Goal: Information Seeking & Learning: Learn about a topic

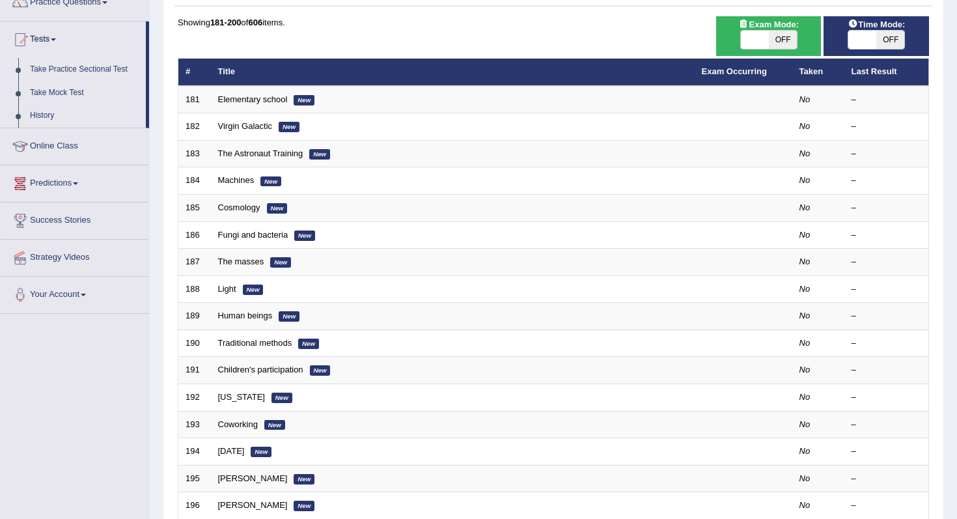
scroll to position [108, 0]
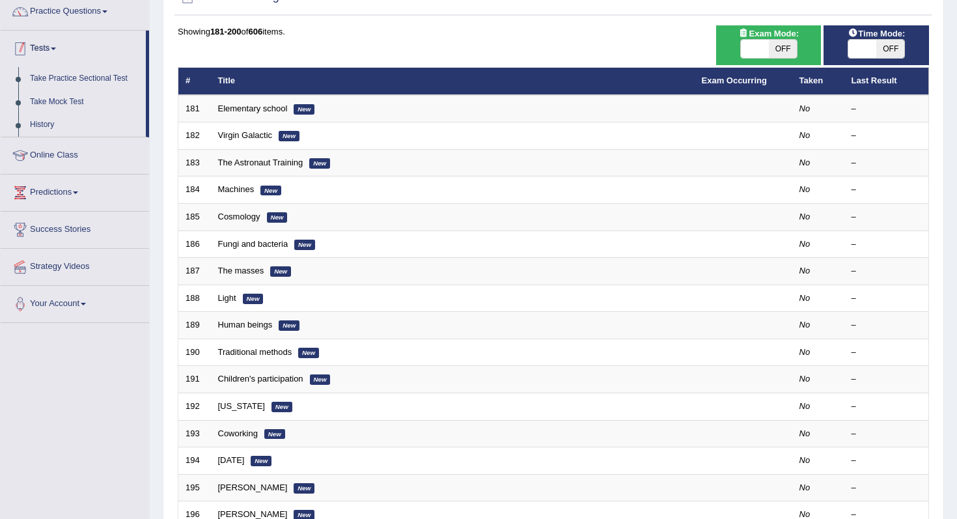
click at [94, 28] on li "Practice Questions Speaking Practice Read Aloud Repeat Sentence Describe Image …" at bounding box center [75, 11] width 148 height 37
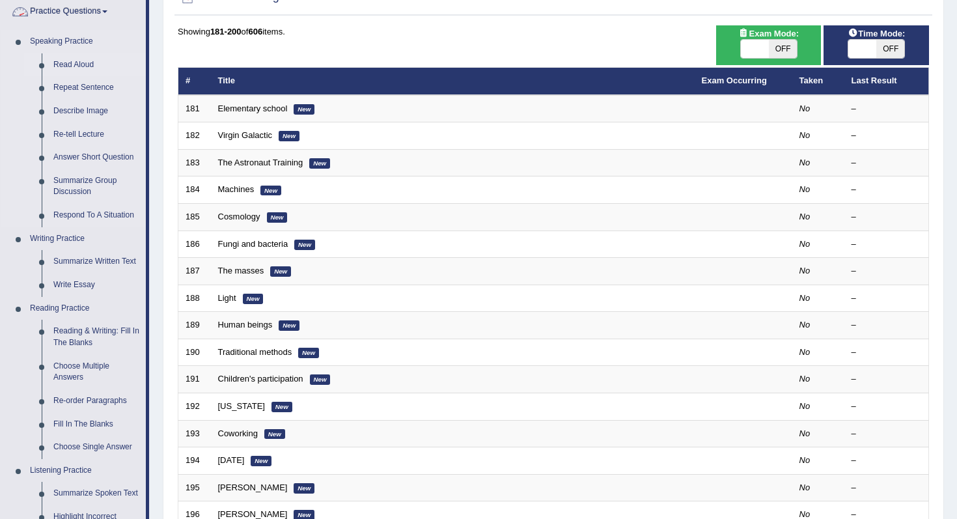
click at [86, 61] on link "Read Aloud" at bounding box center [97, 64] width 98 height 23
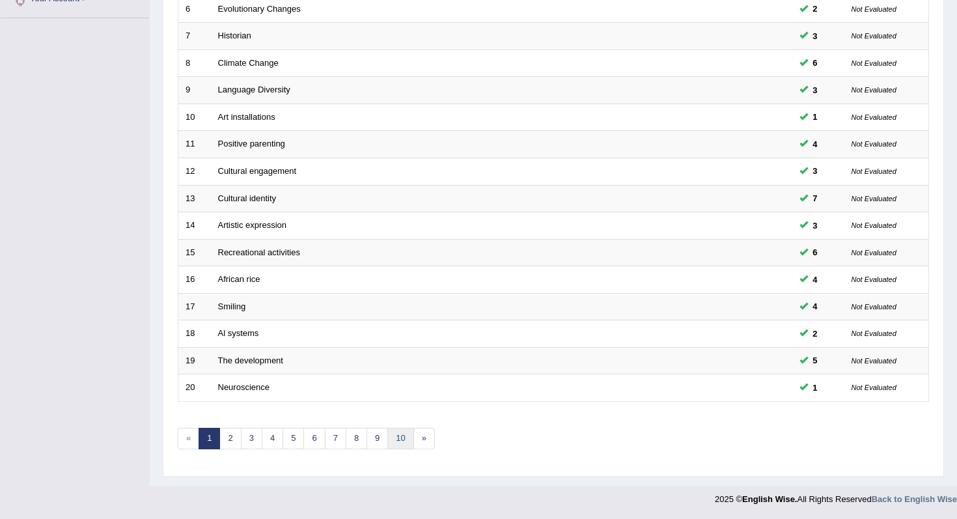
click at [407, 439] on link "10" at bounding box center [400, 438] width 26 height 21
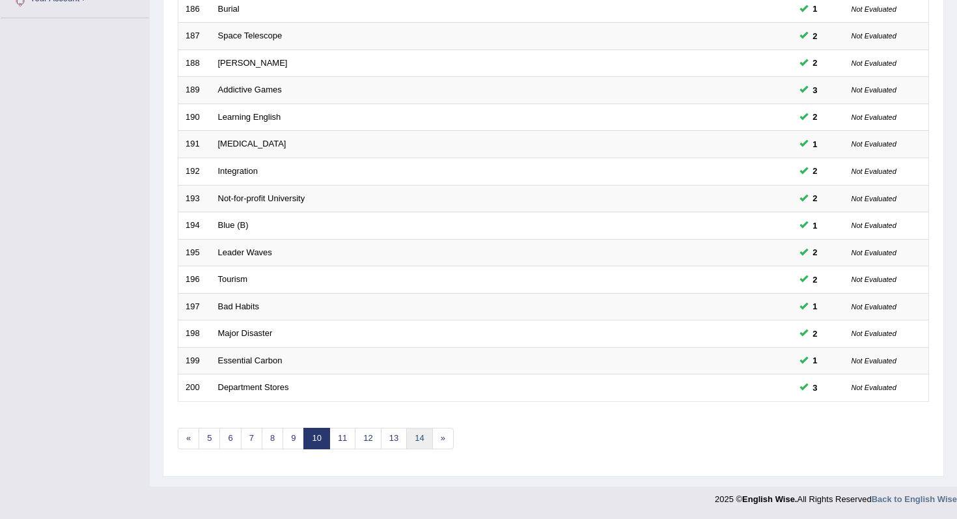
click at [415, 432] on link "14" at bounding box center [419, 438] width 26 height 21
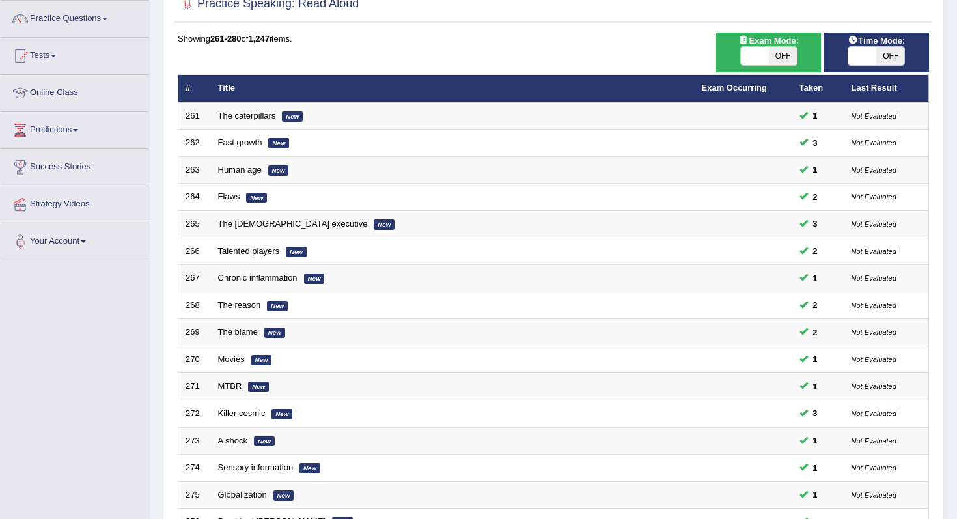
scroll to position [343, 0]
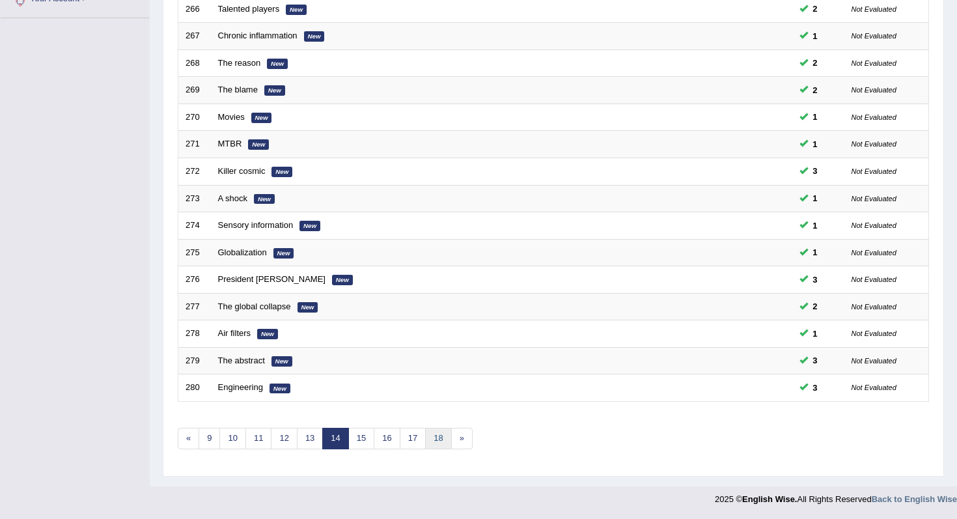
click at [441, 429] on link "18" at bounding box center [438, 438] width 26 height 21
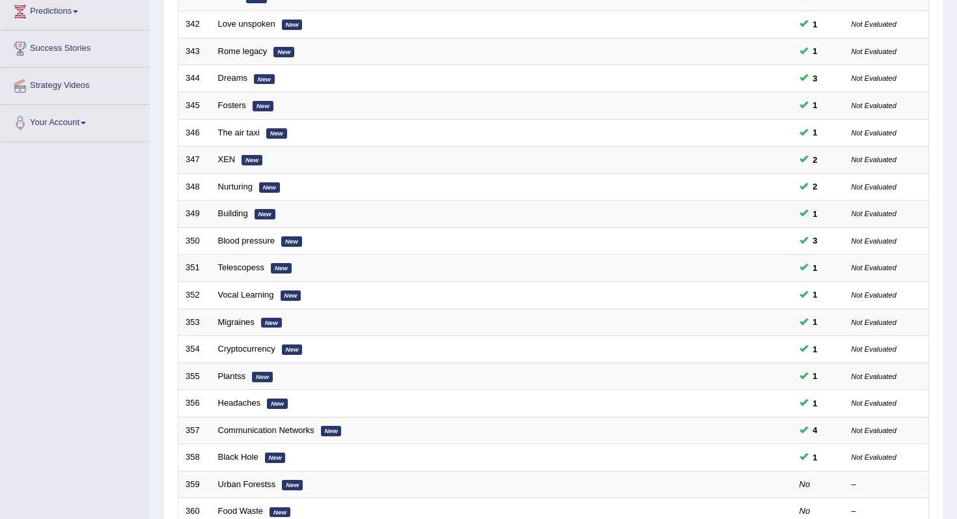
scroll to position [343, 0]
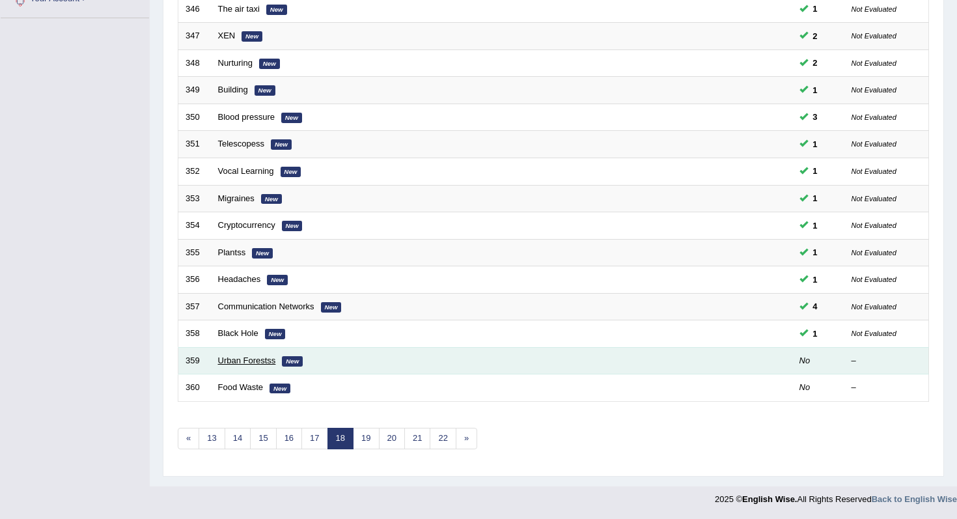
click at [255, 361] on link "Urban Forestss" at bounding box center [247, 360] width 58 height 10
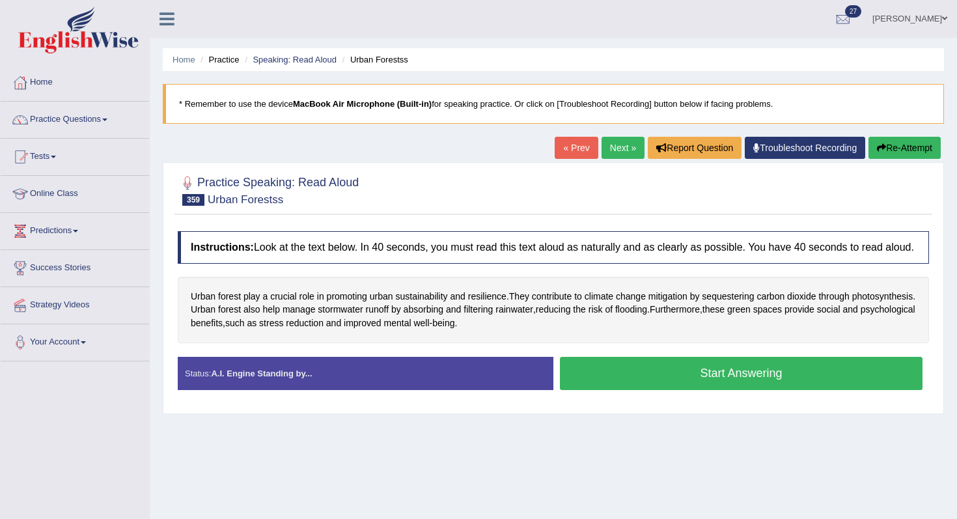
click at [650, 387] on button "Start Answering" at bounding box center [741, 373] width 363 height 33
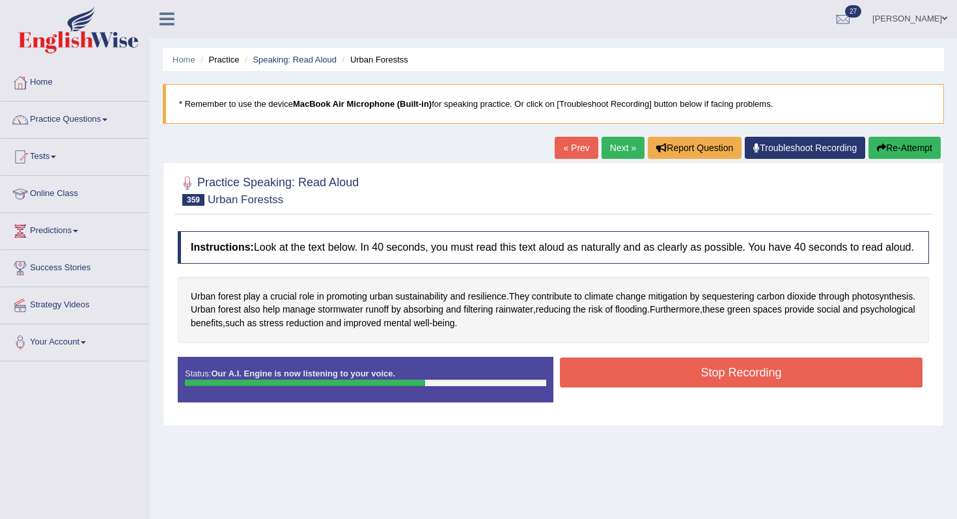
click at [650, 387] on button "Stop Recording" at bounding box center [741, 372] width 363 height 30
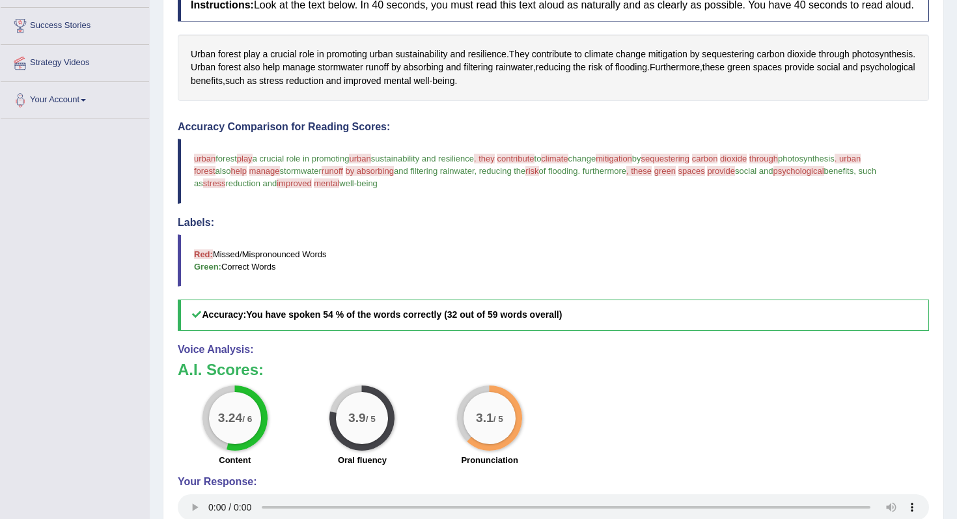
scroll to position [89, 0]
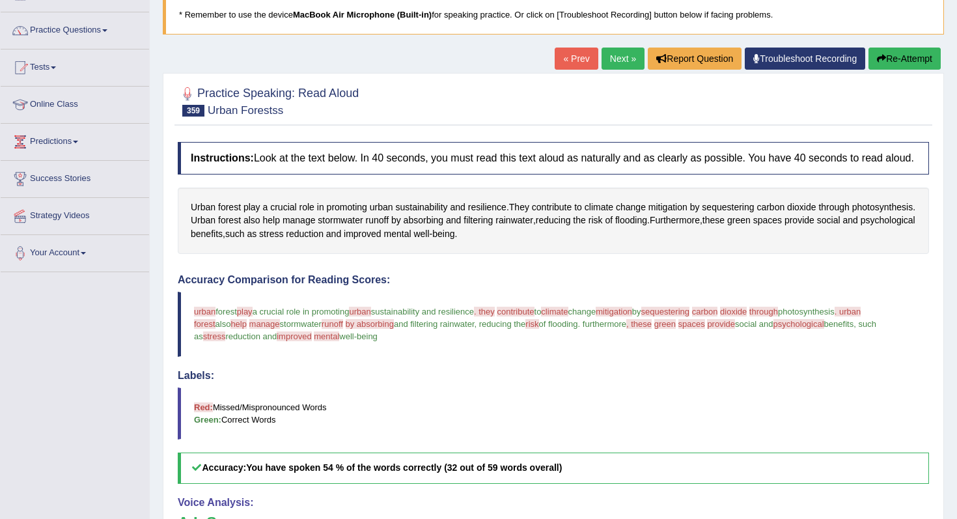
click at [884, 50] on button "Re-Attempt" at bounding box center [905, 59] width 72 height 22
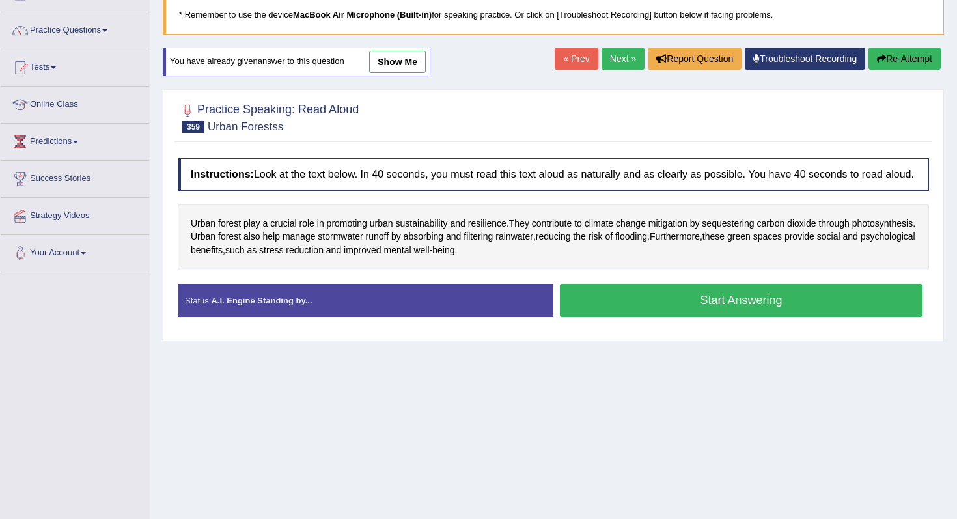
click at [740, 296] on button "Start Answering" at bounding box center [741, 300] width 363 height 33
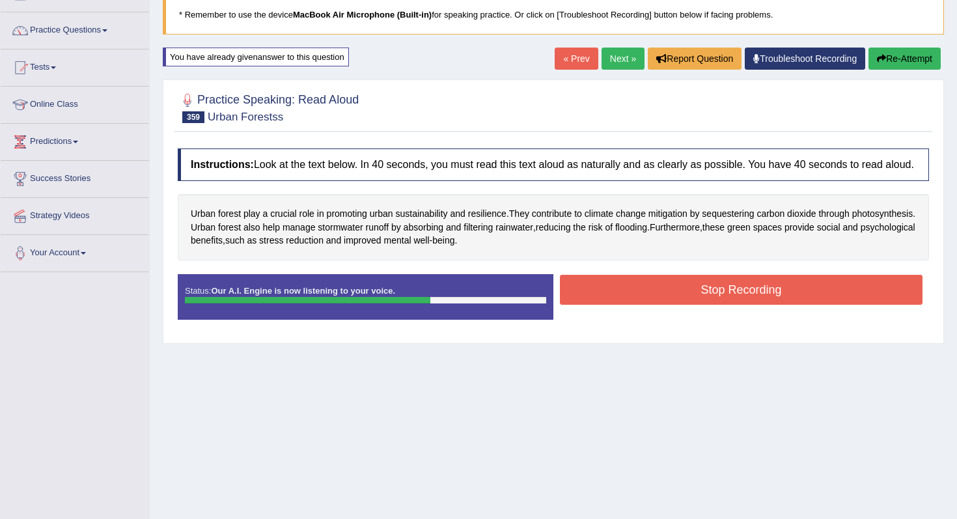
click at [723, 303] on button "Stop Recording" at bounding box center [741, 290] width 363 height 30
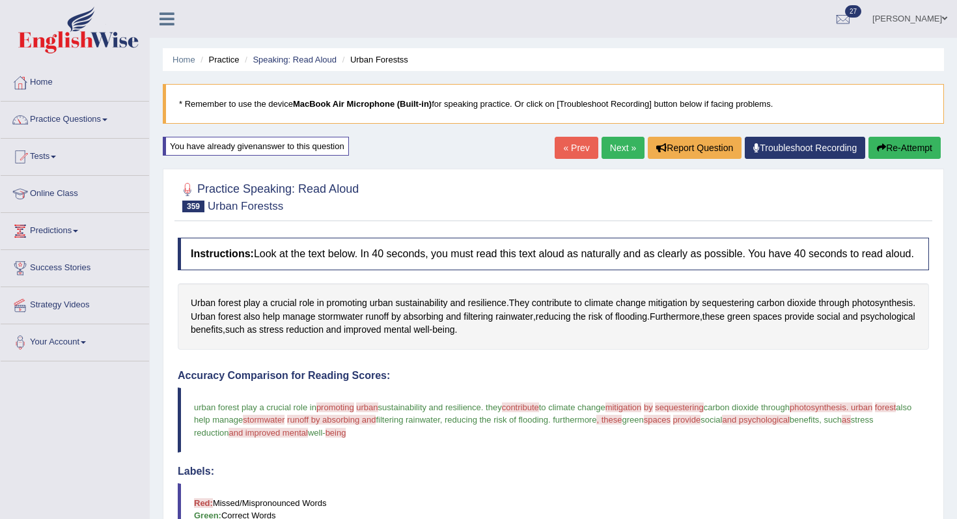
click at [328, 122] on blockquote "* Remember to use the device MacBook Air Microphone (Built-in) for speaking pra…" at bounding box center [553, 104] width 781 height 40
click at [891, 152] on button "Re-Attempt" at bounding box center [905, 148] width 72 height 22
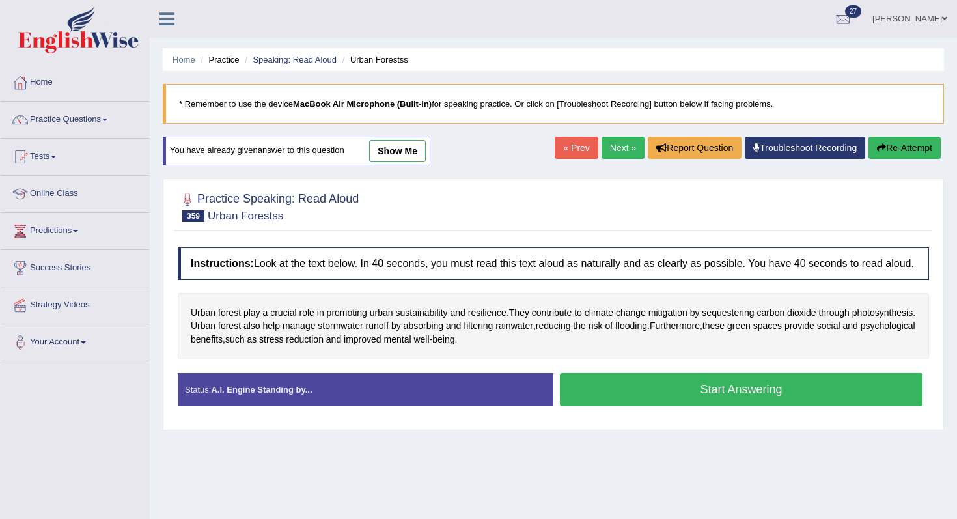
click at [682, 406] on button "Start Answering" at bounding box center [741, 389] width 363 height 33
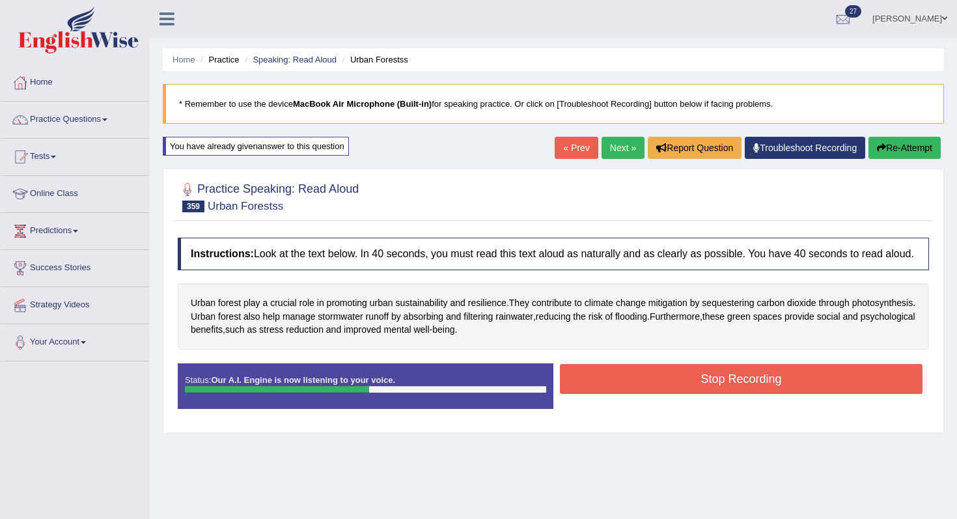
click at [682, 388] on button "Stop Recording" at bounding box center [741, 379] width 363 height 30
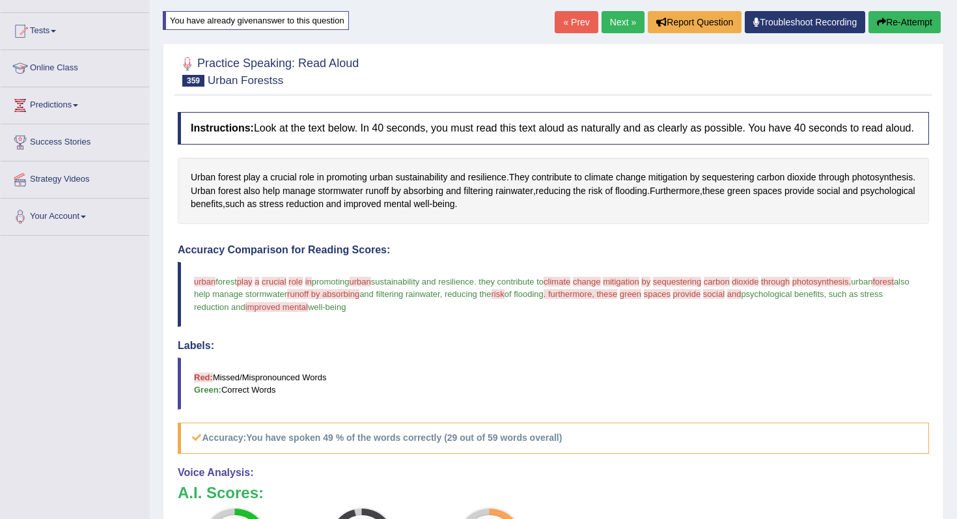
scroll to position [77, 0]
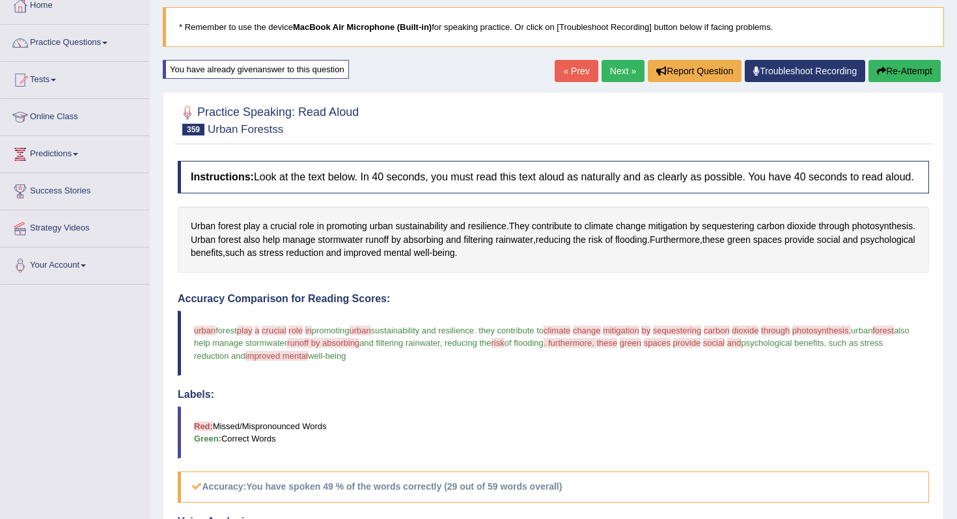
click at [624, 63] on link "Next »" at bounding box center [623, 71] width 43 height 22
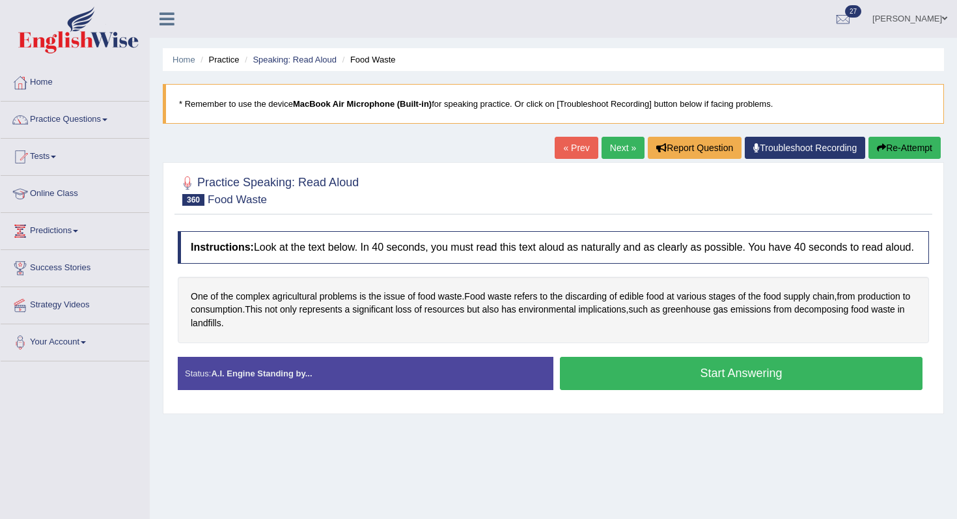
click at [615, 385] on button "Start Answering" at bounding box center [741, 373] width 363 height 33
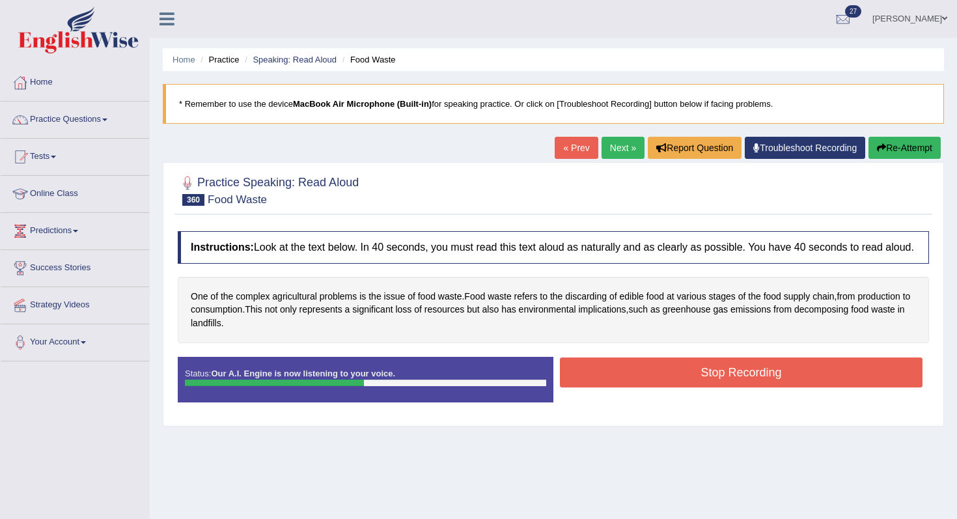
click at [615, 385] on button "Stop Recording" at bounding box center [741, 372] width 363 height 30
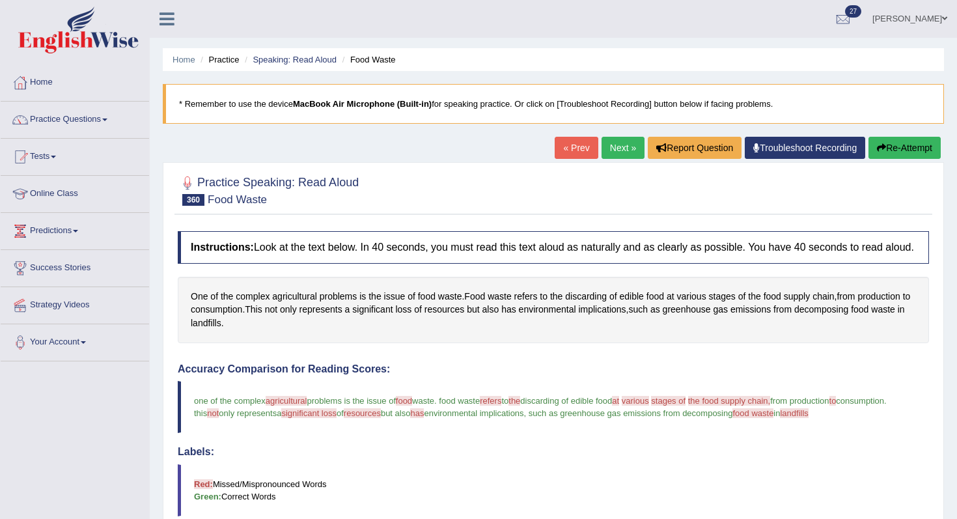
click at [903, 145] on button "Re-Attempt" at bounding box center [905, 148] width 72 height 22
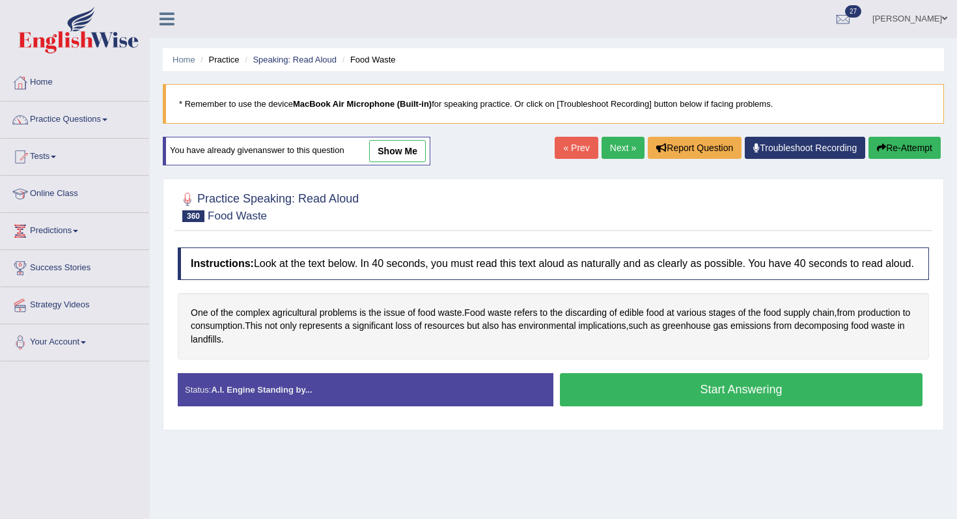
click at [697, 399] on button "Start Answering" at bounding box center [741, 389] width 363 height 33
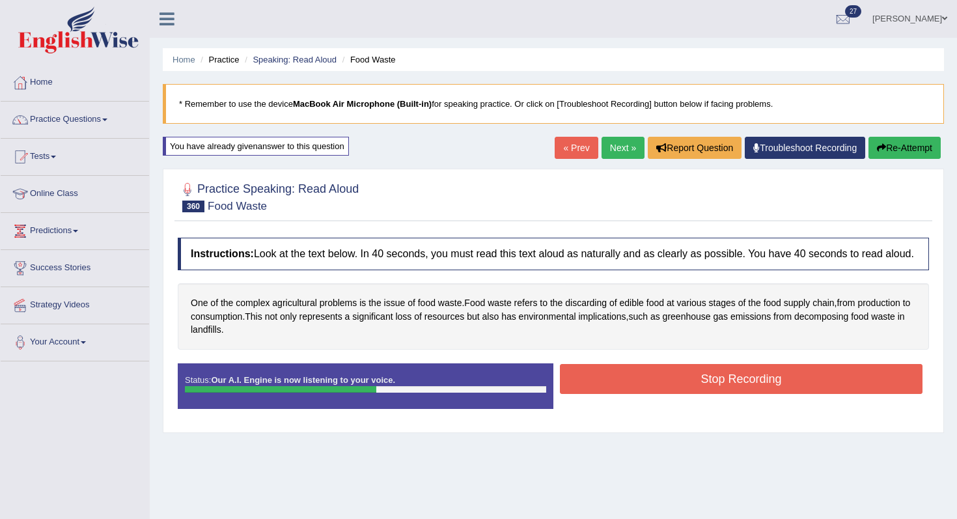
click at [697, 394] on button "Stop Recording" at bounding box center [741, 379] width 363 height 30
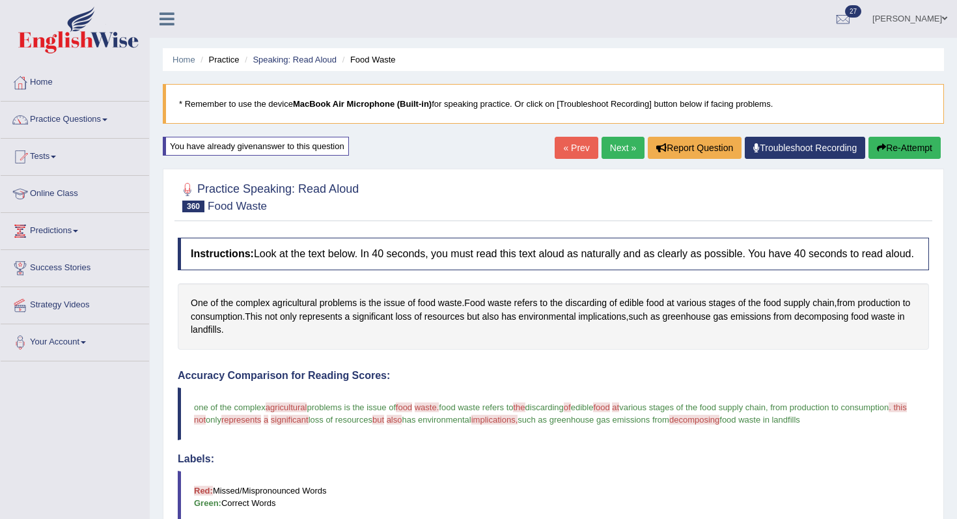
click at [610, 155] on link "Next »" at bounding box center [623, 148] width 43 height 22
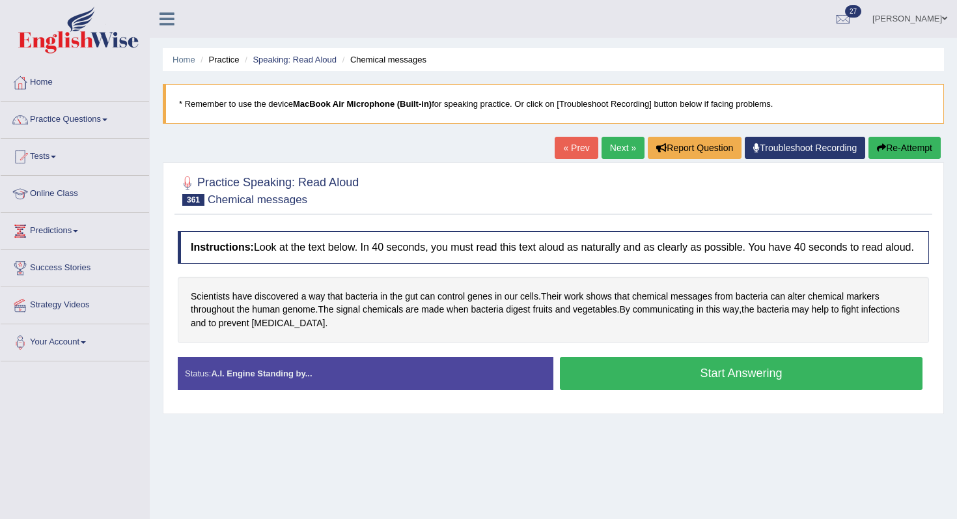
click at [643, 383] on button "Start Answering" at bounding box center [741, 373] width 363 height 33
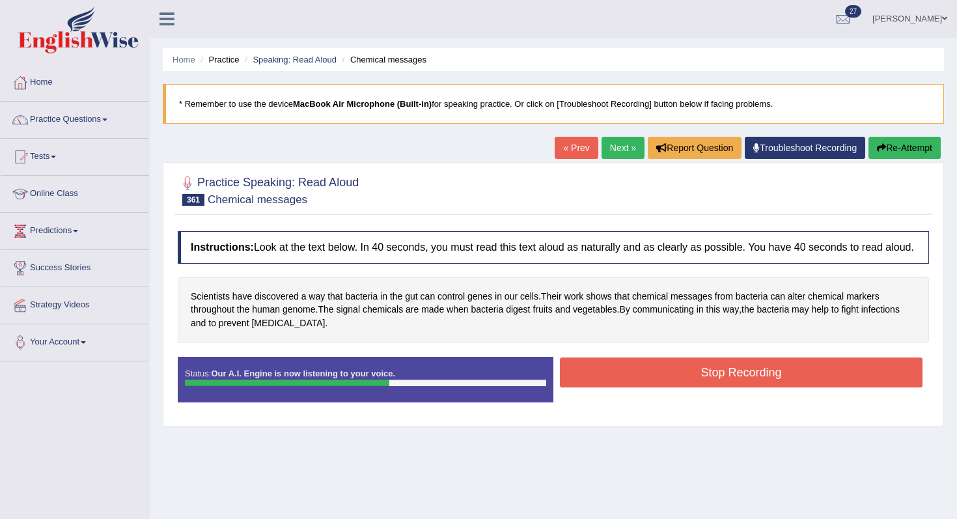
click at [643, 383] on button "Stop Recording" at bounding box center [741, 372] width 363 height 30
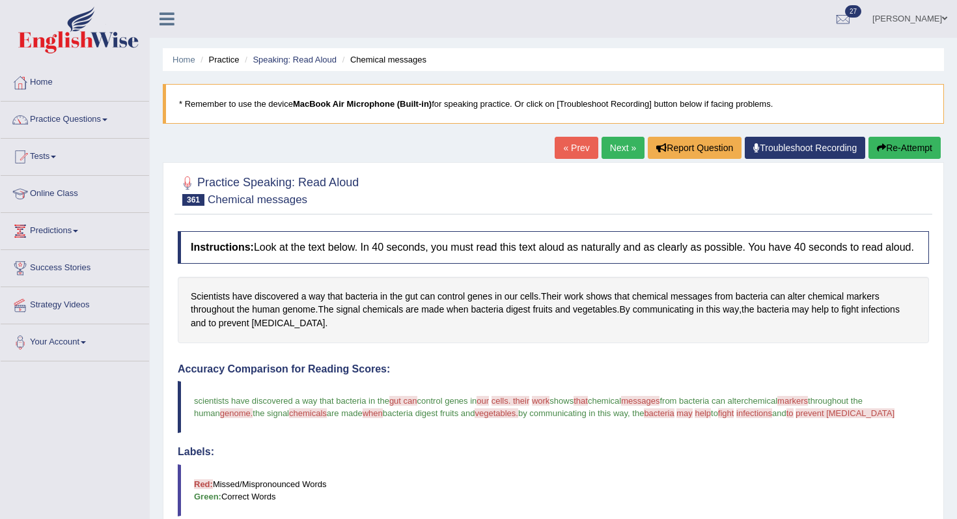
click at [893, 158] on button "Re-Attempt" at bounding box center [905, 148] width 72 height 22
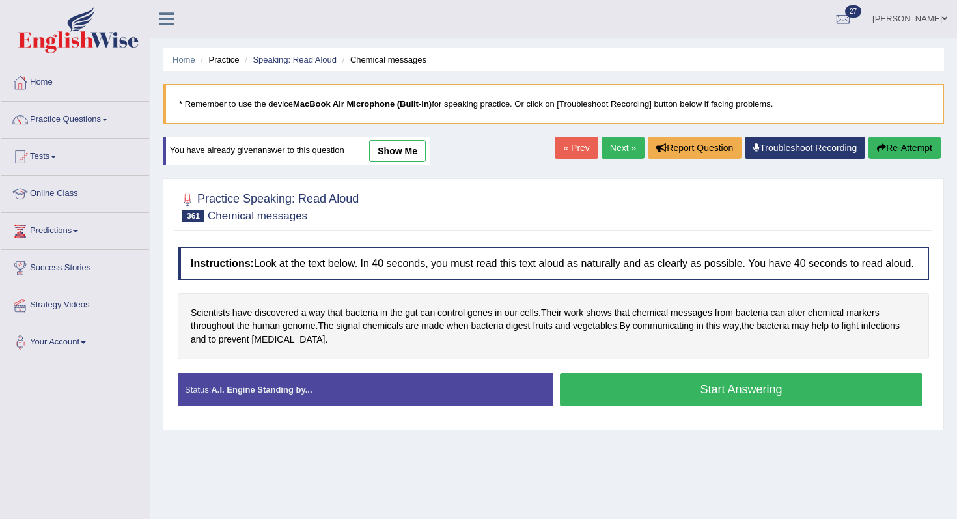
click at [628, 399] on button "Start Answering" at bounding box center [741, 389] width 363 height 33
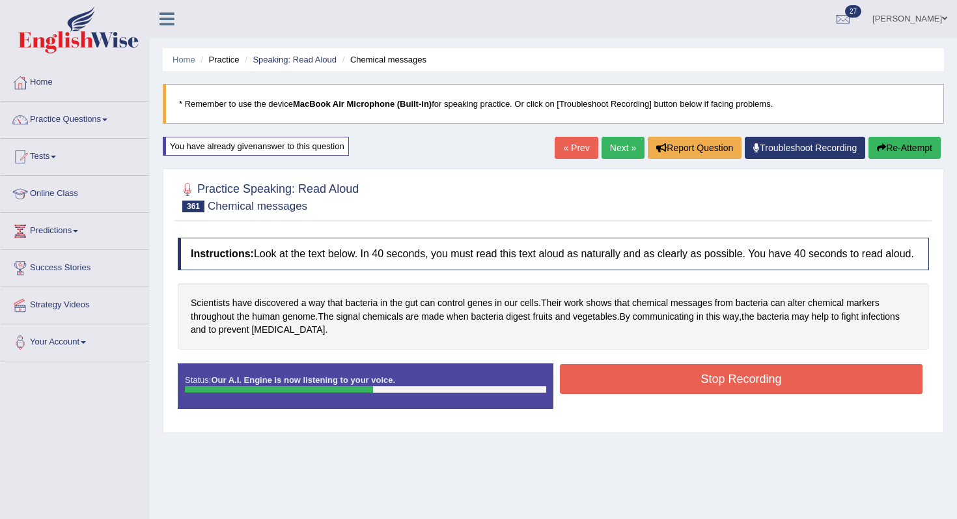
click at [628, 394] on button "Stop Recording" at bounding box center [741, 379] width 363 height 30
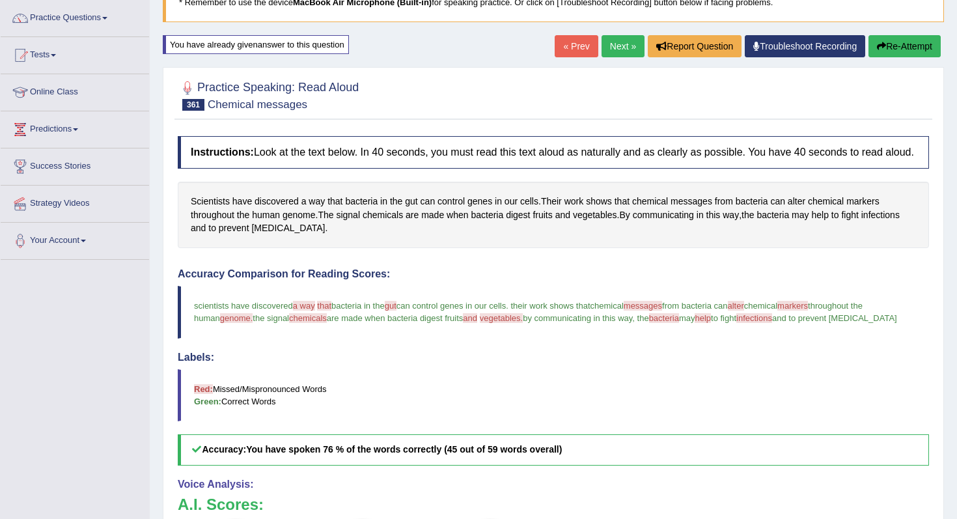
scroll to position [67, 0]
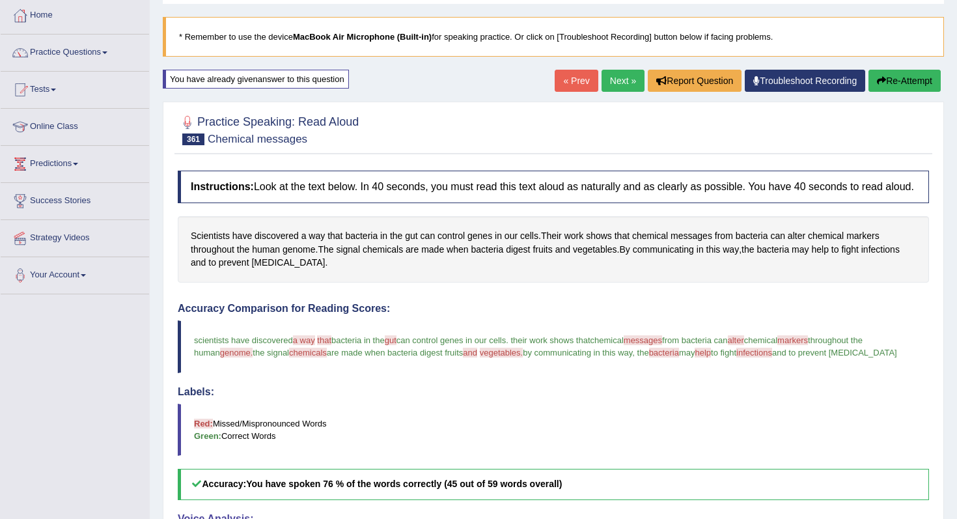
click at [623, 71] on link "Next »" at bounding box center [623, 81] width 43 height 22
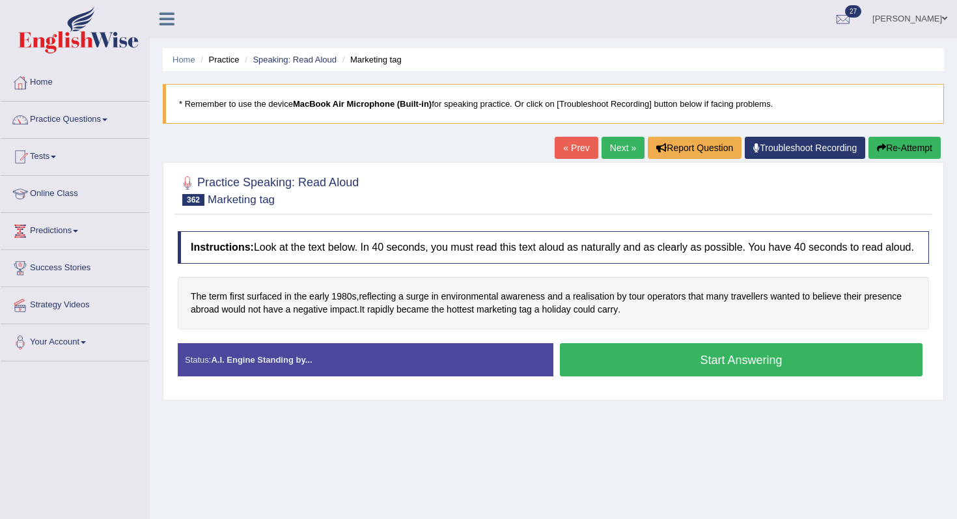
click at [645, 373] on button "Start Answering" at bounding box center [741, 359] width 363 height 33
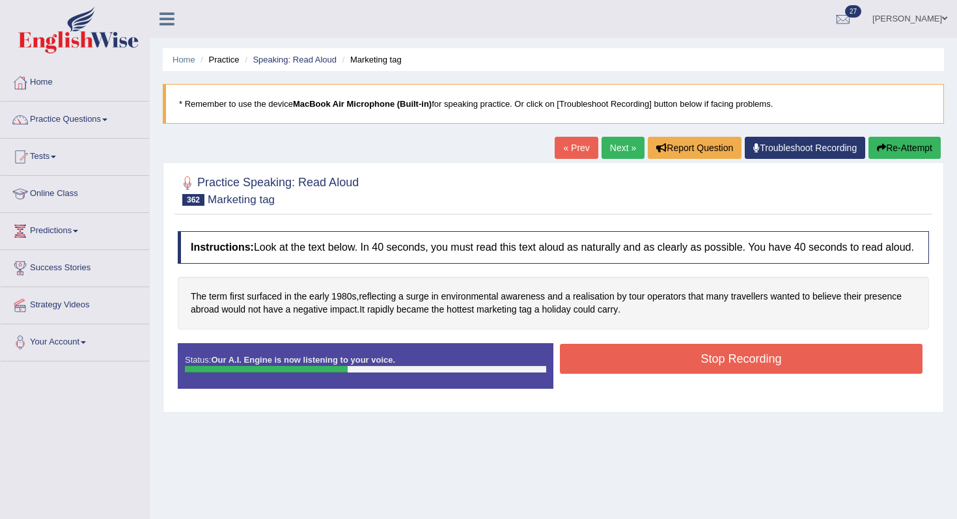
click at [624, 374] on button "Stop Recording" at bounding box center [741, 359] width 363 height 30
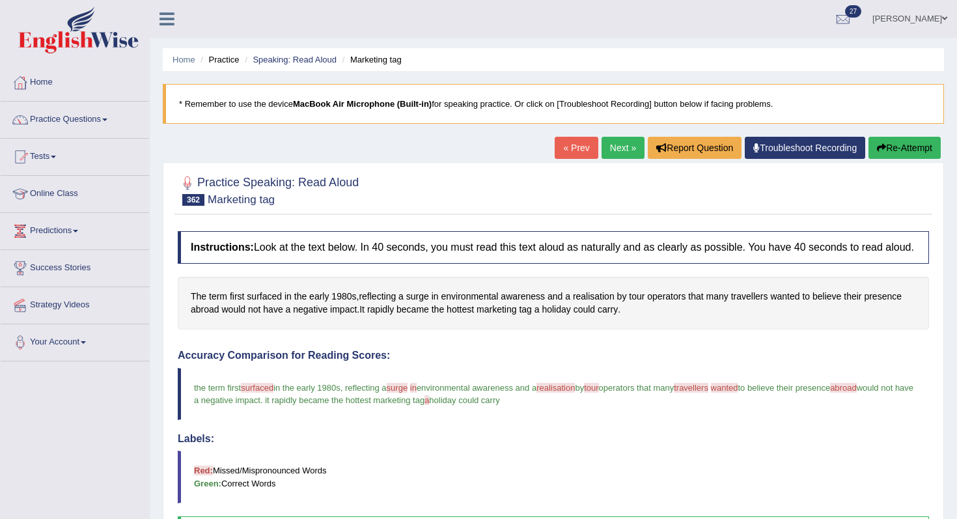
click at [610, 146] on link "Next »" at bounding box center [623, 148] width 43 height 22
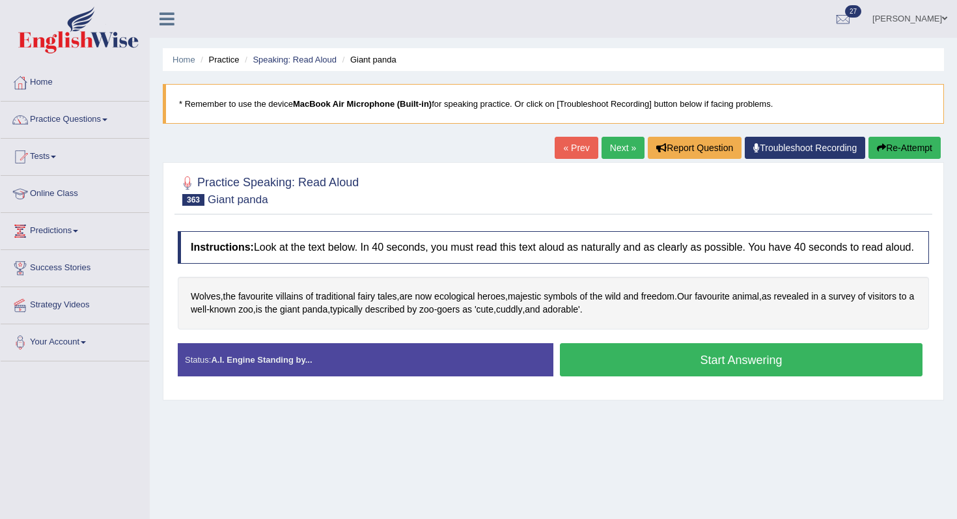
click at [648, 376] on button "Start Answering" at bounding box center [741, 359] width 363 height 33
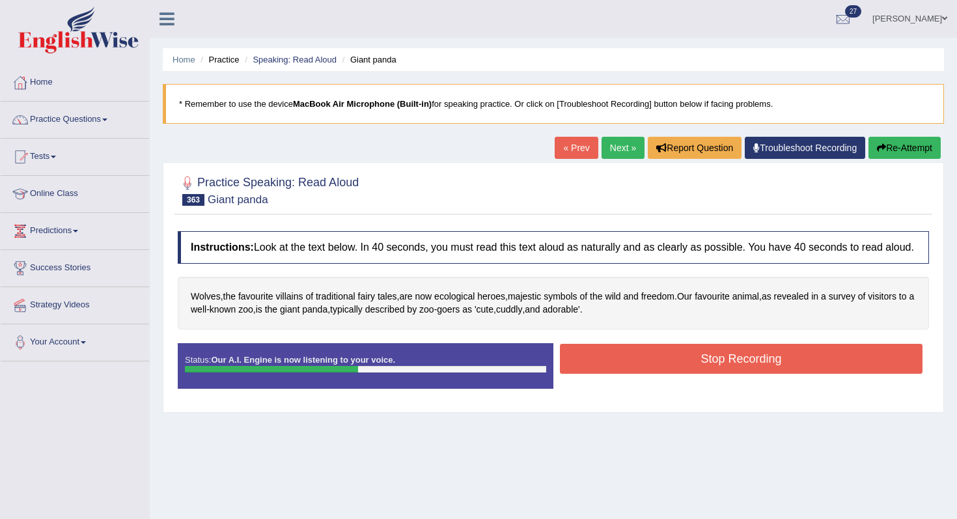
click at [605, 370] on button "Stop Recording" at bounding box center [741, 359] width 363 height 30
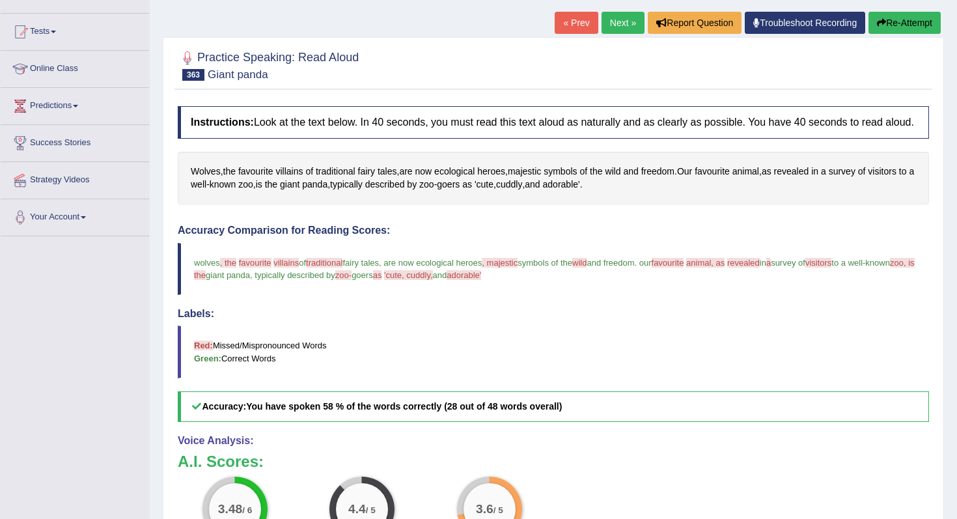
scroll to position [12, 0]
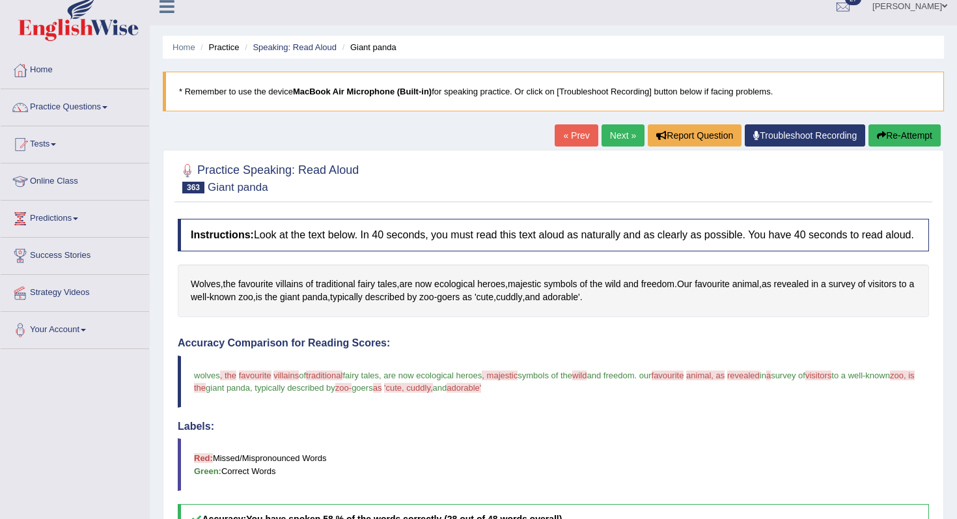
click at [886, 133] on button "Re-Attempt" at bounding box center [905, 135] width 72 height 22
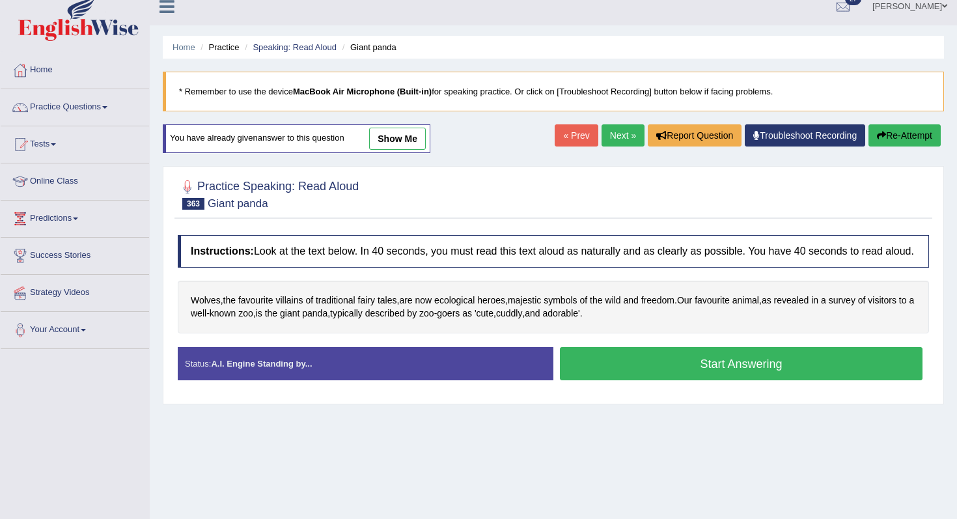
click at [675, 380] on button "Start Answering" at bounding box center [741, 363] width 363 height 33
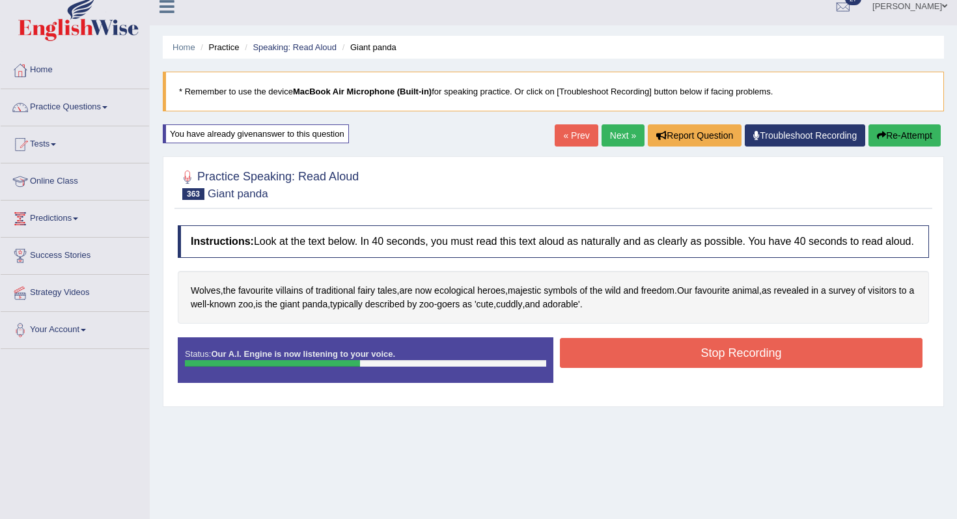
click at [658, 368] on button "Stop Recording" at bounding box center [741, 353] width 363 height 30
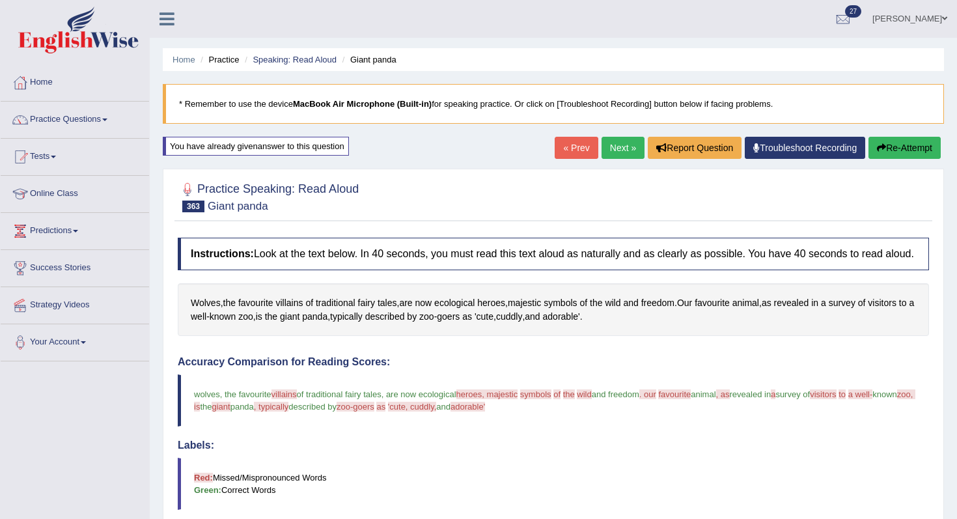
click at [877, 151] on icon "button" at bounding box center [881, 147] width 9 height 9
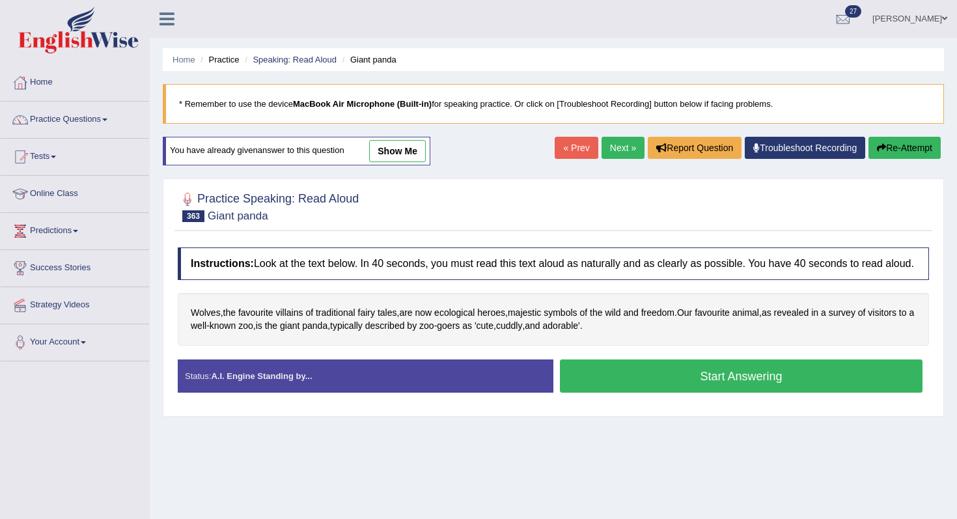
click at [727, 391] on button "Start Answering" at bounding box center [741, 375] width 363 height 33
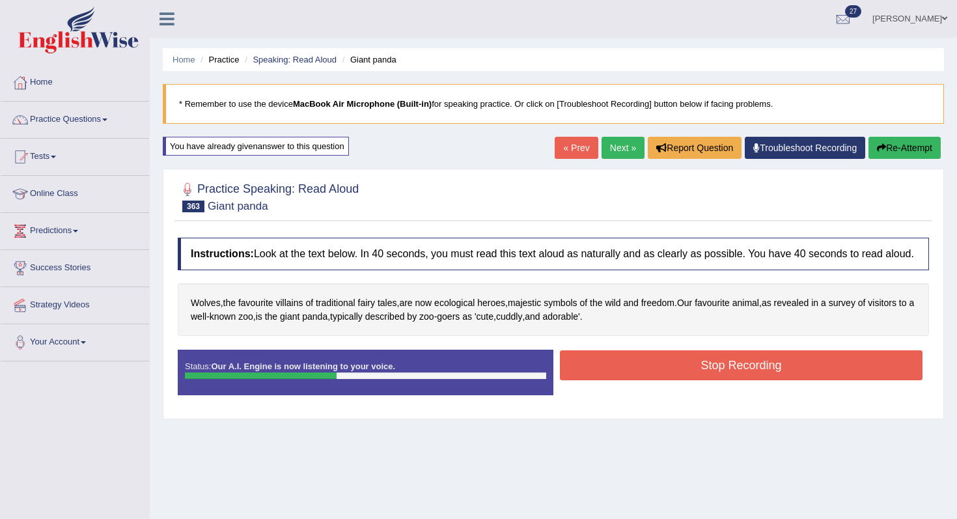
click at [685, 374] on button "Stop Recording" at bounding box center [741, 365] width 363 height 30
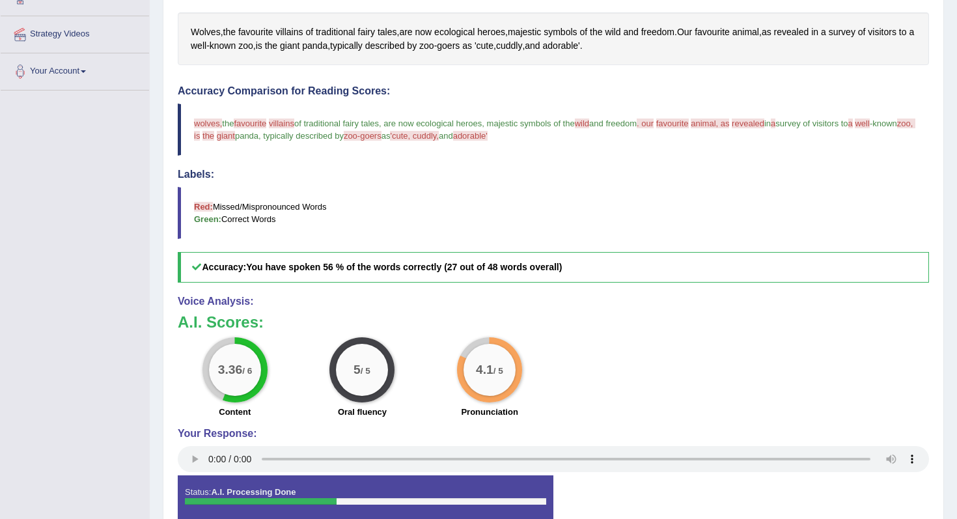
scroll to position [143, 0]
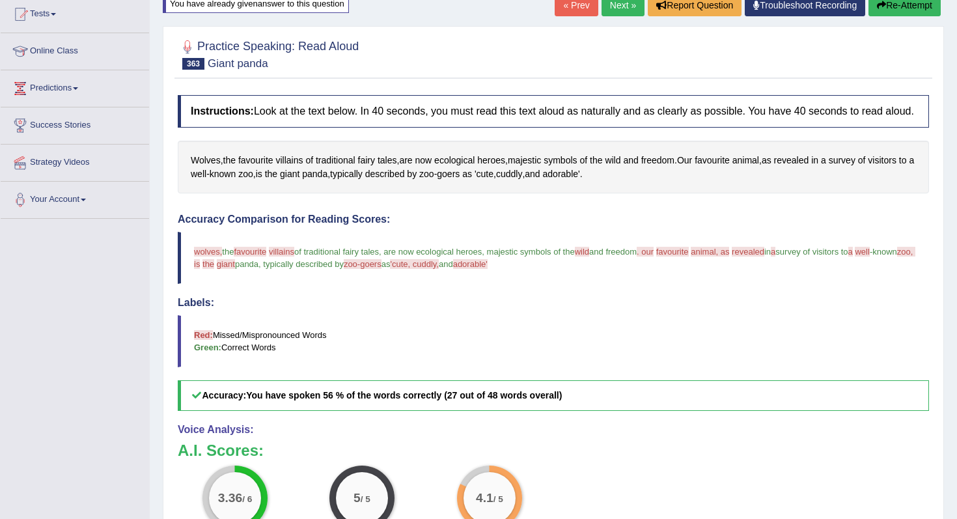
click at [612, 12] on link "Next »" at bounding box center [623, 5] width 43 height 22
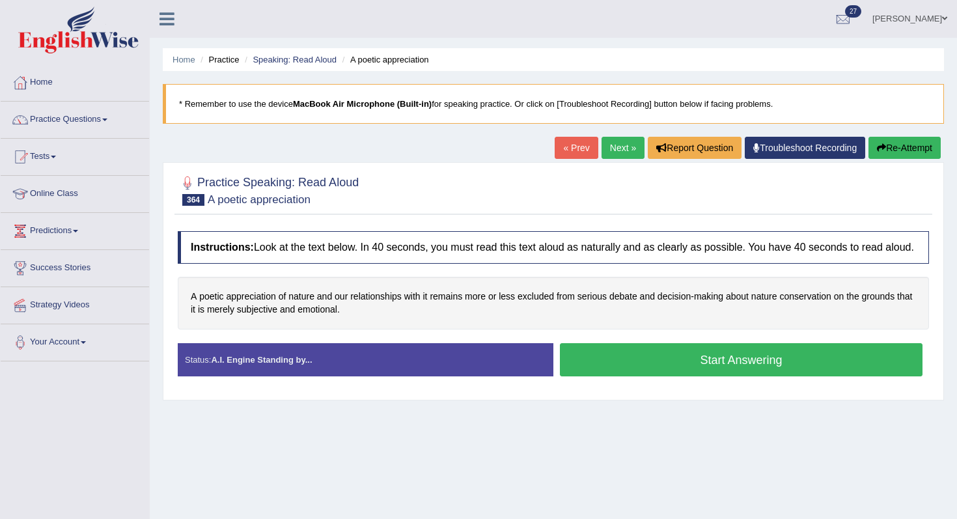
click at [594, 367] on button "Start Answering" at bounding box center [741, 359] width 363 height 33
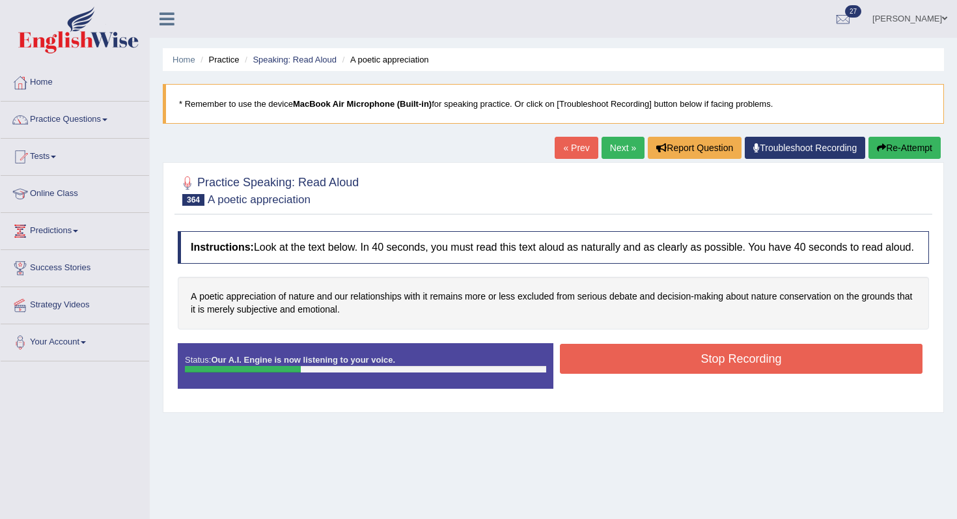
click at [635, 369] on button "Stop Recording" at bounding box center [741, 359] width 363 height 30
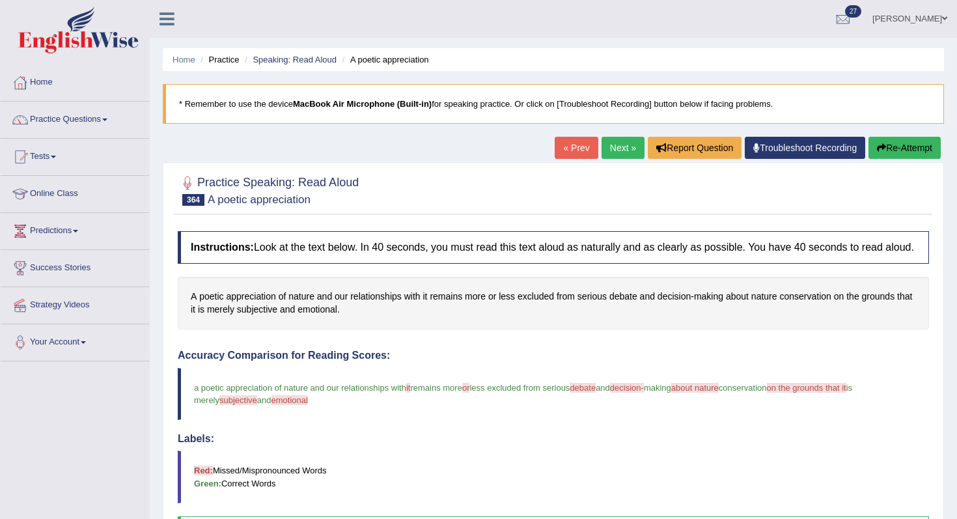
click at [886, 138] on button "Re-Attempt" at bounding box center [905, 148] width 72 height 22
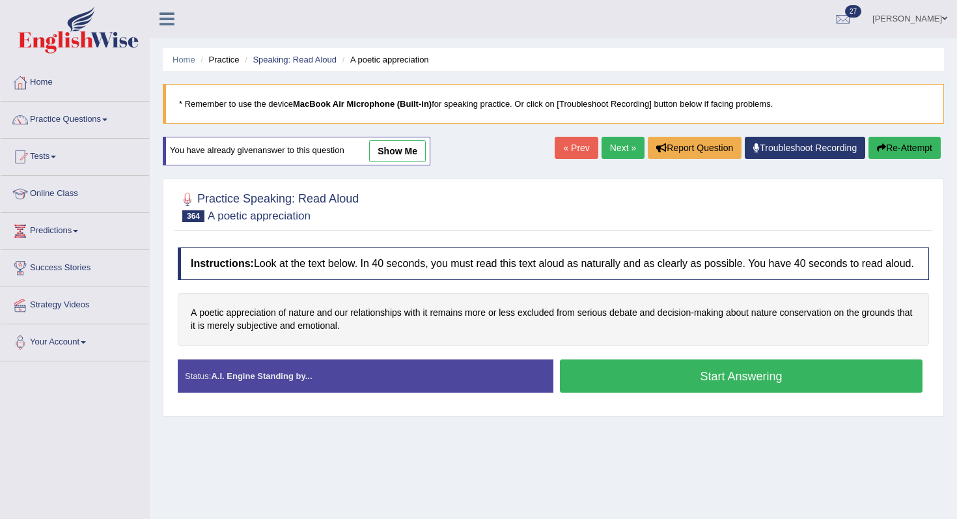
click at [726, 385] on button "Start Answering" at bounding box center [741, 375] width 363 height 33
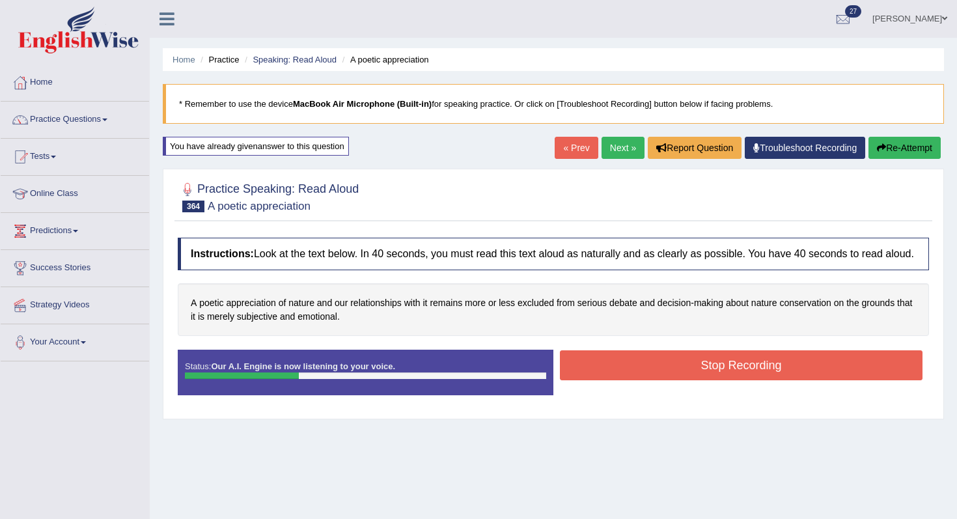
click at [726, 380] on button "Stop Recording" at bounding box center [741, 365] width 363 height 30
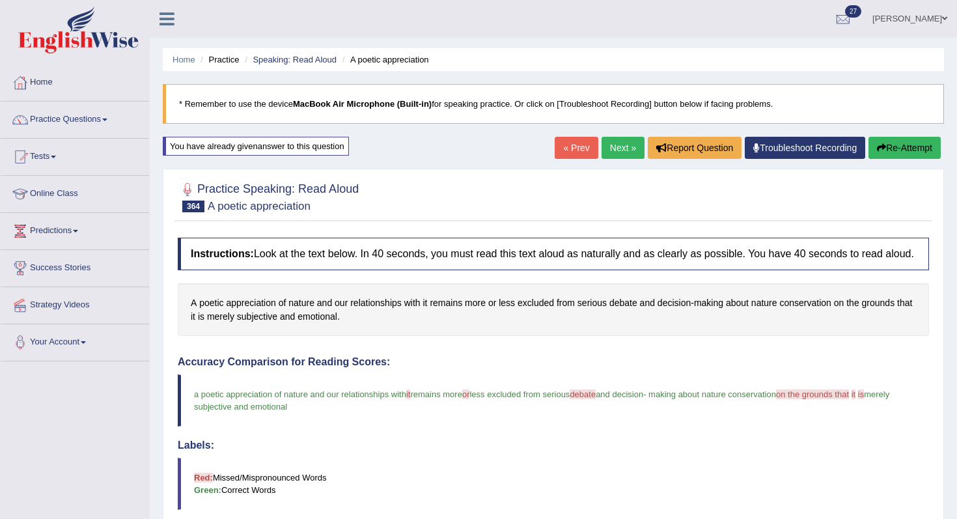
click at [620, 154] on link "Next »" at bounding box center [623, 148] width 43 height 22
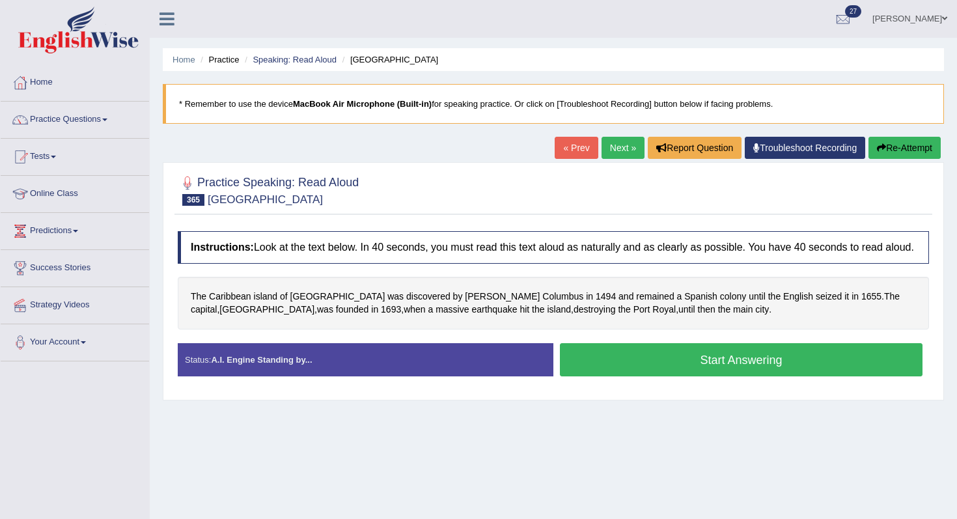
click at [651, 376] on button "Start Answering" at bounding box center [741, 359] width 363 height 33
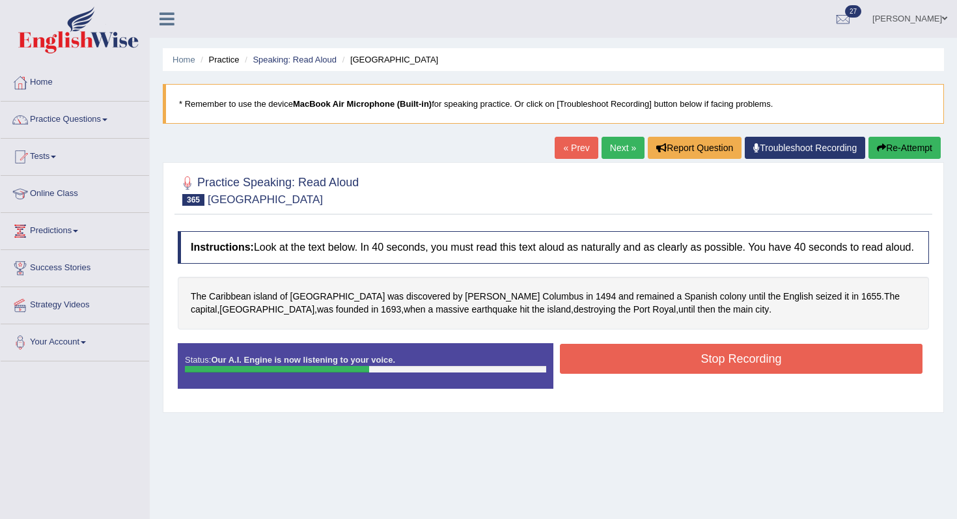
click at [651, 374] on button "Stop Recording" at bounding box center [741, 359] width 363 height 30
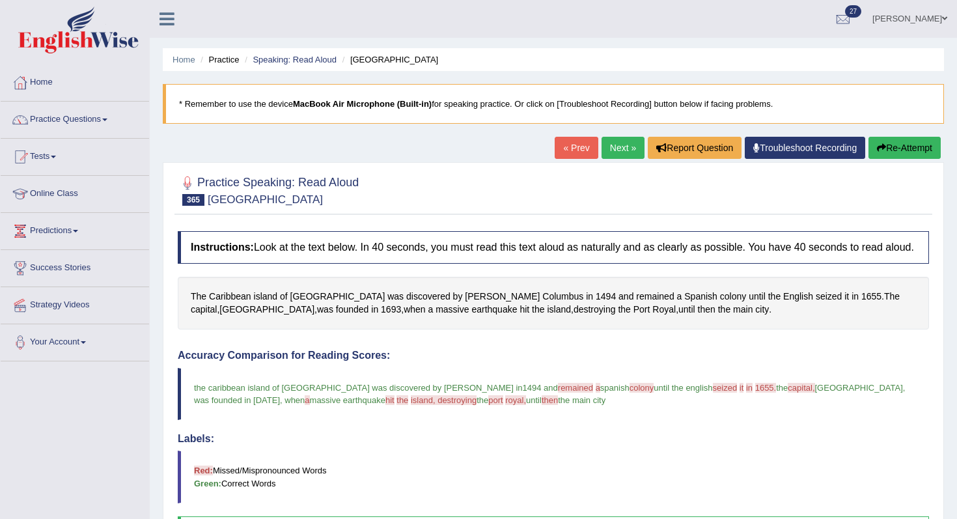
click at [882, 134] on div "Home Practice Speaking: Read Aloud Jamaica * Remember to use the device MacBook…" at bounding box center [553, 409] width 807 height 819
click at [891, 137] on button "Re-Attempt" at bounding box center [905, 148] width 72 height 22
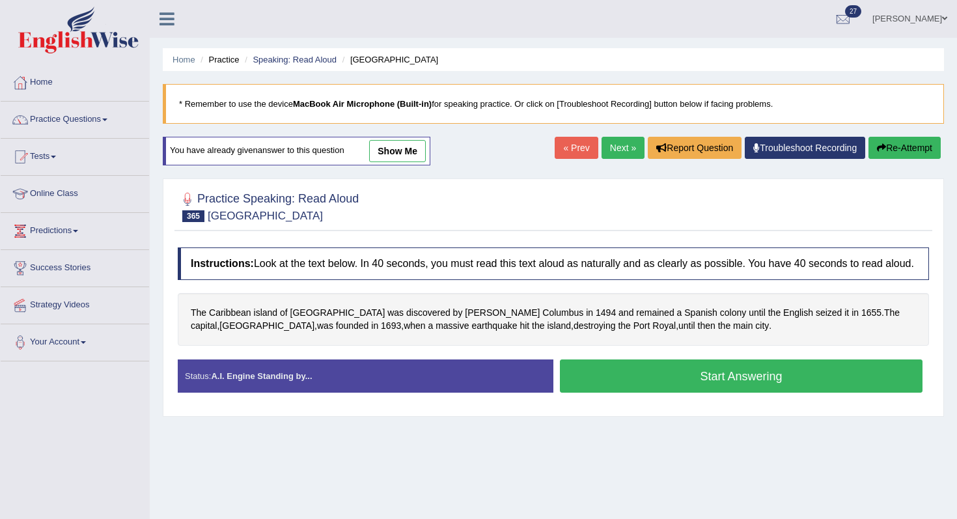
click at [719, 393] on button "Start Answering" at bounding box center [741, 375] width 363 height 33
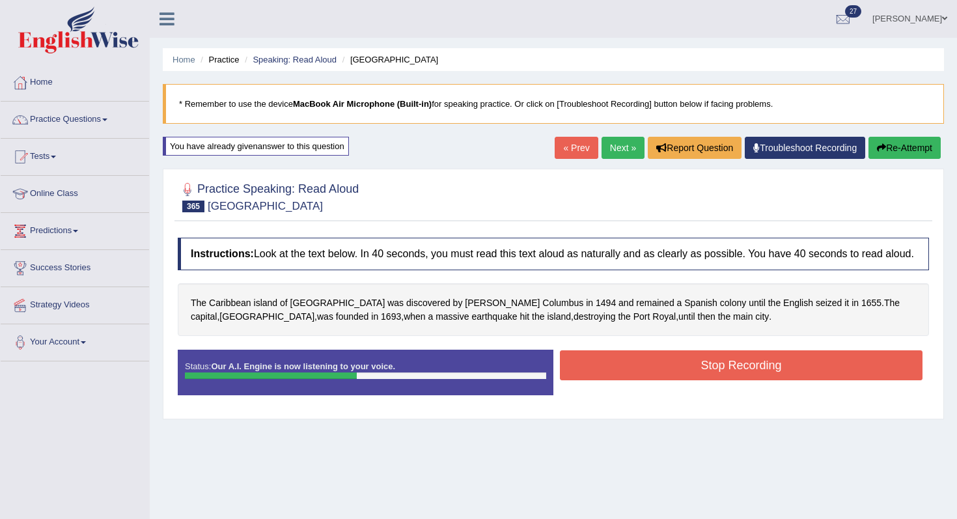
click at [723, 372] on button "Stop Recording" at bounding box center [741, 365] width 363 height 30
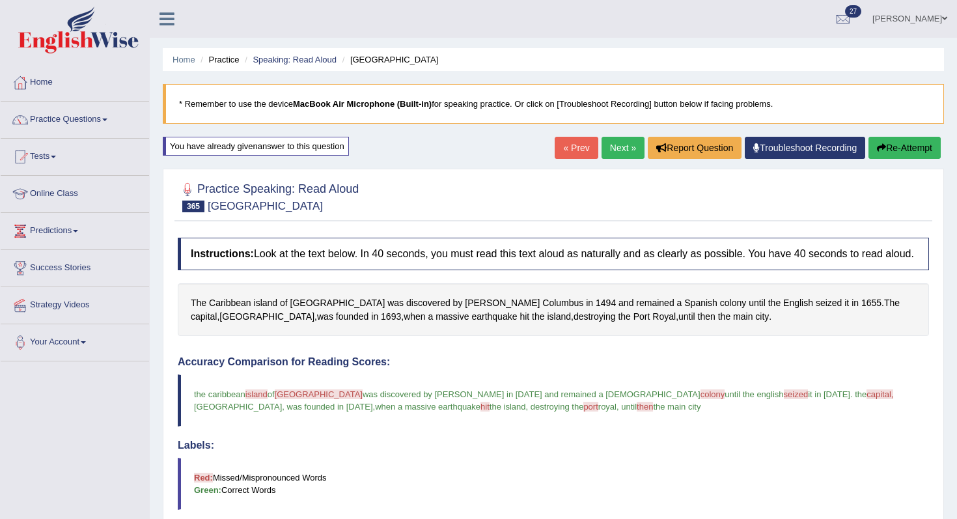
click at [616, 158] on link "Next »" at bounding box center [623, 148] width 43 height 22
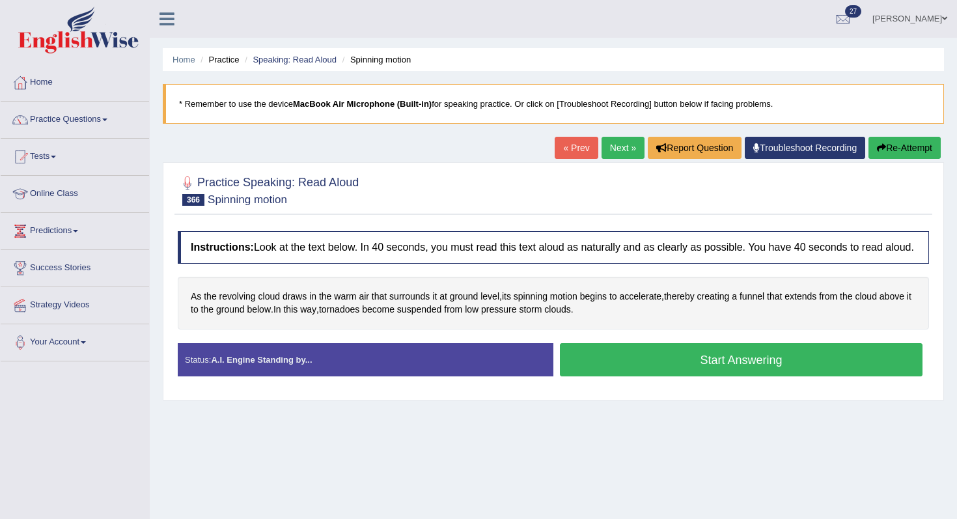
click at [602, 365] on button "Start Answering" at bounding box center [741, 359] width 363 height 33
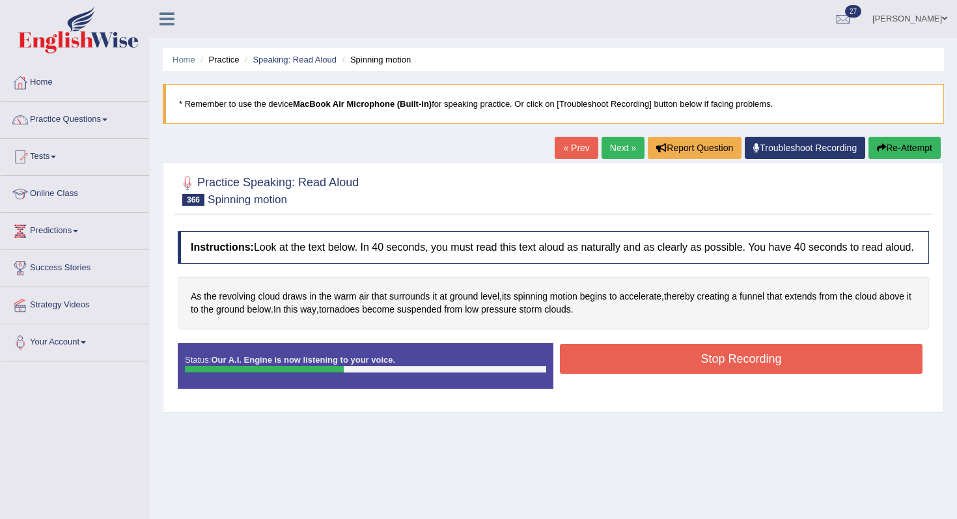
click at [602, 364] on button "Stop Recording" at bounding box center [741, 359] width 363 height 30
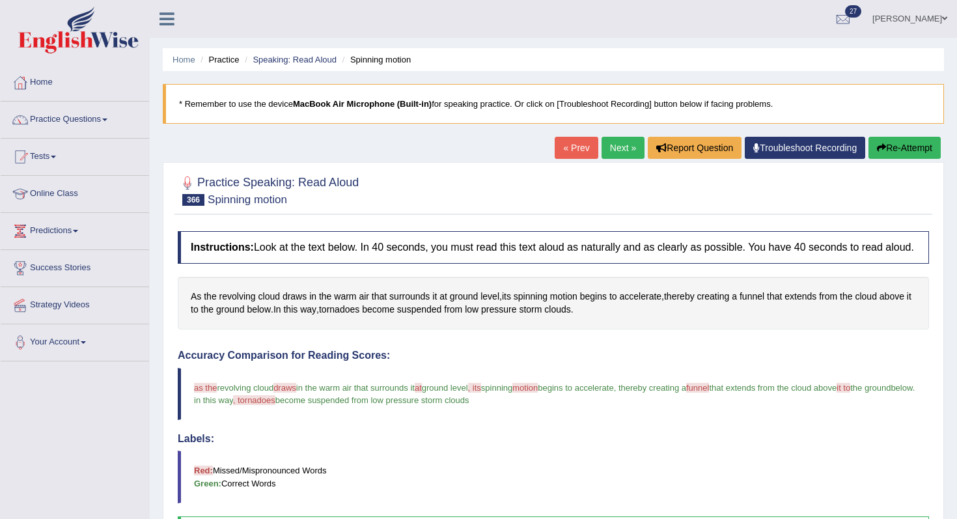
click at [613, 160] on div "« Prev Next » Report Question Troubleshoot Recording Re-Attempt" at bounding box center [749, 149] width 389 height 25
click at [615, 156] on link "Next »" at bounding box center [623, 148] width 43 height 22
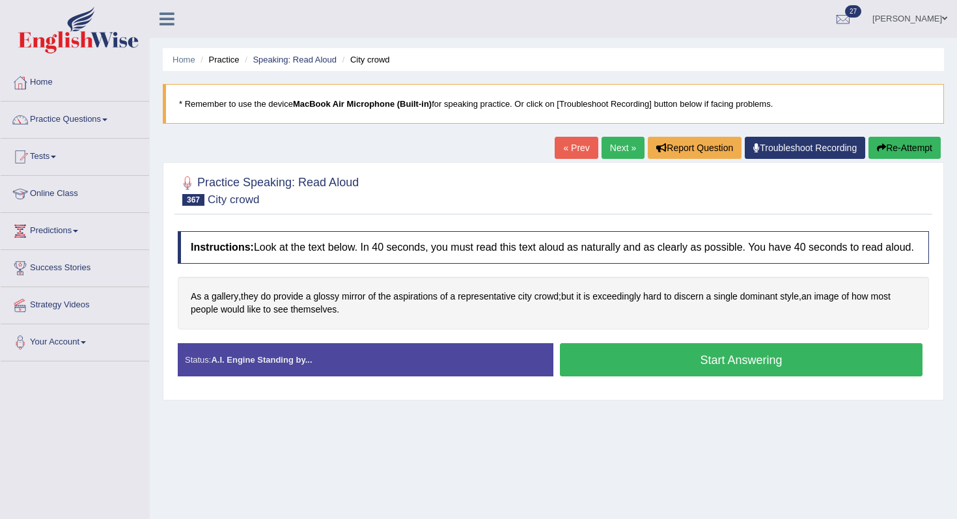
click at [606, 363] on button "Start Answering" at bounding box center [741, 359] width 363 height 33
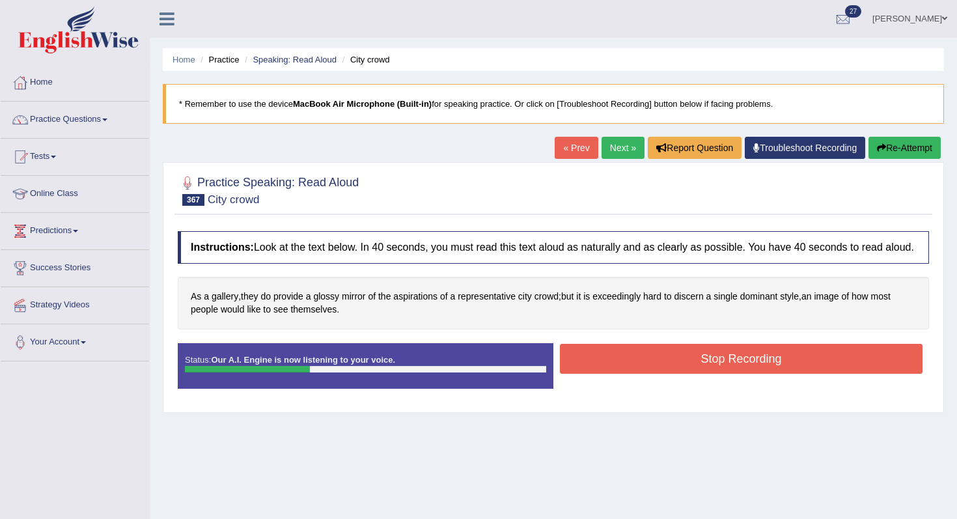
click at [606, 363] on button "Stop Recording" at bounding box center [741, 359] width 363 height 30
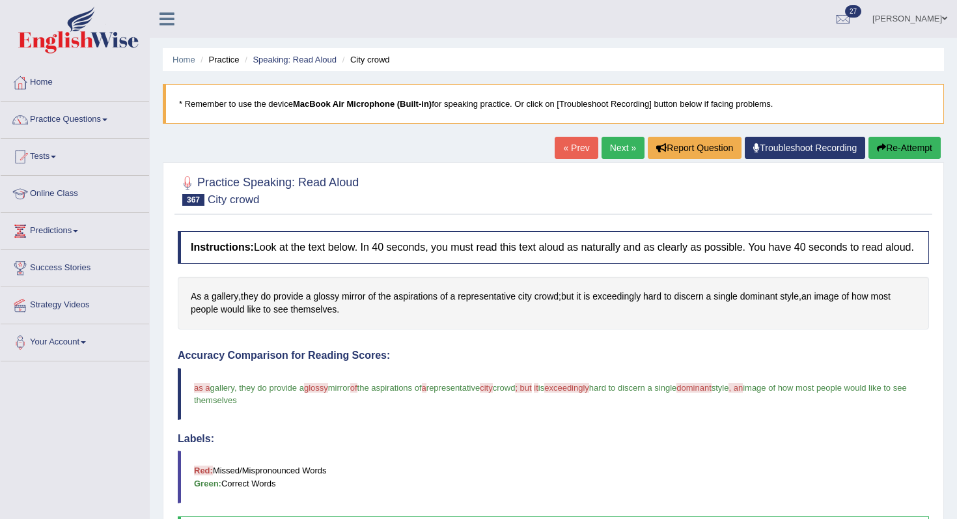
click at [606, 154] on link "Next »" at bounding box center [623, 148] width 43 height 22
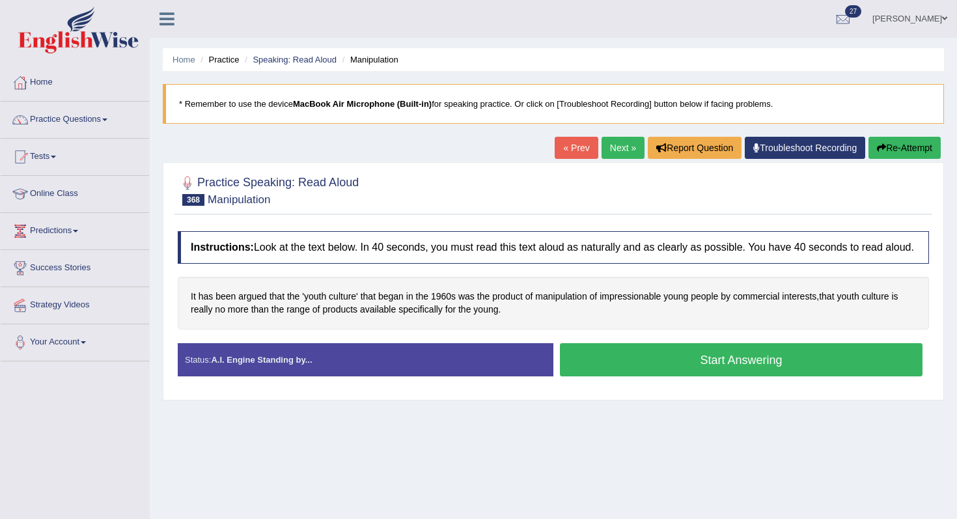
click at [601, 376] on button "Start Answering" at bounding box center [741, 359] width 363 height 33
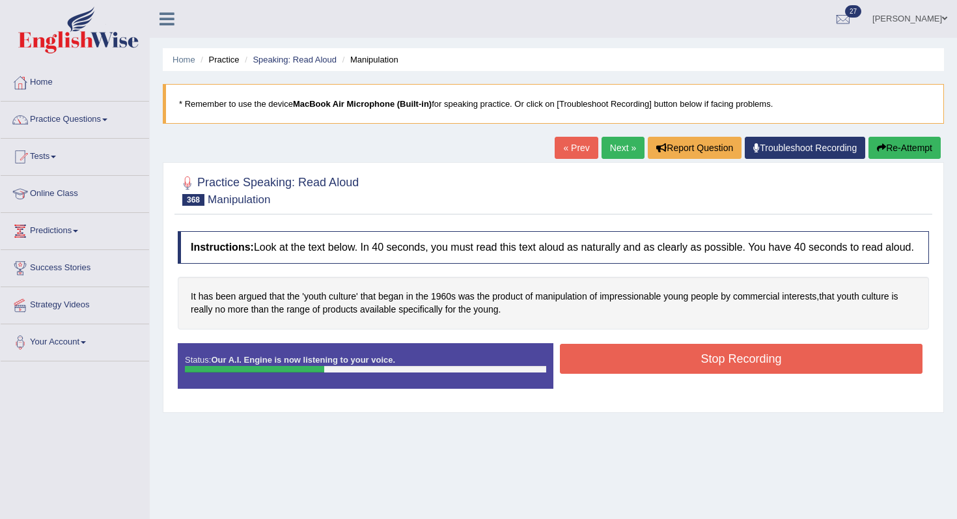
click at [619, 374] on button "Stop Recording" at bounding box center [741, 359] width 363 height 30
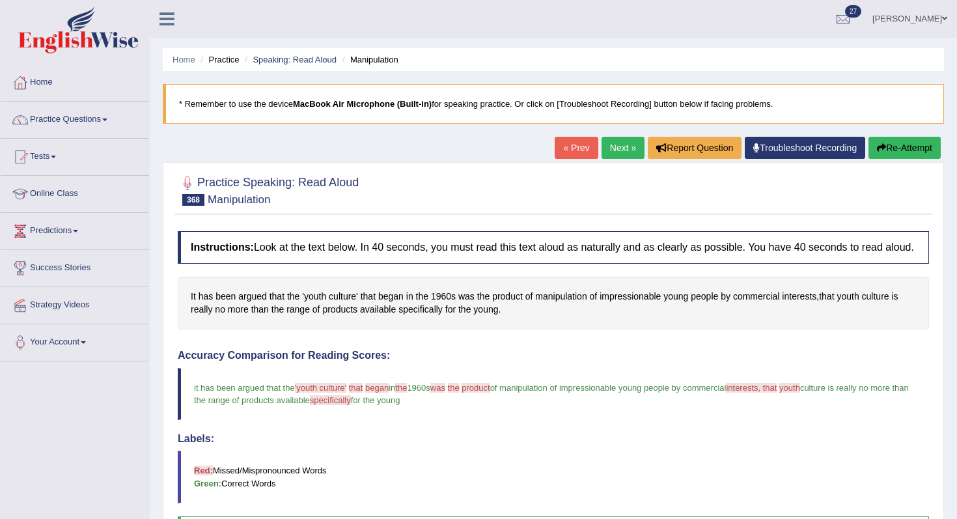
click at [615, 158] on div "« Prev Next » Report Question Troubleshoot Recording Re-Attempt" at bounding box center [749, 149] width 389 height 25
click at [614, 154] on link "Next »" at bounding box center [623, 148] width 43 height 22
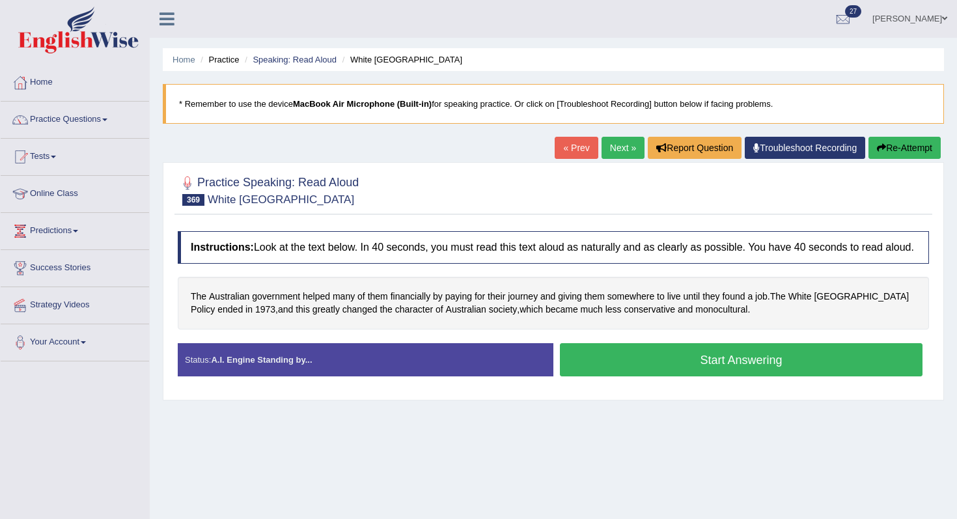
click at [637, 393] on div "Instructions: Look at the text below. In 40 seconds, you must read this text al…" at bounding box center [553, 309] width 758 height 169
click at [641, 380] on div "Stop Recording" at bounding box center [741, 380] width 376 height 1
click at [670, 372] on button "Start Answering" at bounding box center [741, 359] width 363 height 33
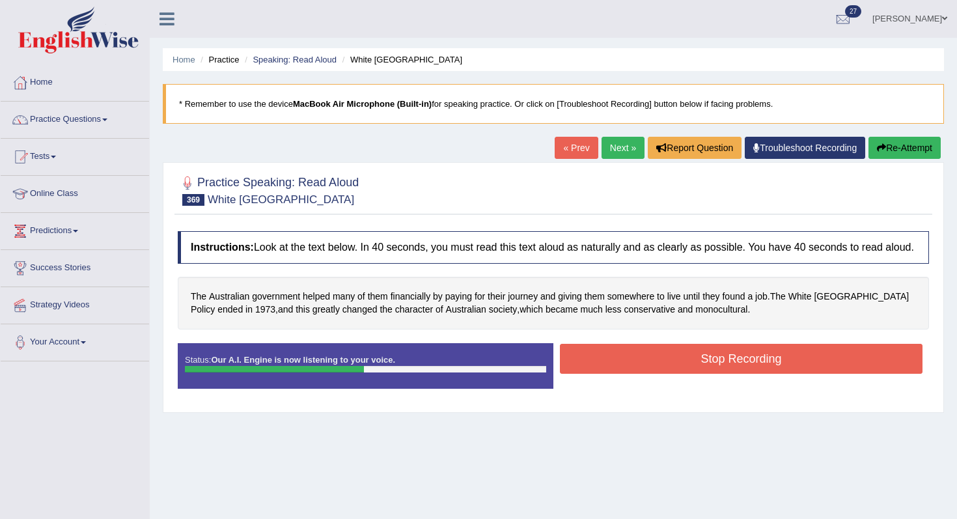
click at [685, 372] on button "Stop Recording" at bounding box center [741, 359] width 363 height 30
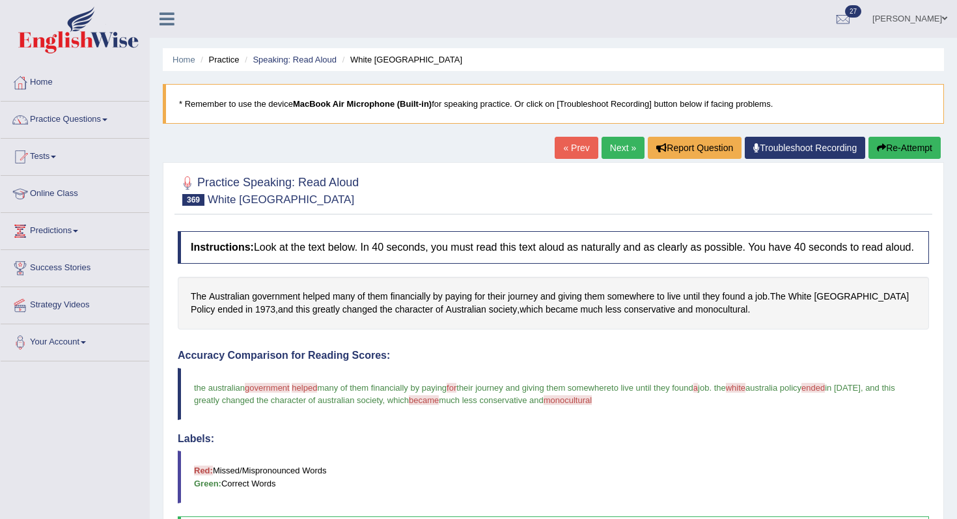
click at [632, 152] on link "Next »" at bounding box center [623, 148] width 43 height 22
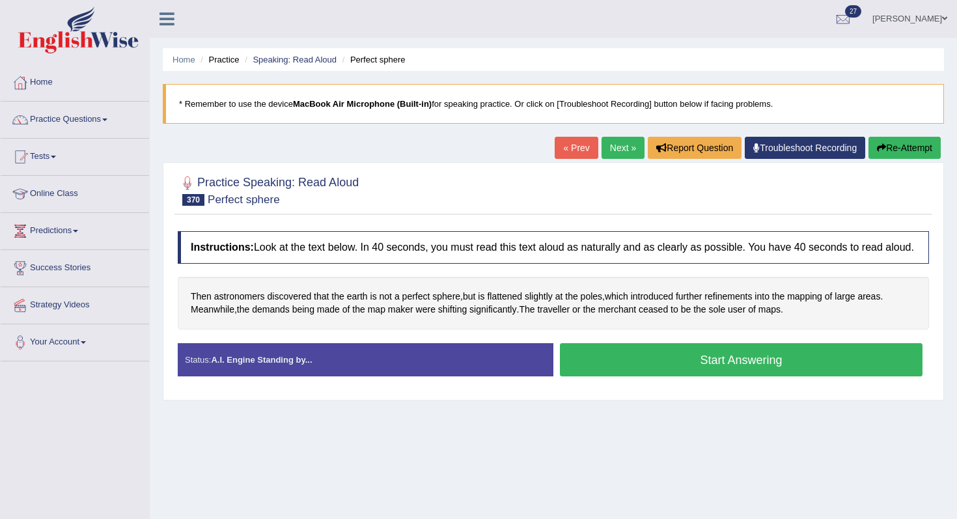
click at [635, 376] on button "Start Answering" at bounding box center [741, 359] width 363 height 33
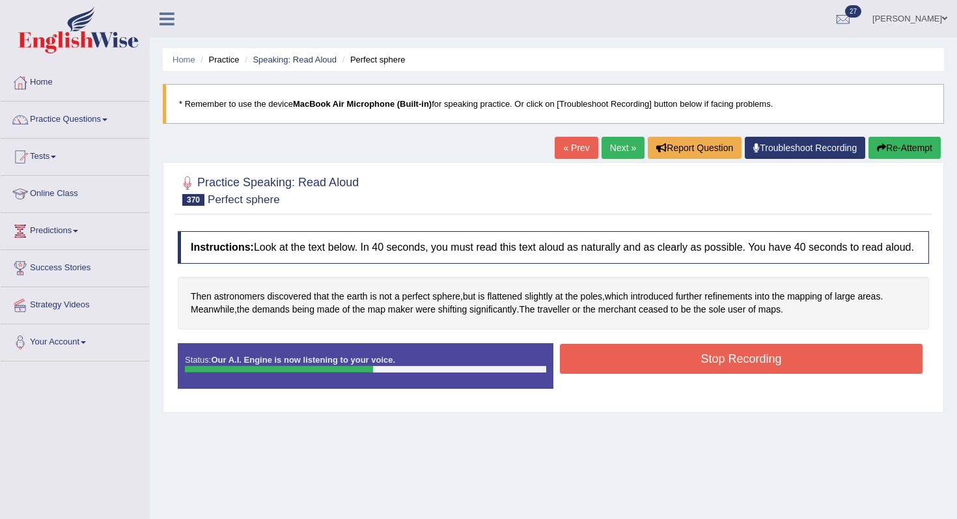
click at [655, 370] on button "Stop Recording" at bounding box center [741, 359] width 363 height 30
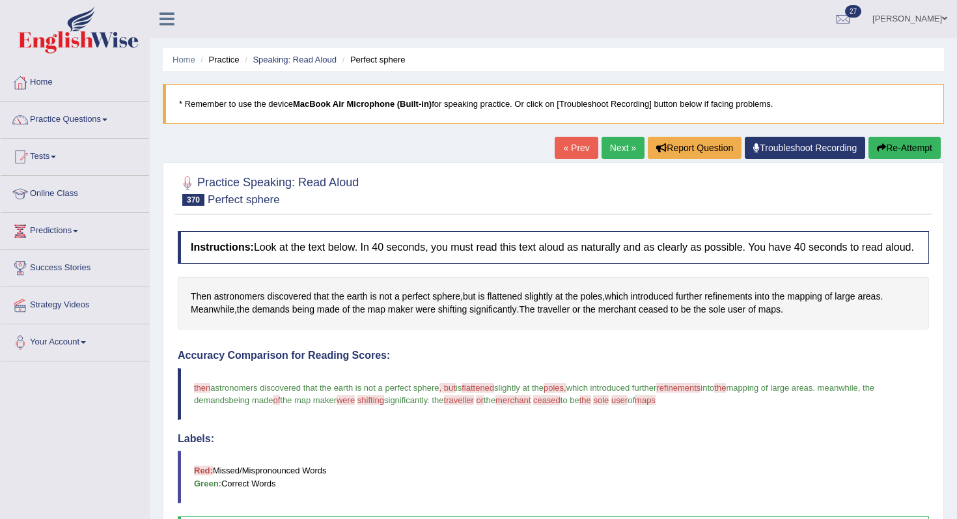
click at [626, 147] on link "Next »" at bounding box center [623, 148] width 43 height 22
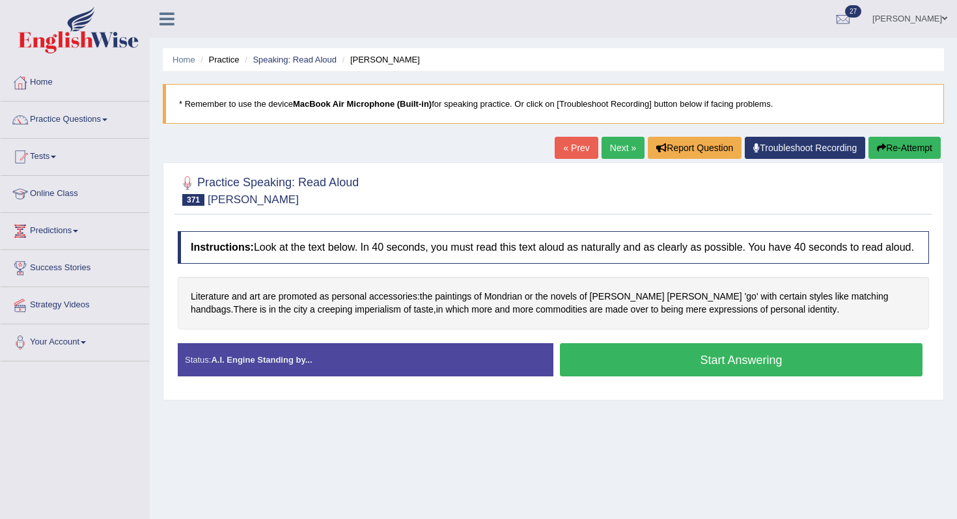
click at [635, 376] on button "Start Answering" at bounding box center [741, 359] width 363 height 33
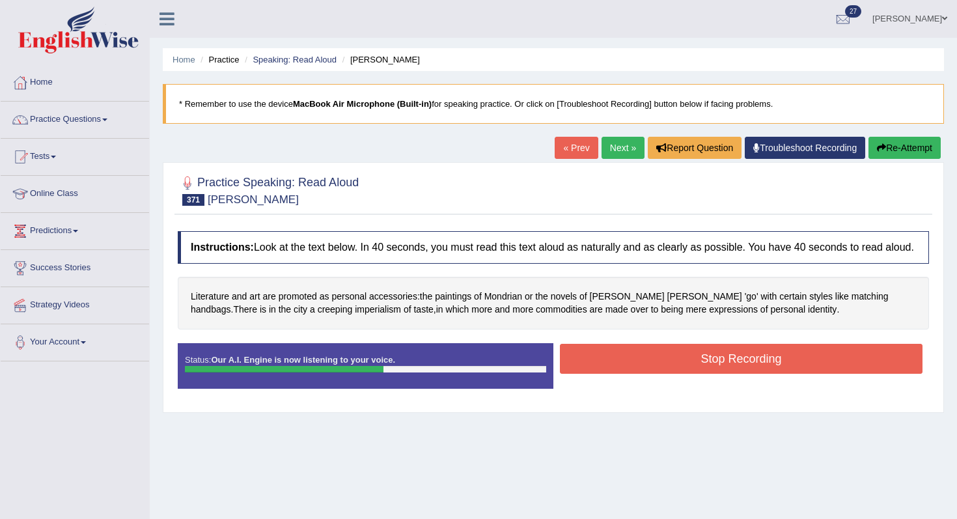
click at [645, 372] on button "Stop Recording" at bounding box center [741, 359] width 363 height 30
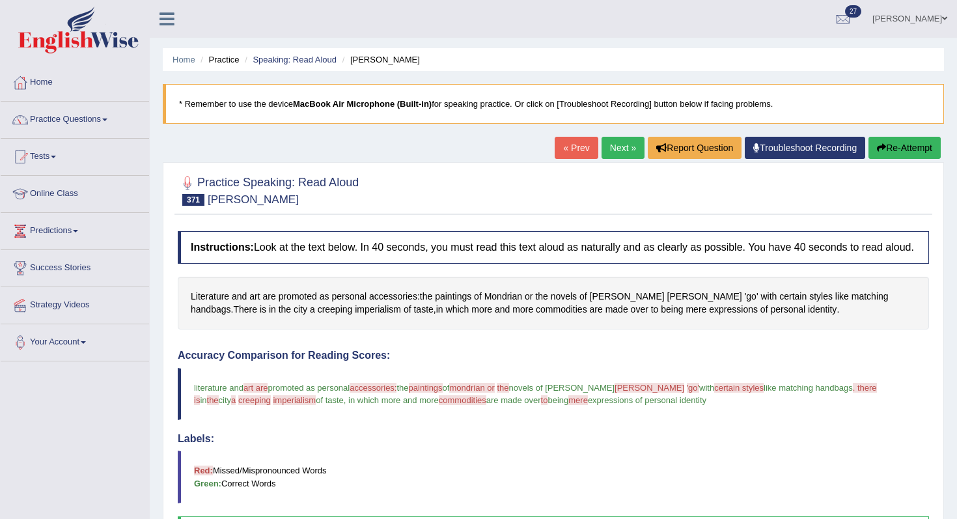
click at [869, 151] on button "Re-Attempt" at bounding box center [905, 148] width 72 height 22
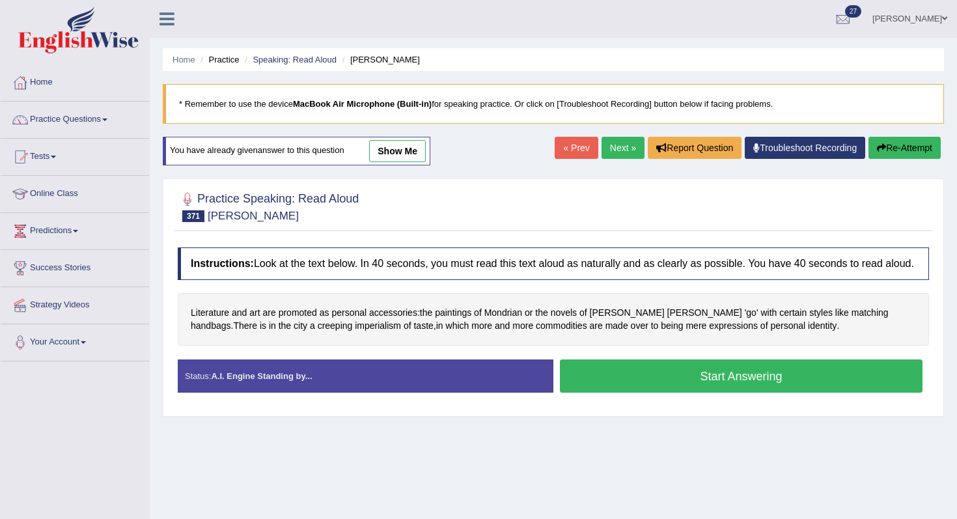
click at [707, 393] on button "Start Answering" at bounding box center [741, 375] width 363 height 33
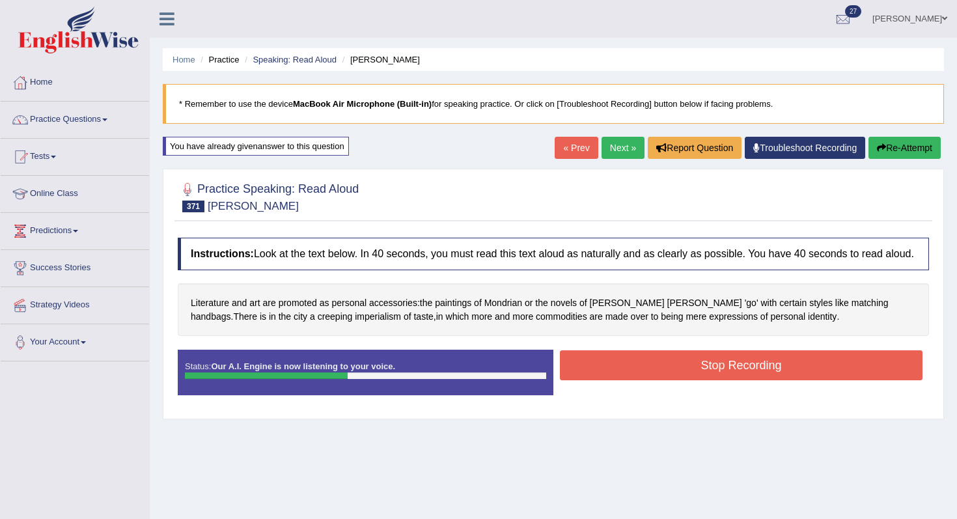
click at [712, 369] on button "Stop Recording" at bounding box center [741, 365] width 363 height 30
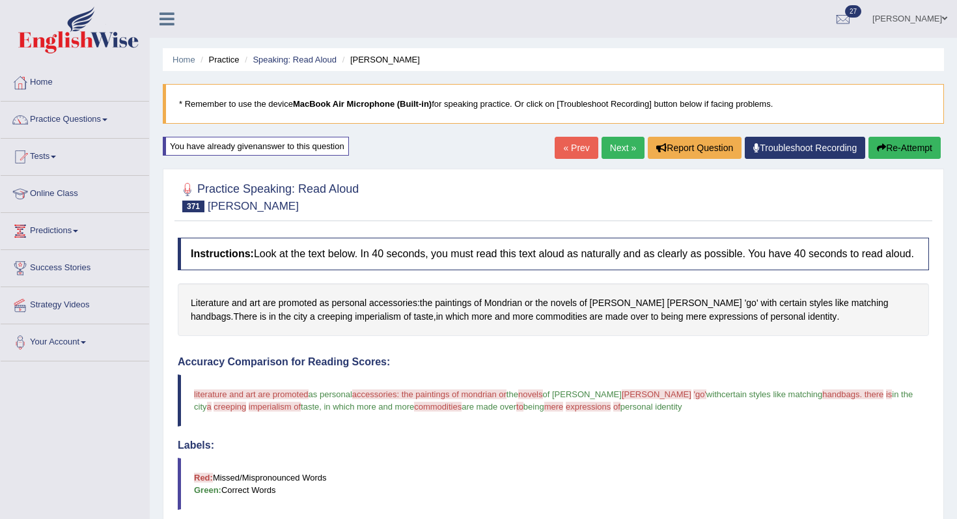
click at [895, 156] on button "Re-Attempt" at bounding box center [905, 148] width 72 height 22
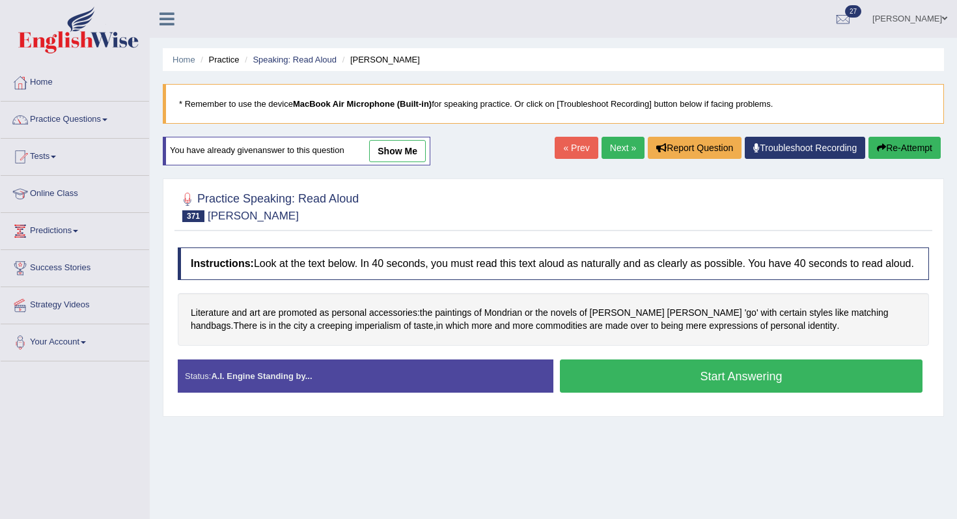
click at [744, 346] on div "Literature and art are promoted as personal accessories : the paintings of [PER…" at bounding box center [553, 319] width 751 height 53
click at [721, 372] on button "Start Answering" at bounding box center [741, 375] width 363 height 33
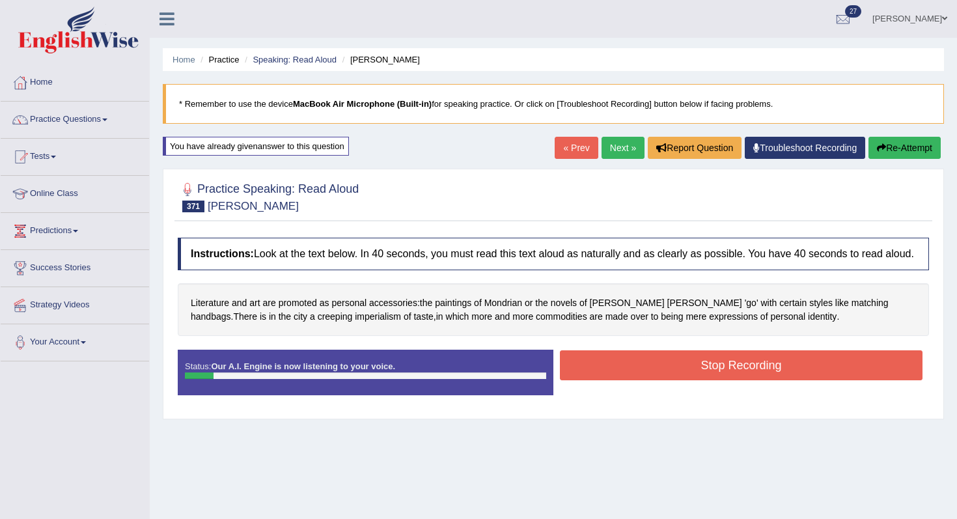
click at [721, 372] on button "Stop Recording" at bounding box center [741, 365] width 363 height 30
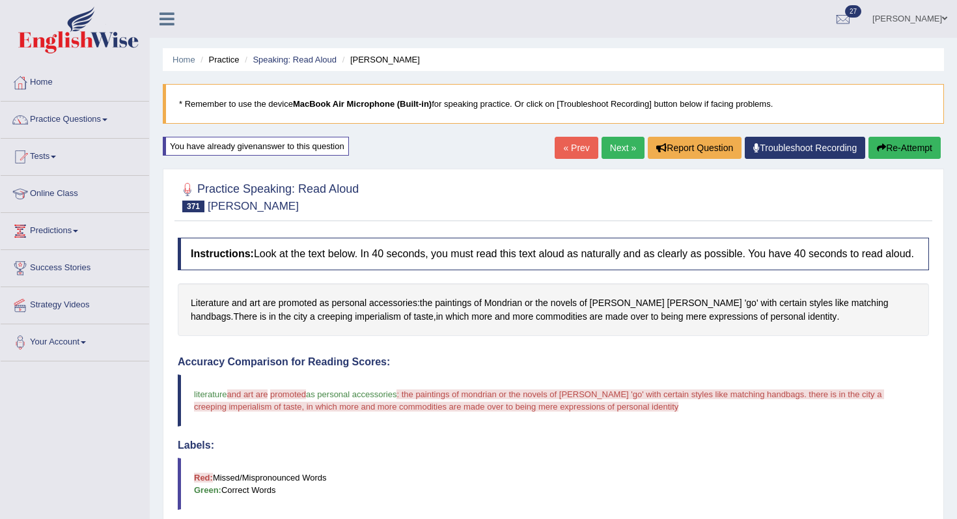
click at [629, 160] on div "« Prev Next » Report Question Troubleshoot Recording Re-Attempt" at bounding box center [749, 149] width 389 height 25
click at [880, 141] on button "Re-Attempt" at bounding box center [905, 148] width 72 height 22
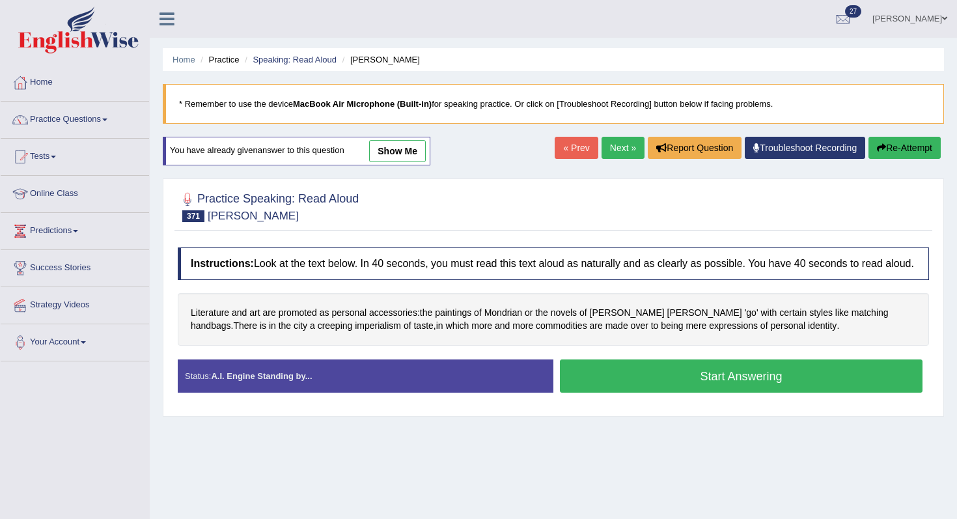
click at [676, 377] on button "Start Answering" at bounding box center [741, 375] width 363 height 33
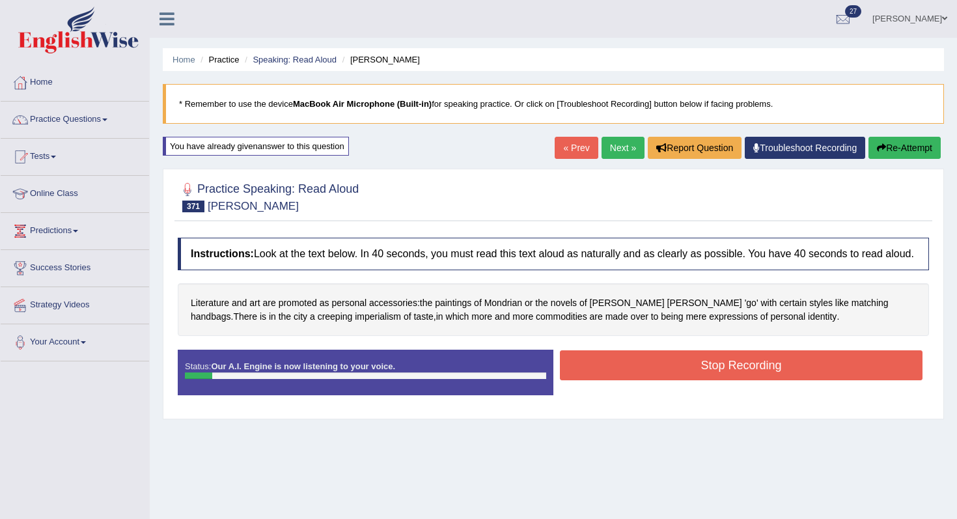
click at [676, 377] on button "Stop Recording" at bounding box center [741, 365] width 363 height 30
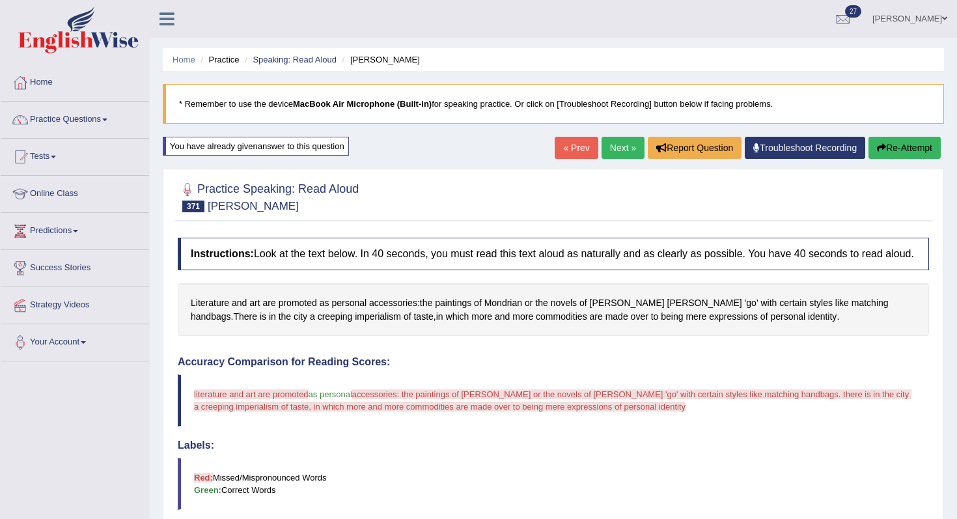
click at [893, 146] on button "Re-Attempt" at bounding box center [905, 148] width 72 height 22
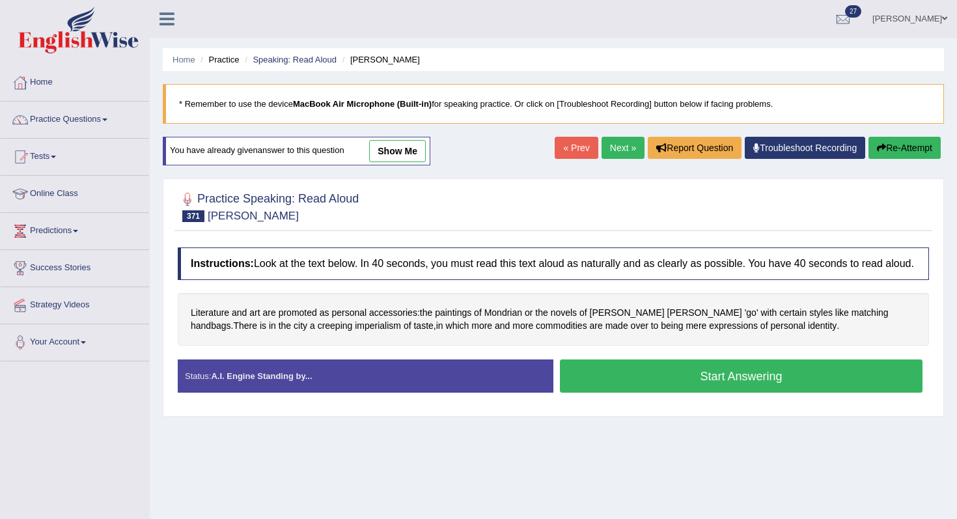
click at [702, 387] on button "Start Answering" at bounding box center [741, 375] width 363 height 33
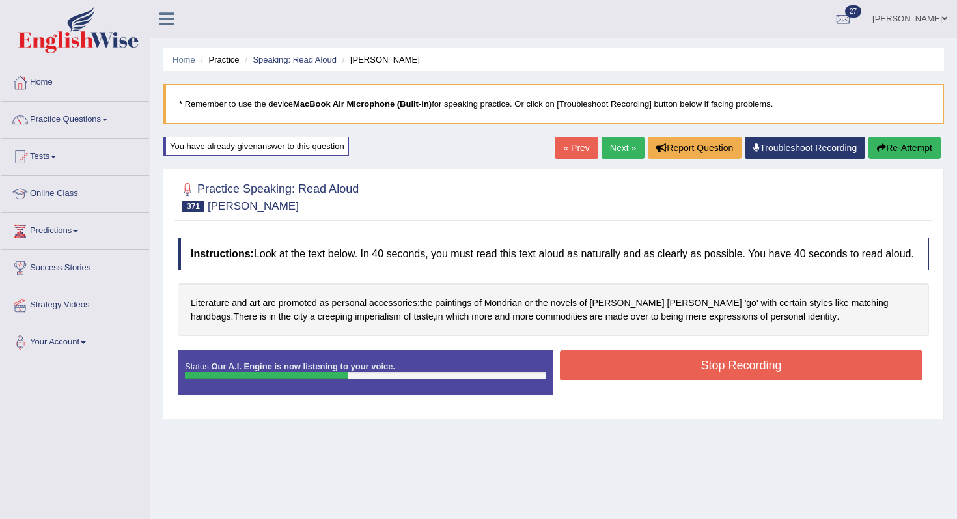
click at [699, 378] on button "Stop Recording" at bounding box center [741, 365] width 363 height 30
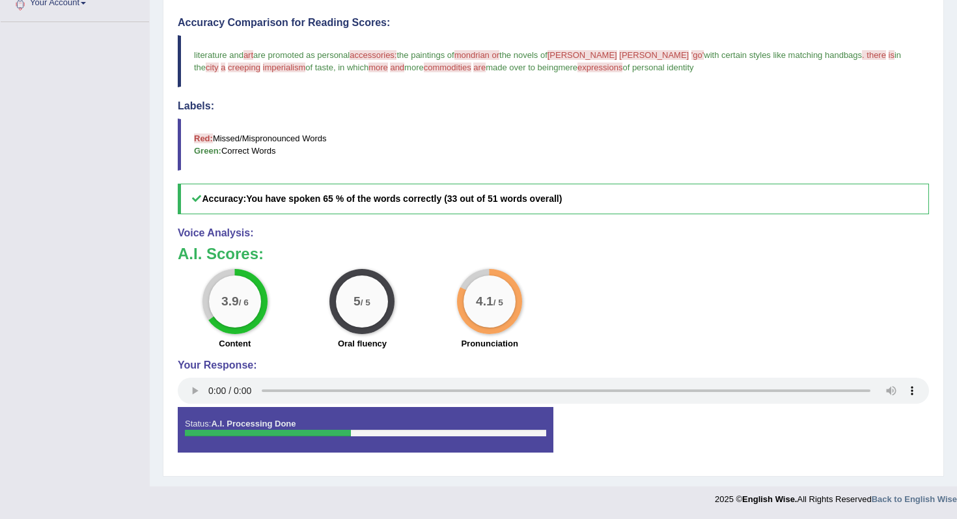
scroll to position [34, 0]
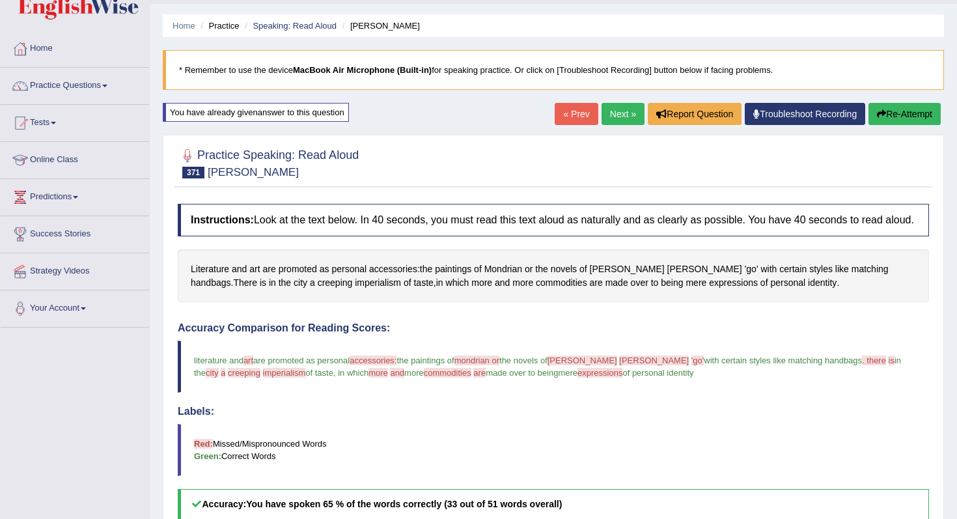
click at [611, 120] on link "Next »" at bounding box center [623, 114] width 43 height 22
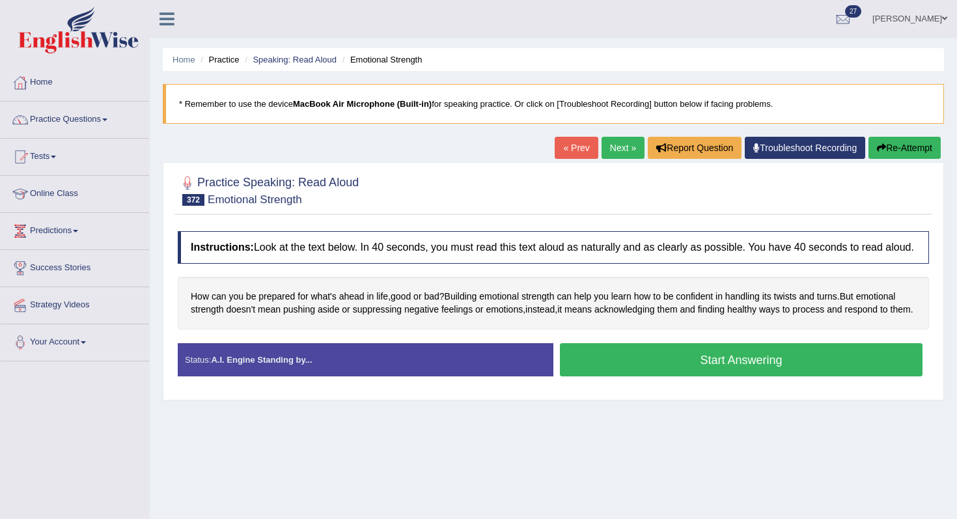
drag, startPoint x: 0, startPoint y: 0, endPoint x: 608, endPoint y: 378, distance: 716.2
click at [608, 376] on button "Start Answering" at bounding box center [741, 359] width 363 height 33
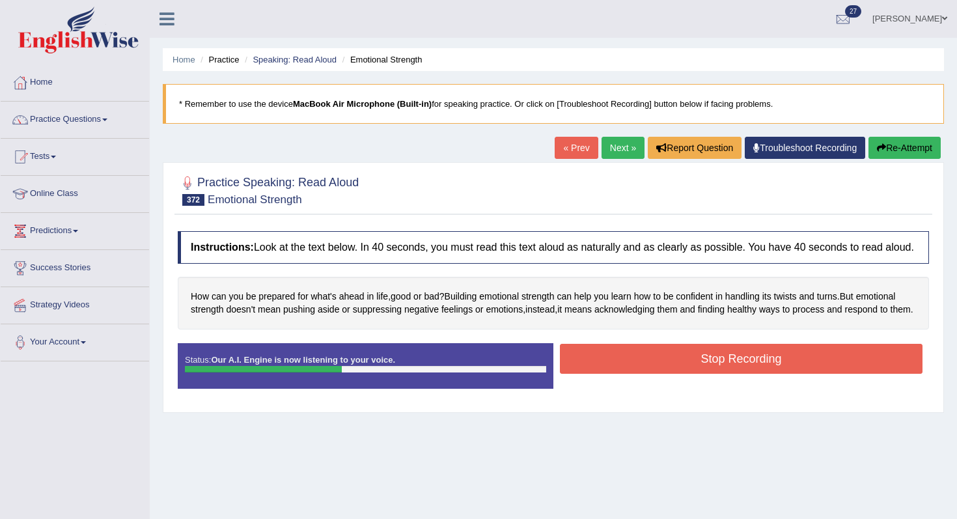
click at [608, 374] on button "Stop Recording" at bounding box center [741, 359] width 363 height 30
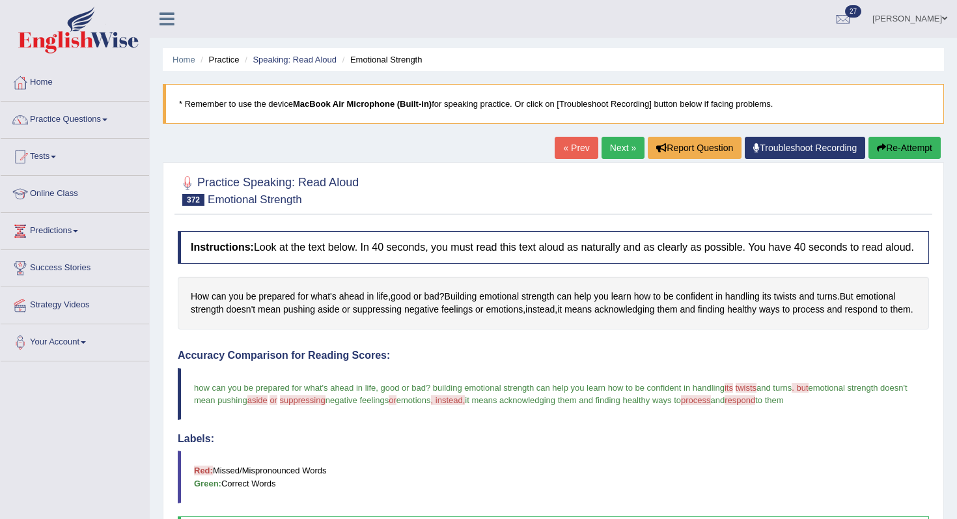
click at [607, 156] on link "Next »" at bounding box center [623, 148] width 43 height 22
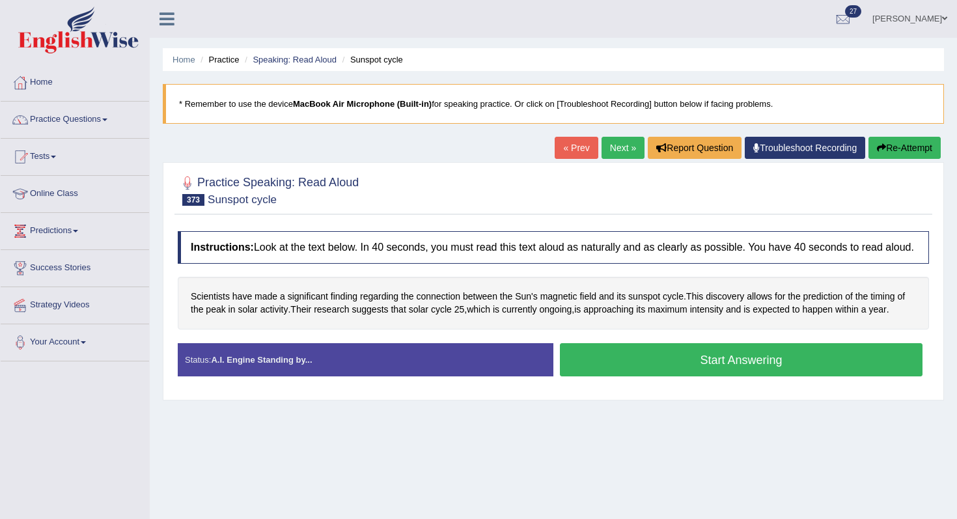
click at [637, 372] on button "Start Answering" at bounding box center [741, 359] width 363 height 33
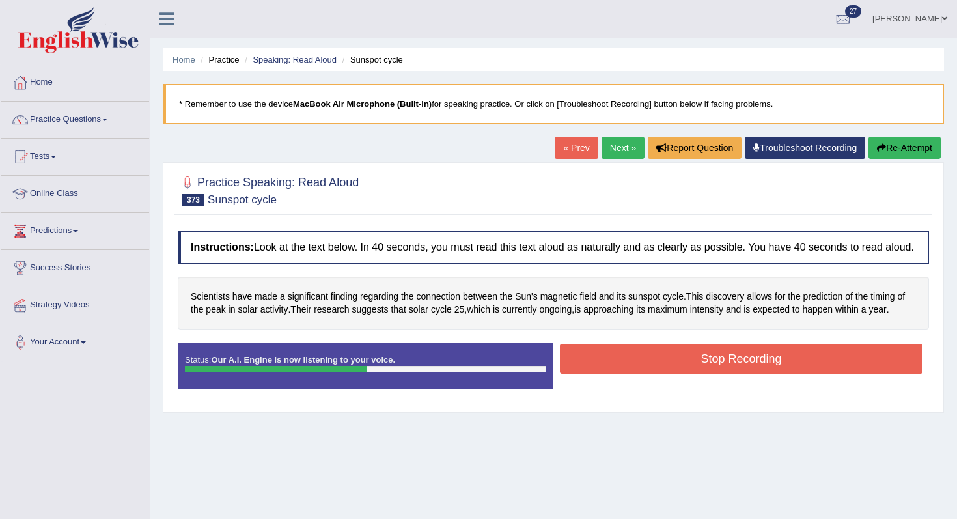
click at [643, 370] on button "Stop Recording" at bounding box center [741, 359] width 363 height 30
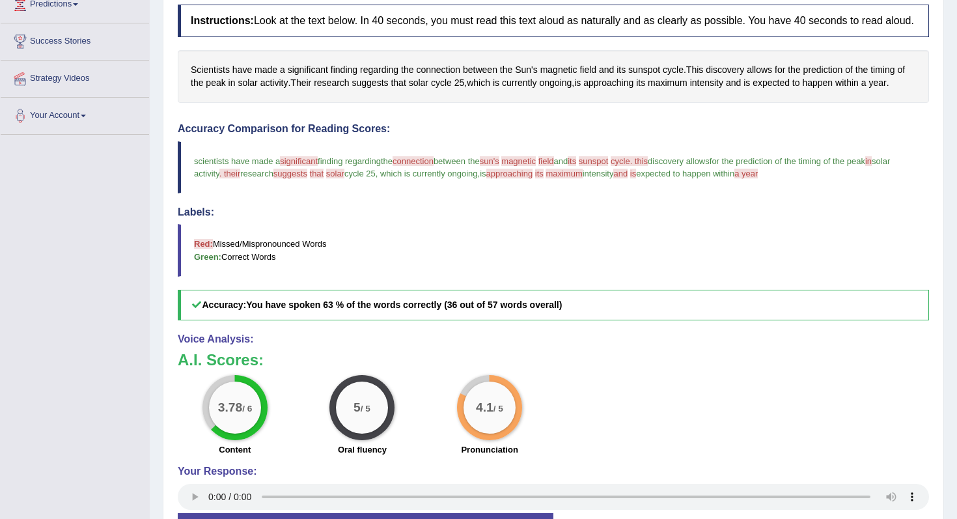
scroll to position [40, 0]
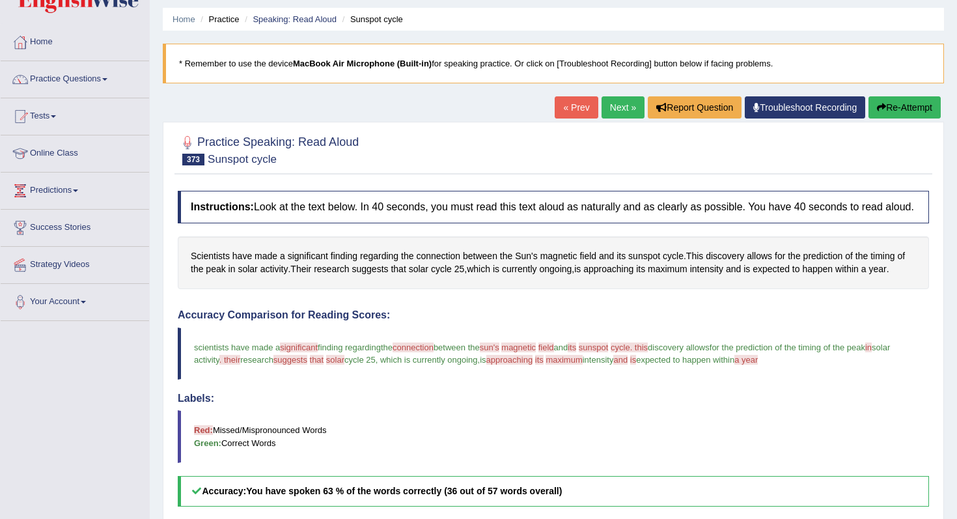
click at [613, 105] on link "Next »" at bounding box center [623, 107] width 43 height 22
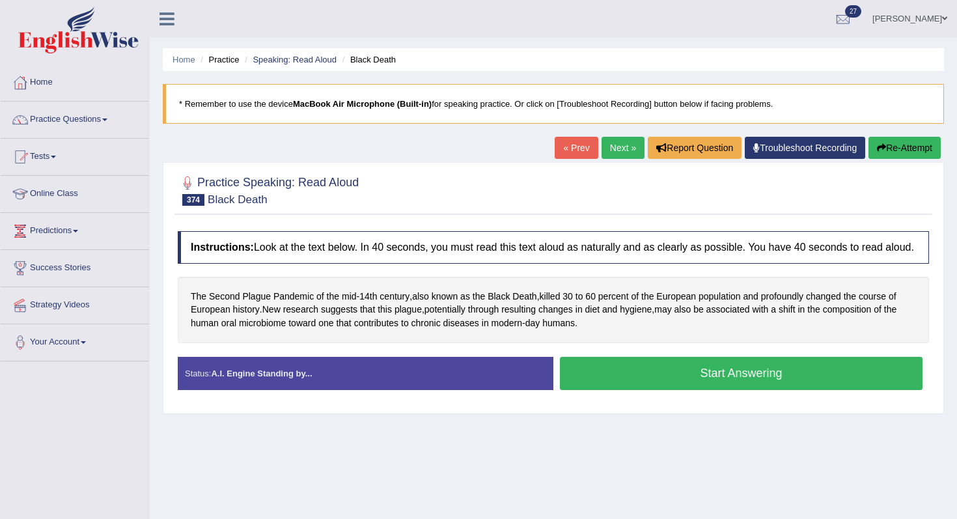
click at [615, 379] on button "Start Answering" at bounding box center [741, 373] width 363 height 33
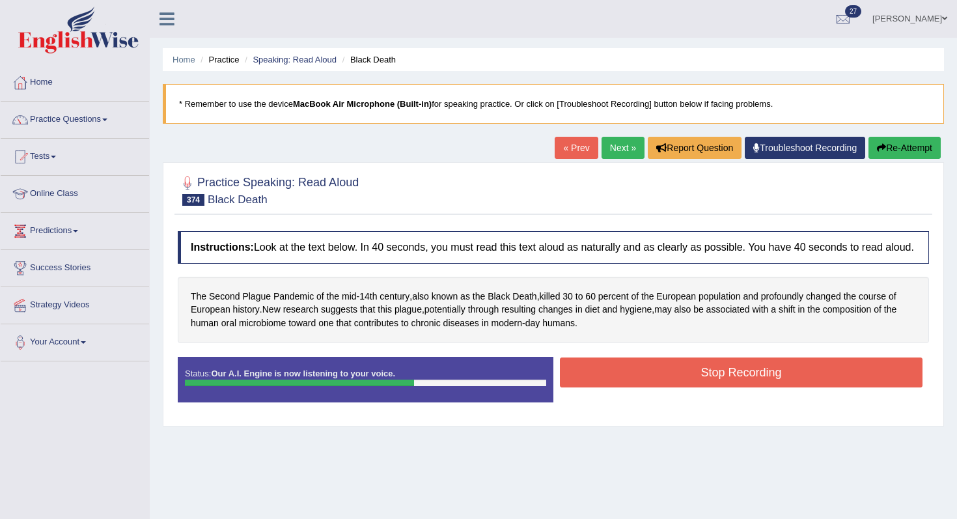
click at [615, 379] on button "Stop Recording" at bounding box center [741, 372] width 363 height 30
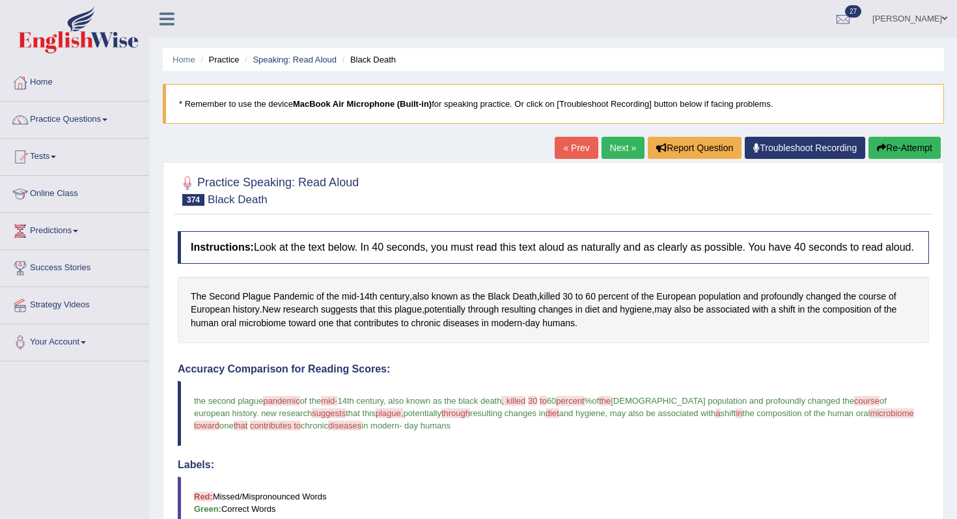
click at [607, 154] on link "Next »" at bounding box center [623, 148] width 43 height 22
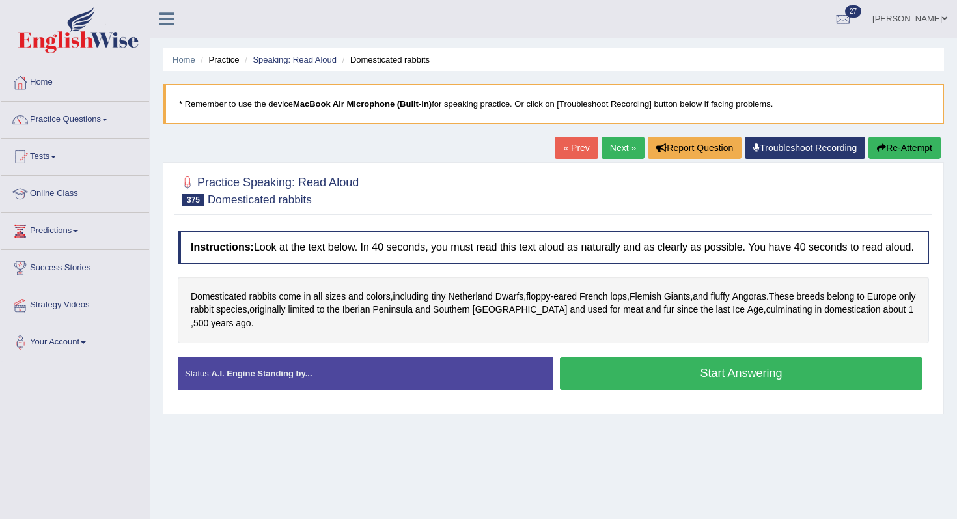
click at [602, 382] on button "Start Answering" at bounding box center [741, 373] width 363 height 33
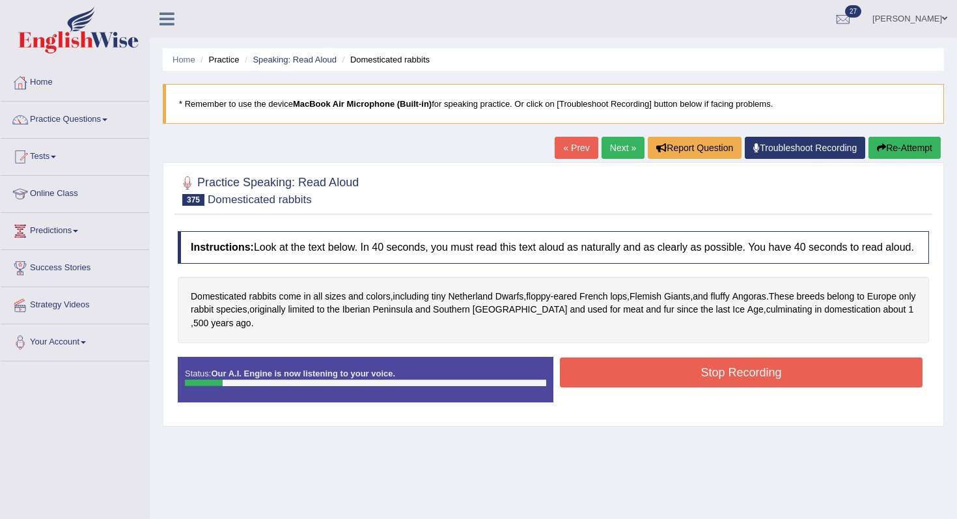
click at [923, 149] on button "Re-Attempt" at bounding box center [905, 148] width 72 height 22
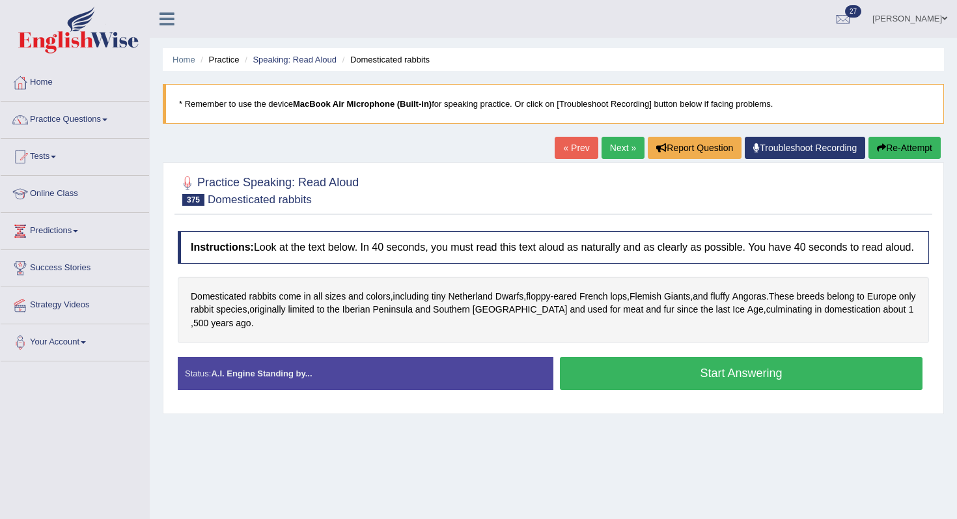
click at [606, 382] on button "Start Answering" at bounding box center [741, 373] width 363 height 33
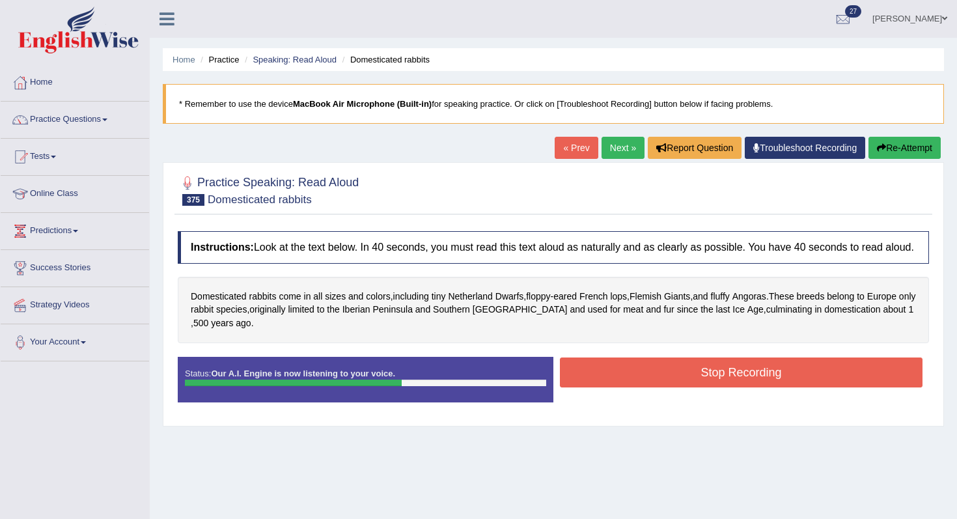
click at [606, 380] on button "Stop Recording" at bounding box center [741, 372] width 363 height 30
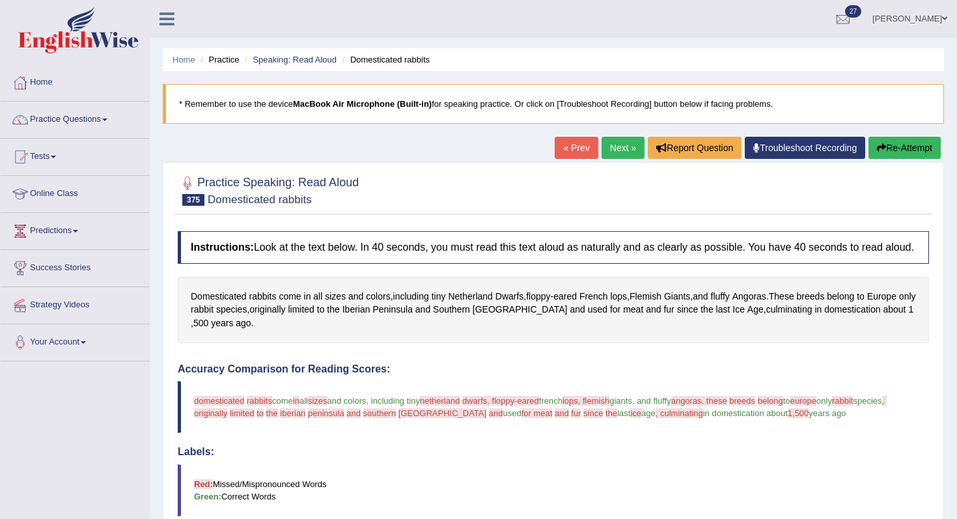
click at [602, 147] on link "Next »" at bounding box center [623, 148] width 43 height 22
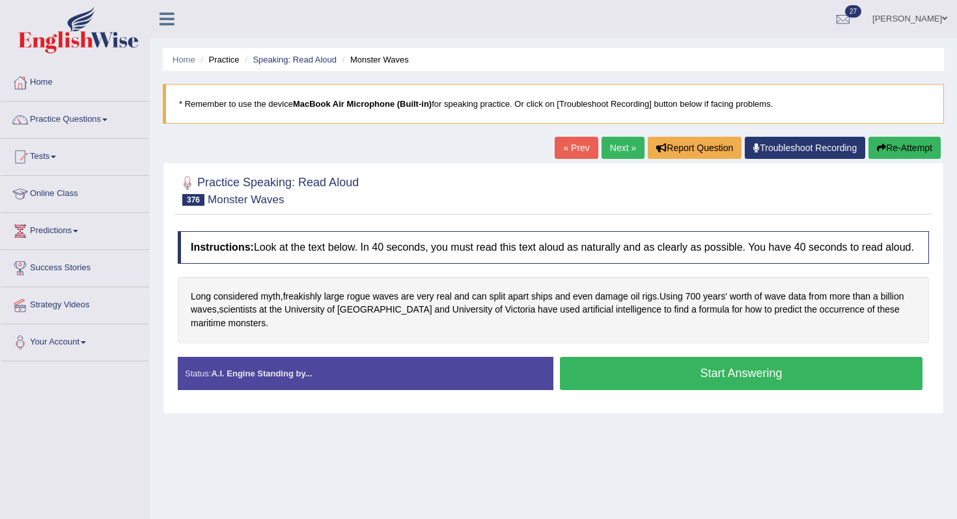
click at [622, 390] on button "Start Answering" at bounding box center [741, 373] width 363 height 33
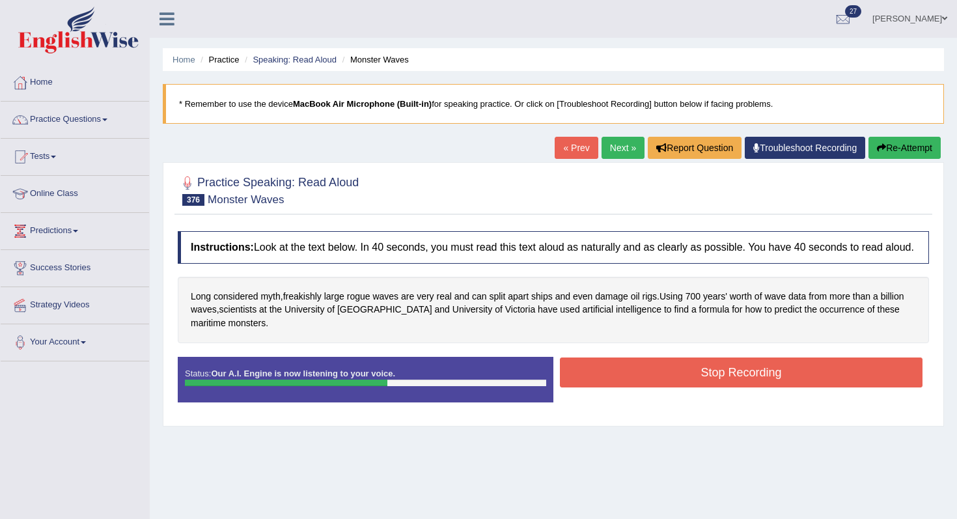
click at [632, 380] on button "Stop Recording" at bounding box center [741, 372] width 363 height 30
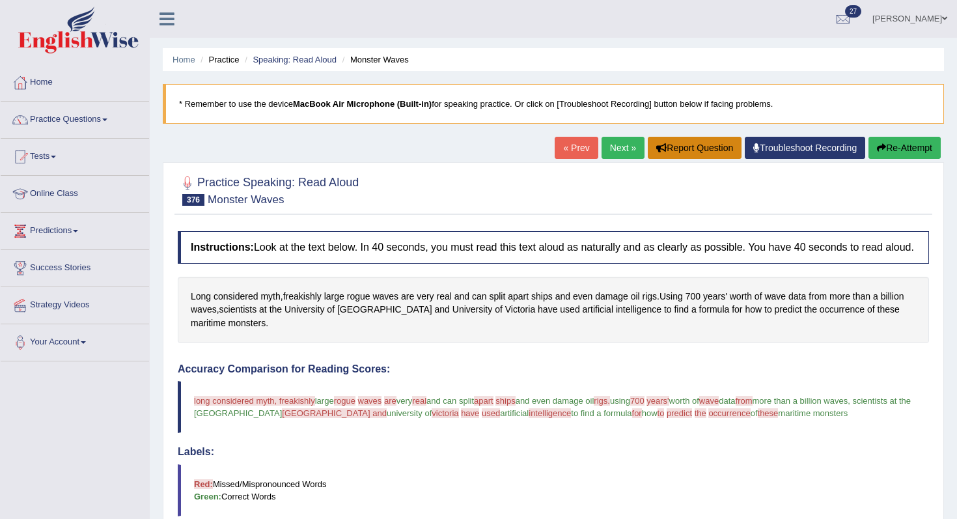
click at [648, 143] on button "Report Question" at bounding box center [695, 148] width 94 height 22
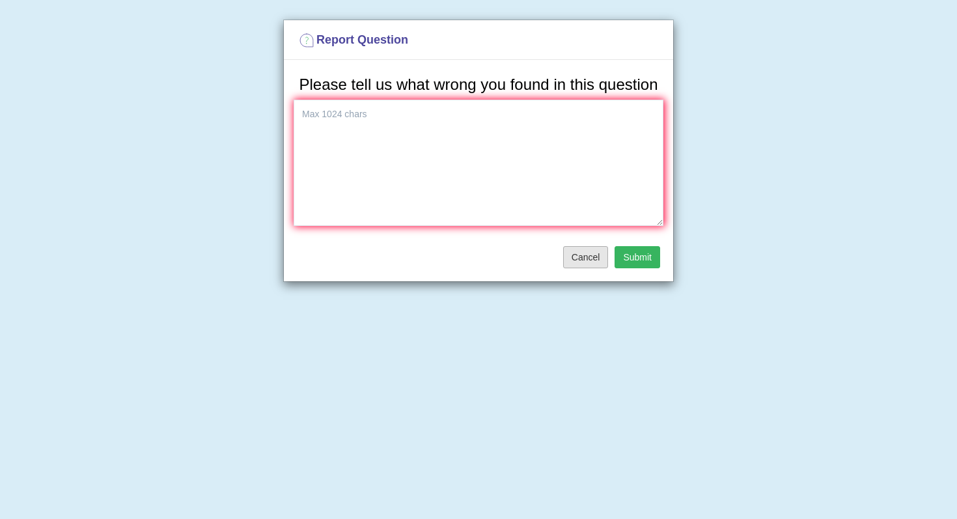
click at [588, 268] on button "Cancel" at bounding box center [586, 257] width 46 height 22
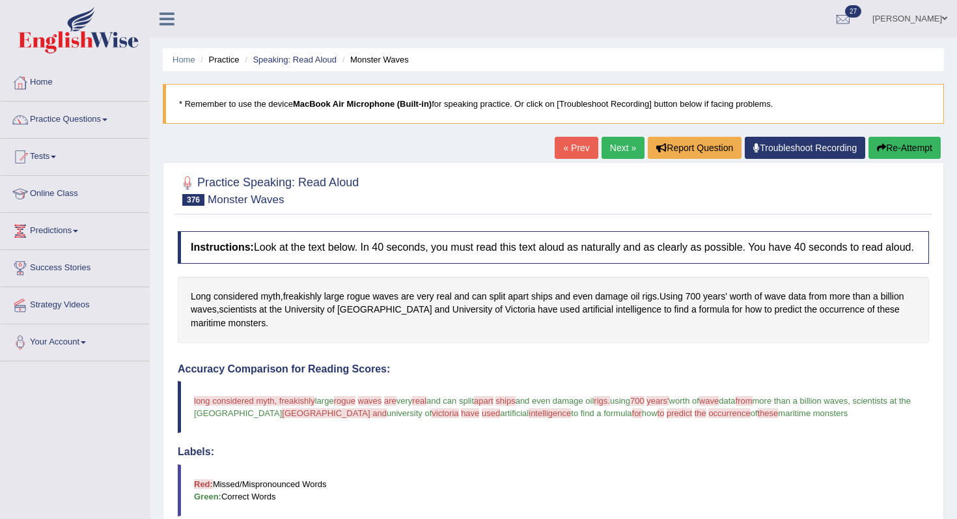
click at [607, 150] on link "Next »" at bounding box center [623, 148] width 43 height 22
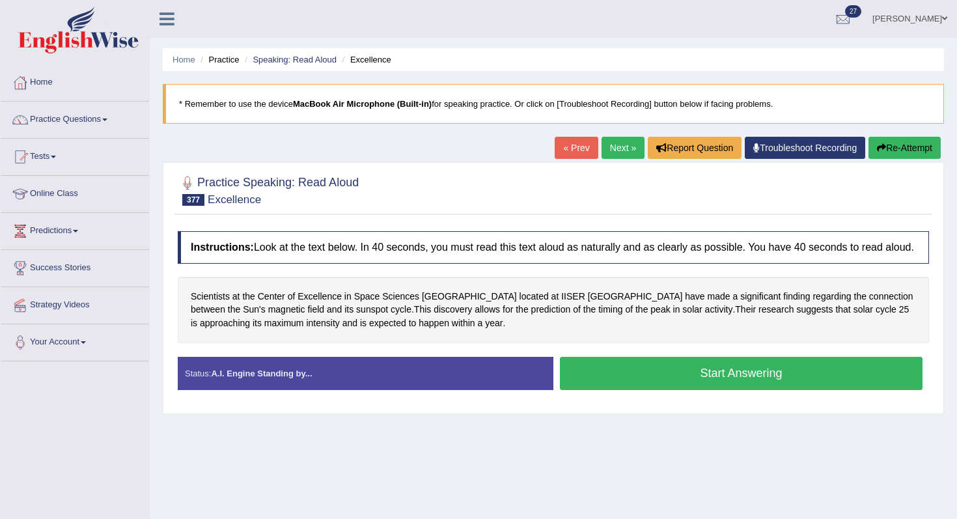
click at [578, 390] on button "Start Answering" at bounding box center [741, 373] width 363 height 33
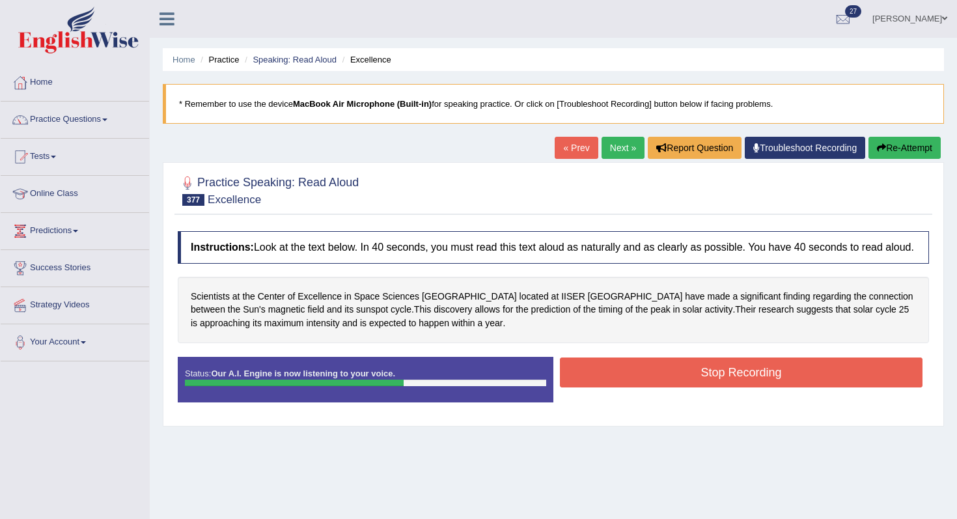
click at [594, 387] on button "Stop Recording" at bounding box center [741, 372] width 363 height 30
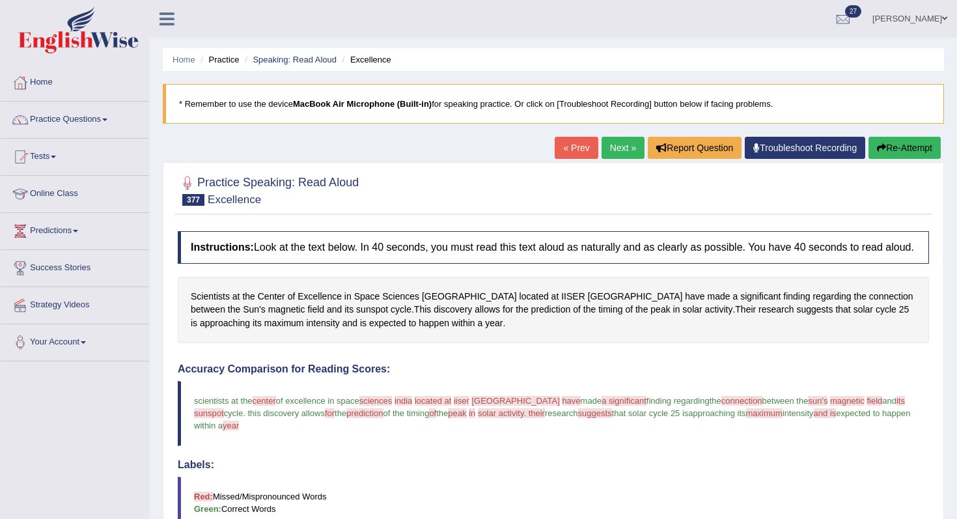
click at [604, 145] on link "Next »" at bounding box center [623, 148] width 43 height 22
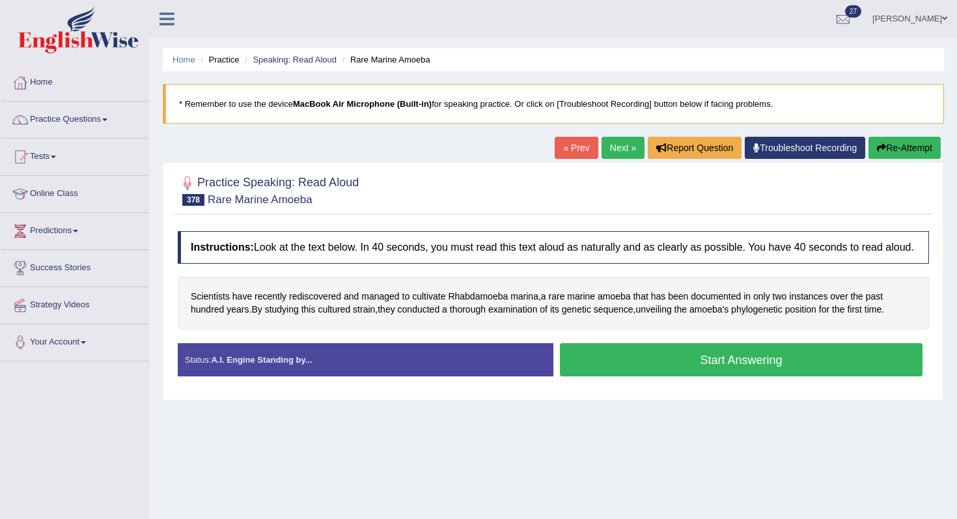
click at [608, 376] on button "Start Answering" at bounding box center [741, 359] width 363 height 33
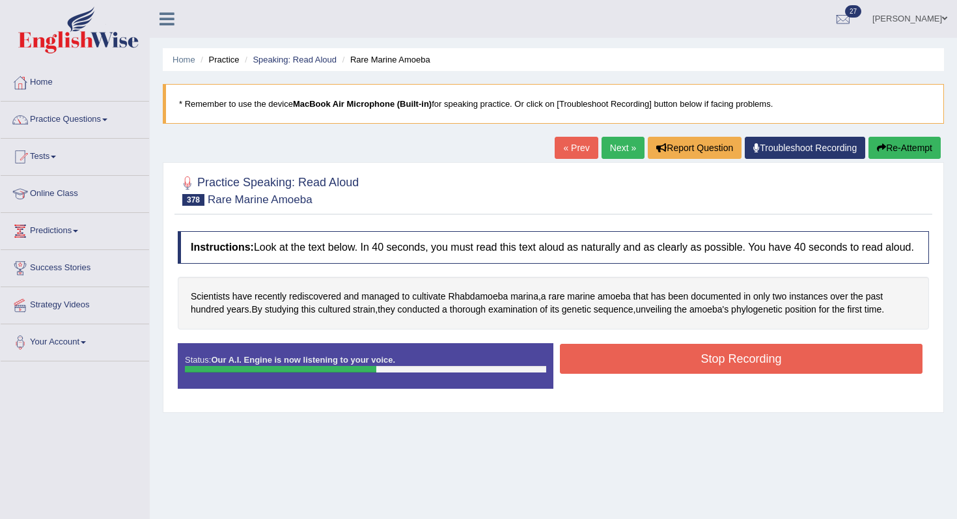
click at [614, 374] on button "Stop Recording" at bounding box center [741, 359] width 363 height 30
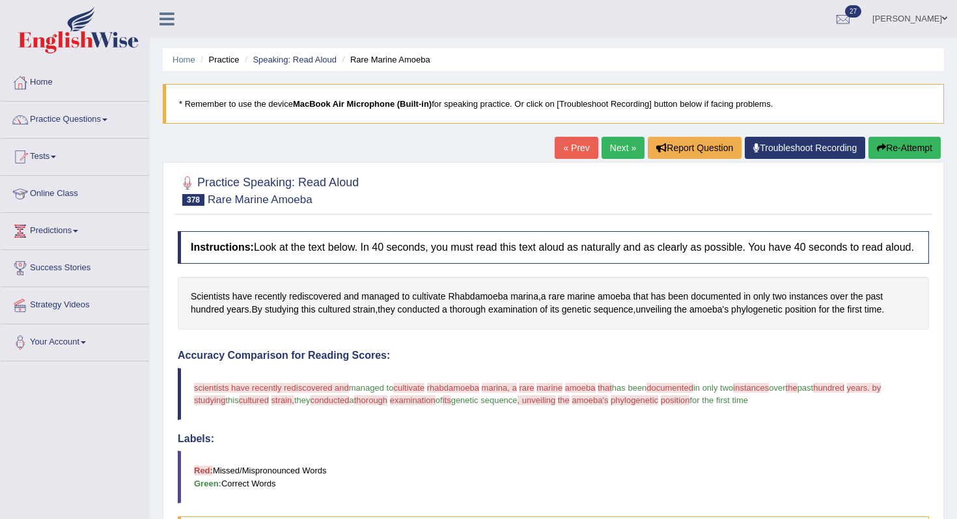
click at [904, 143] on button "Re-Attempt" at bounding box center [905, 148] width 72 height 22
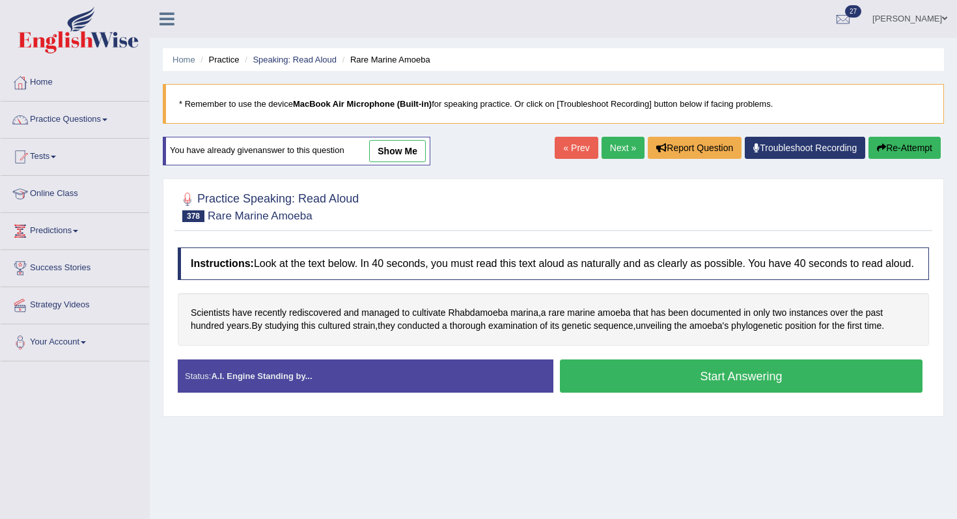
click at [696, 388] on button "Start Answering" at bounding box center [741, 375] width 363 height 33
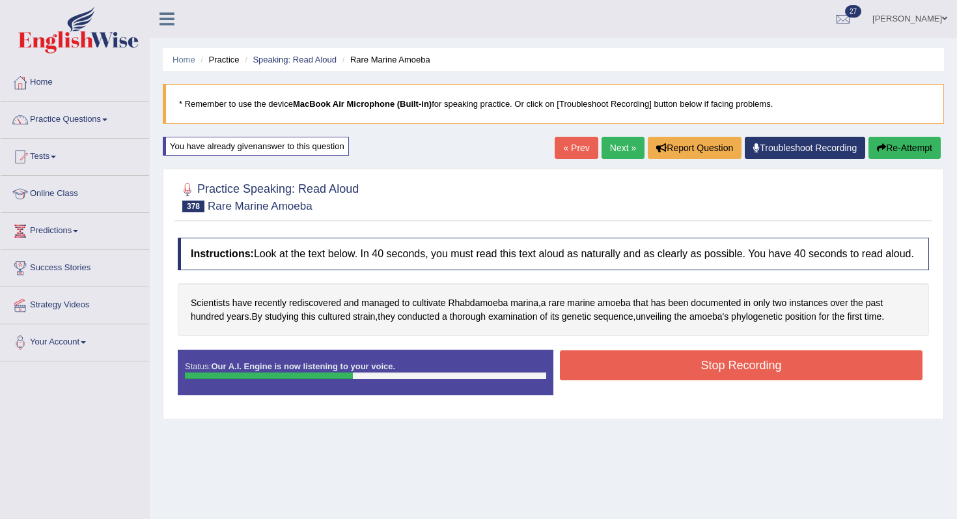
click at [696, 380] on button "Stop Recording" at bounding box center [741, 365] width 363 height 30
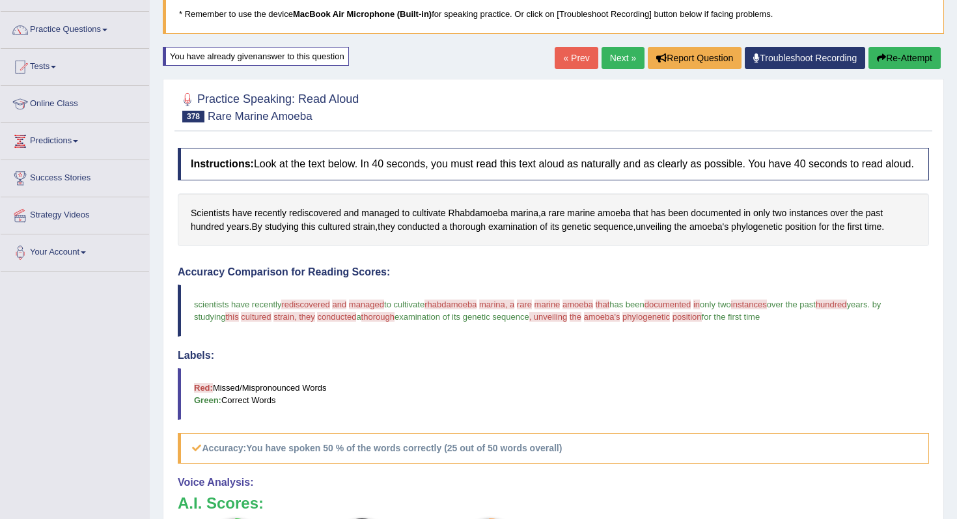
scroll to position [59, 0]
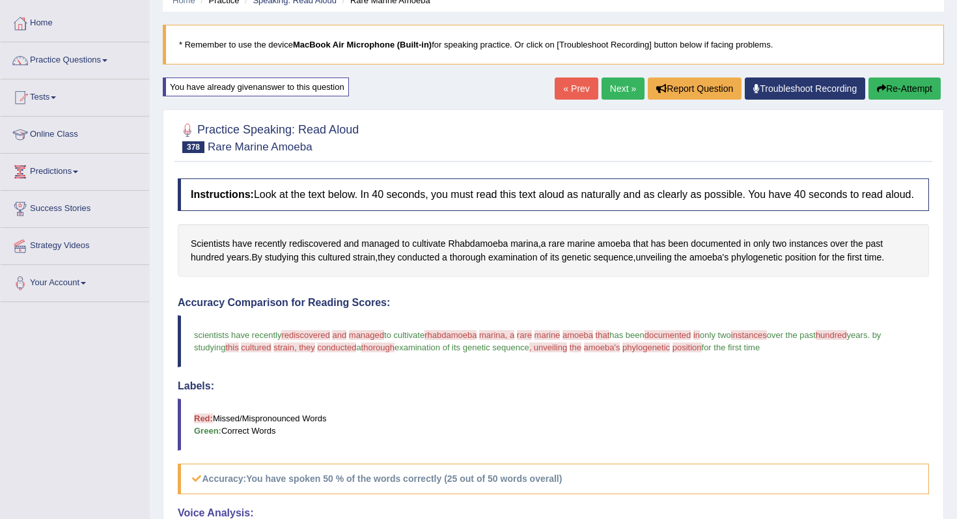
click at [603, 105] on div "Home Practice Speaking: Read Aloud Rare Marine Amoeba * Remember to use the dev…" at bounding box center [553, 354] width 807 height 826
click at [610, 88] on link "Next »" at bounding box center [623, 88] width 43 height 22
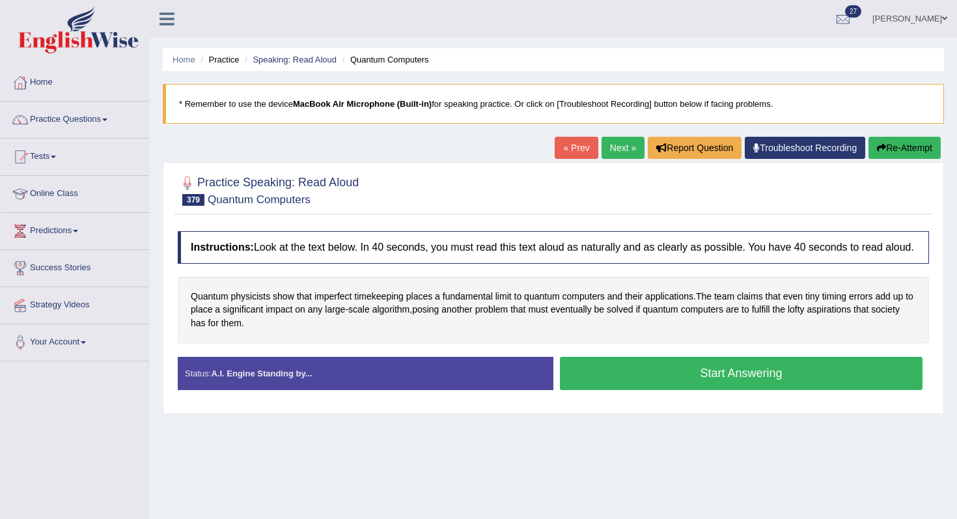
click at [608, 383] on button "Start Answering" at bounding box center [741, 373] width 363 height 33
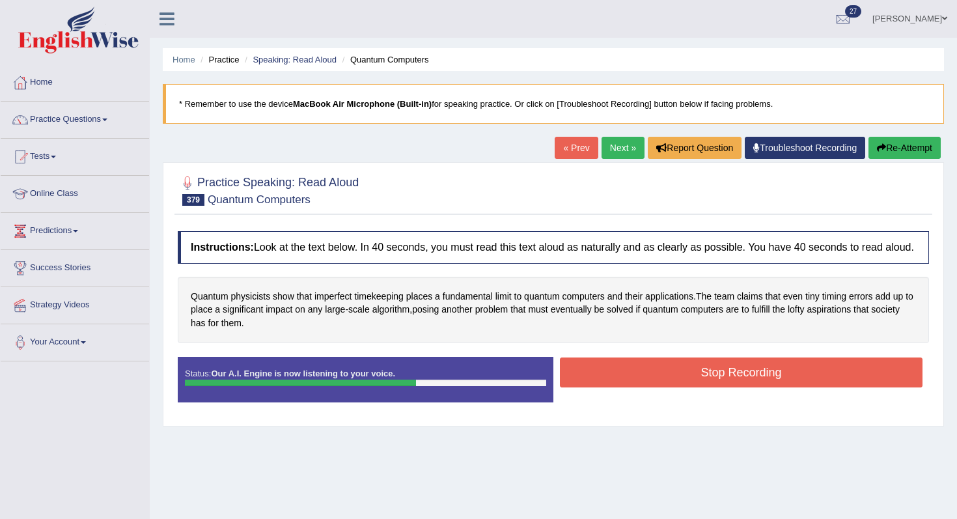
click at [641, 378] on button "Stop Recording" at bounding box center [741, 372] width 363 height 30
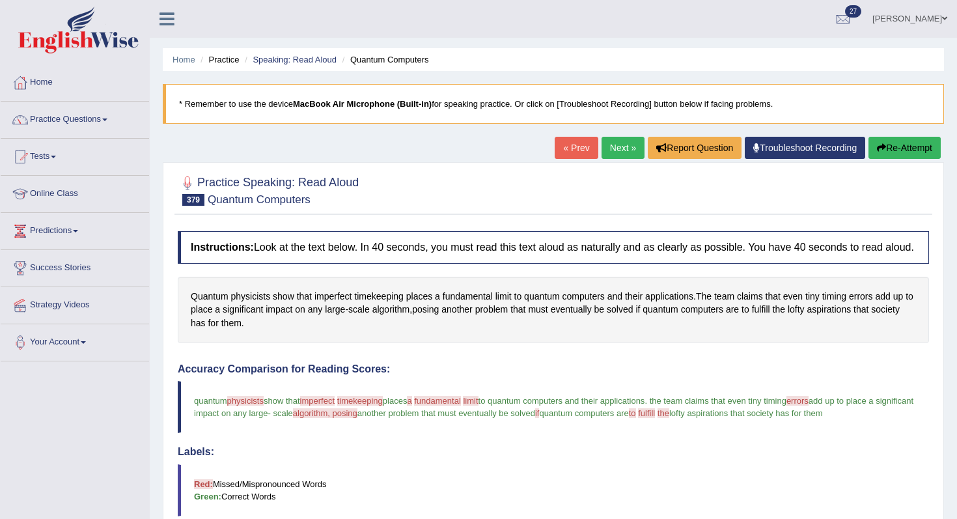
click at [876, 138] on button "Re-Attempt" at bounding box center [905, 148] width 72 height 22
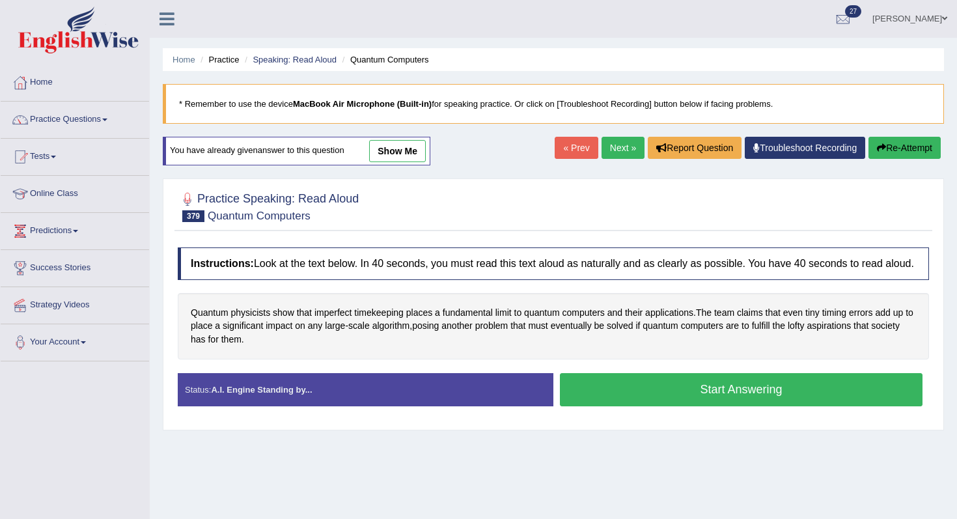
click at [706, 406] on button "Start Answering" at bounding box center [741, 389] width 363 height 33
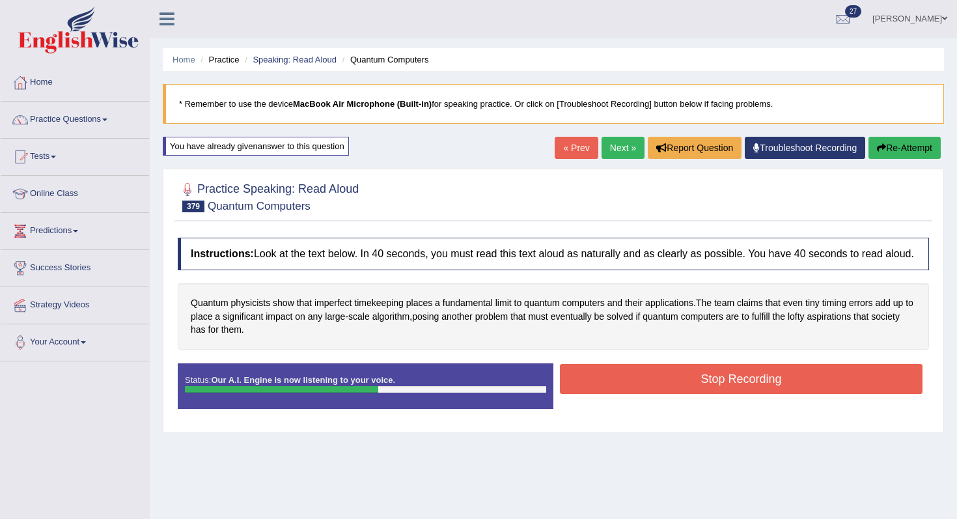
click at [706, 394] on button "Stop Recording" at bounding box center [741, 379] width 363 height 30
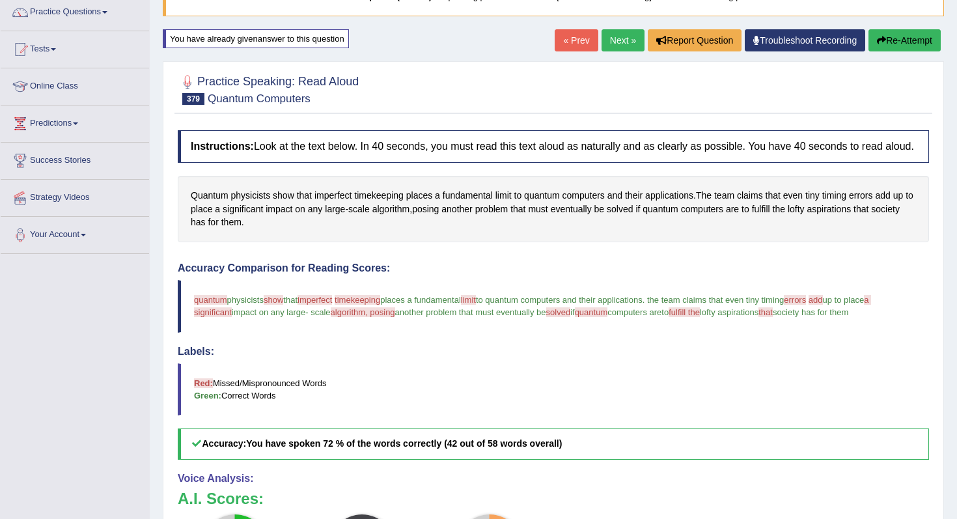
scroll to position [63, 0]
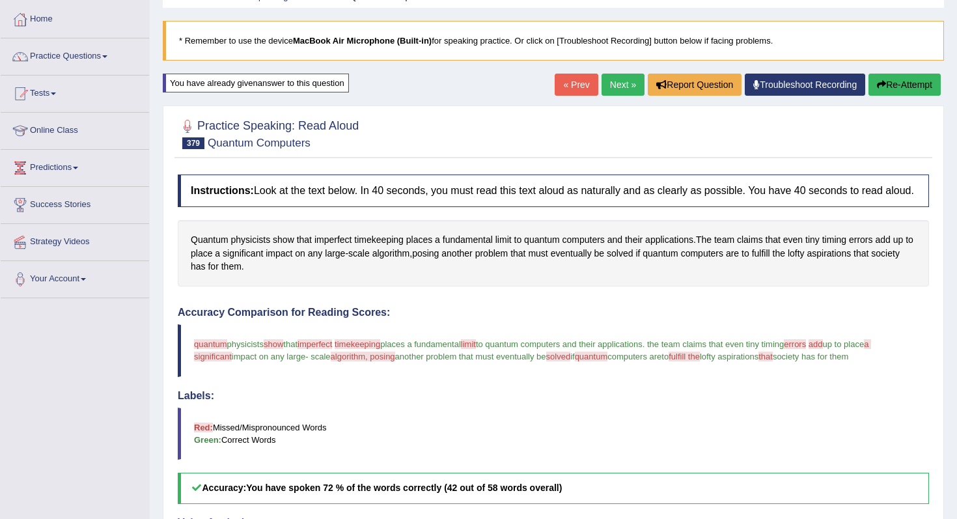
click at [602, 80] on link "Next »" at bounding box center [623, 85] width 43 height 22
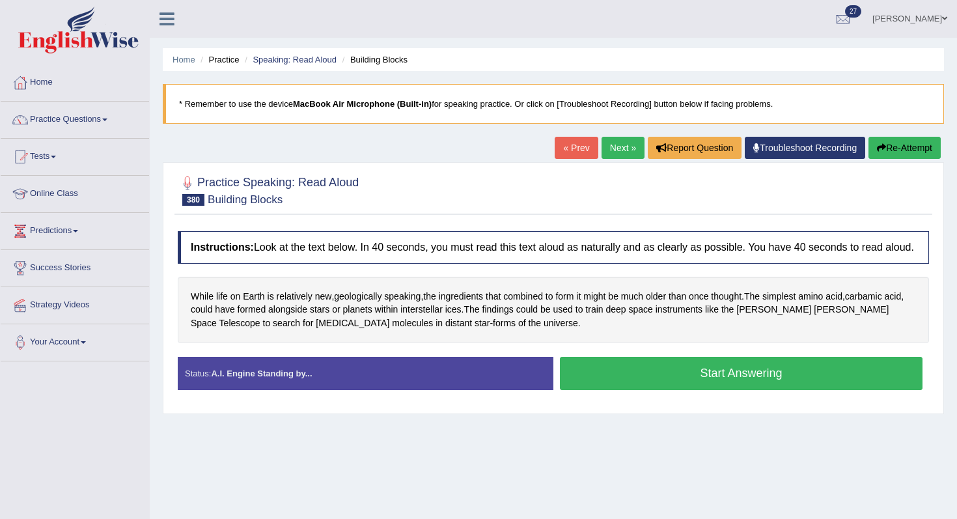
click at [598, 387] on button "Start Answering" at bounding box center [741, 373] width 363 height 33
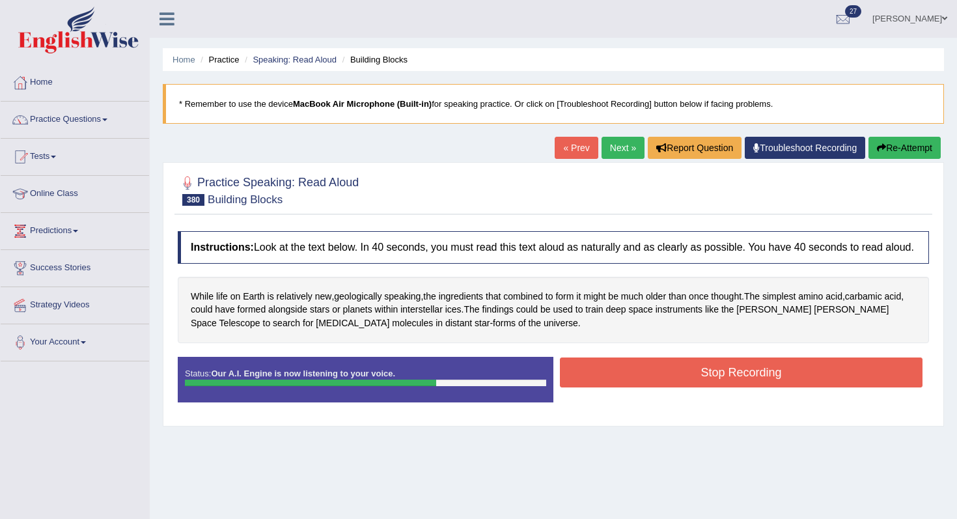
click at [592, 387] on button "Stop Recording" at bounding box center [741, 372] width 363 height 30
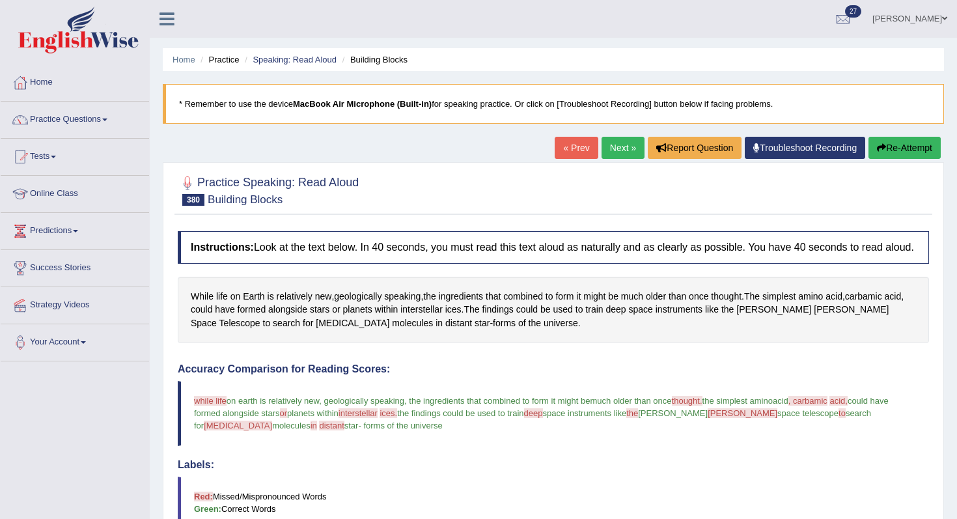
click at [615, 151] on link "Next »" at bounding box center [623, 148] width 43 height 22
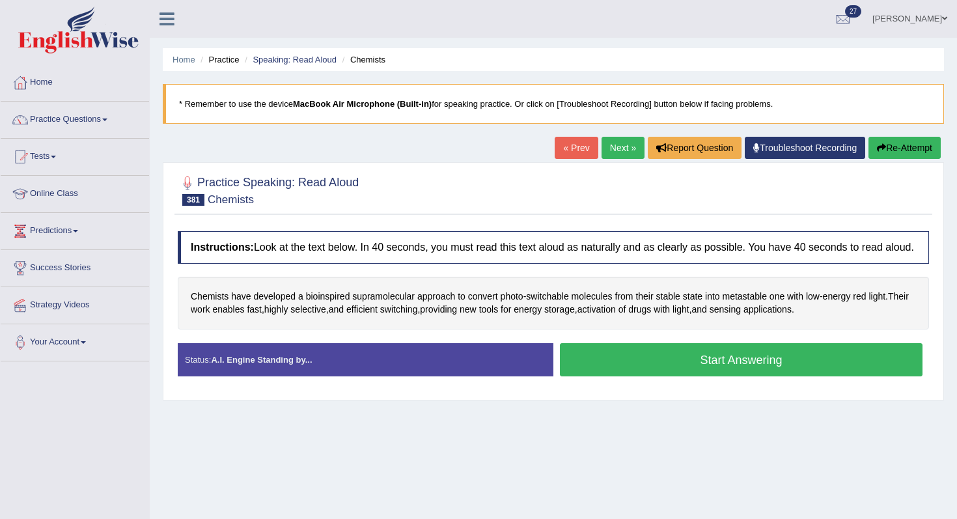
click at [592, 376] on button "Start Answering" at bounding box center [741, 359] width 363 height 33
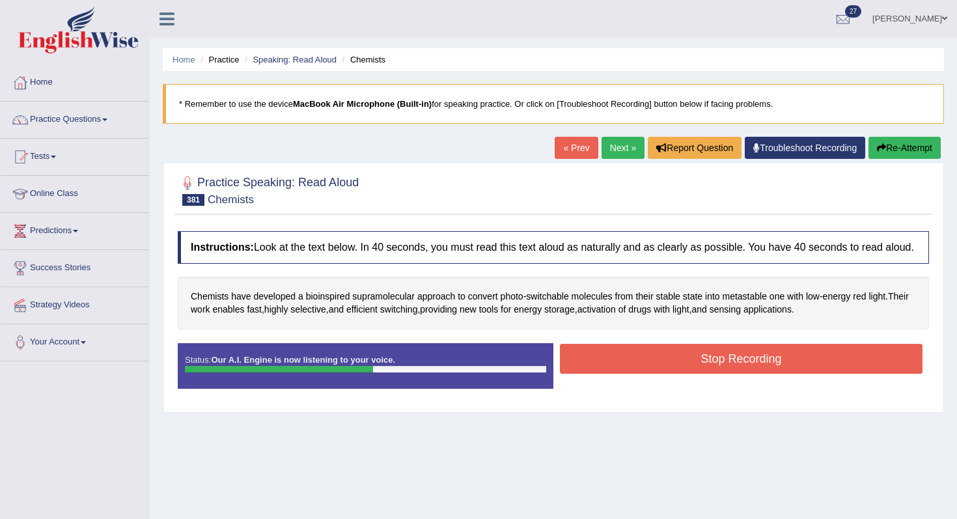
click at [632, 368] on button "Stop Recording" at bounding box center [741, 359] width 363 height 30
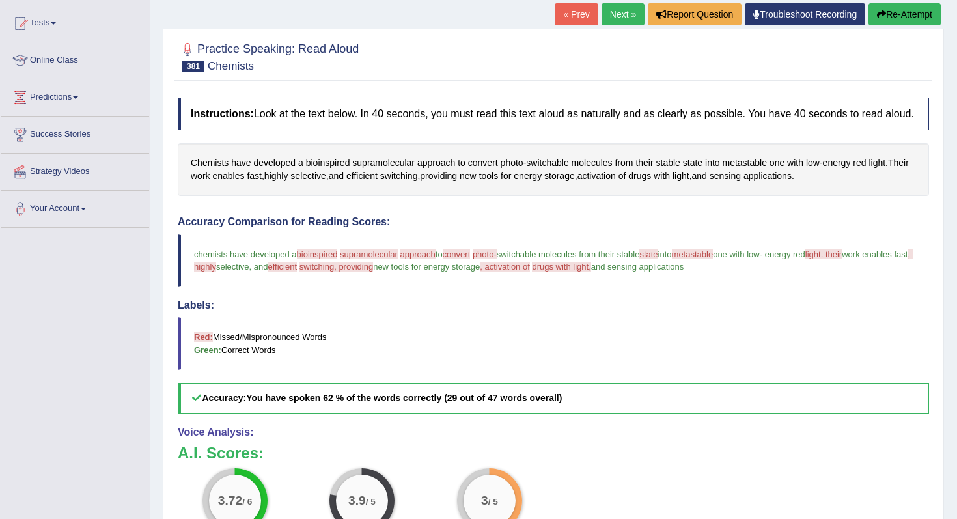
scroll to position [64, 0]
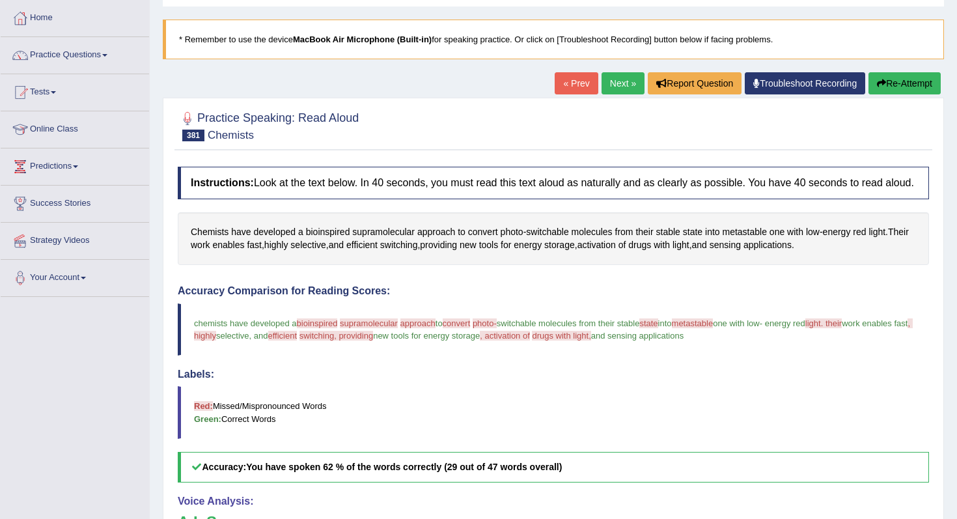
click at [928, 80] on button "Re-Attempt" at bounding box center [905, 83] width 72 height 22
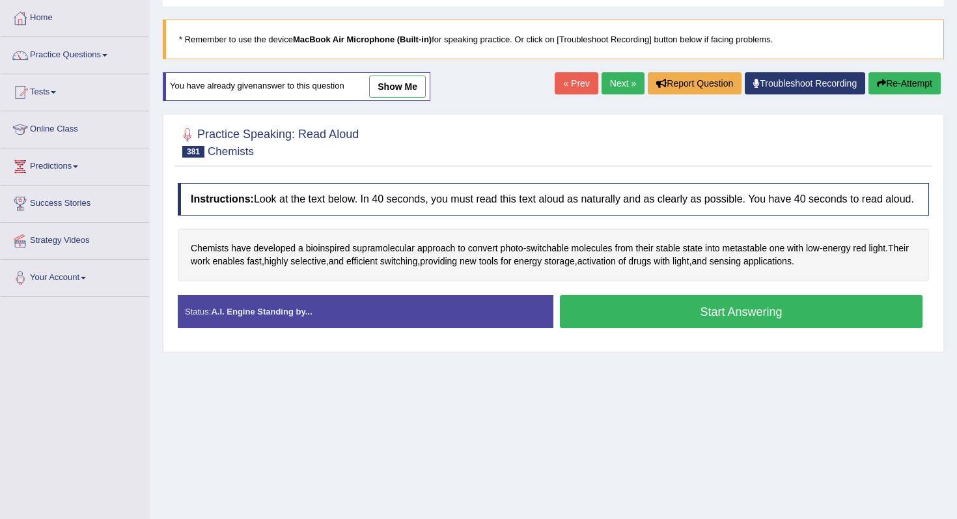
drag, startPoint x: 0, startPoint y: 0, endPoint x: 777, endPoint y: 329, distance: 843.5
click at [777, 328] on button "Start Answering" at bounding box center [741, 311] width 363 height 33
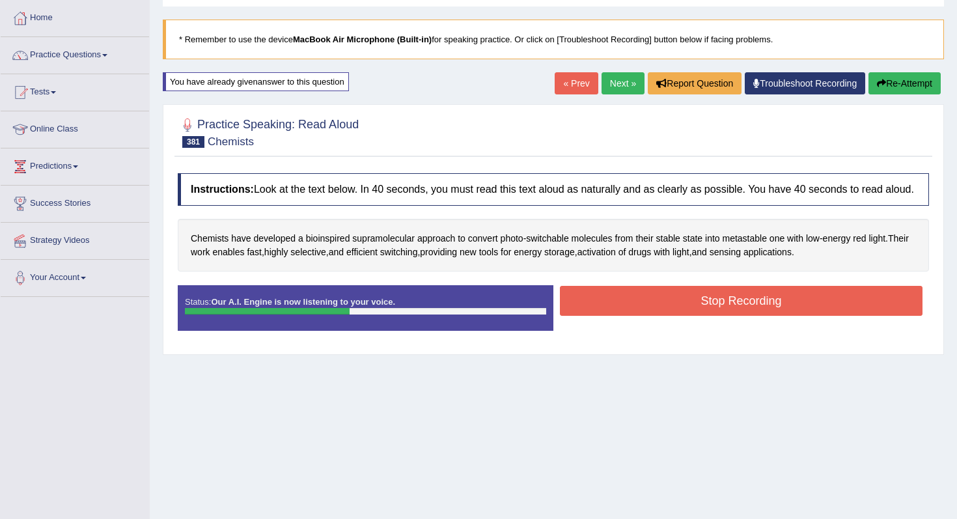
click at [777, 316] on button "Stop Recording" at bounding box center [741, 301] width 363 height 30
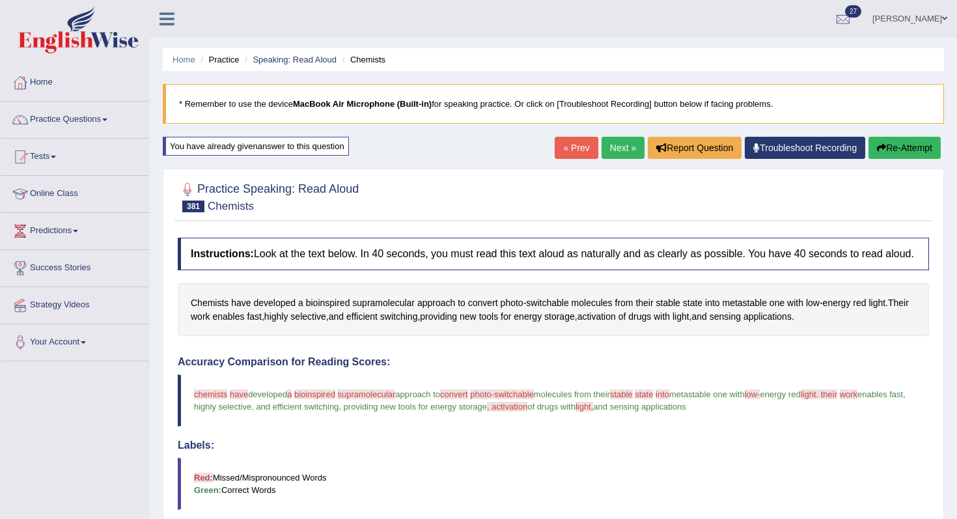
click at [619, 149] on link "Next »" at bounding box center [623, 148] width 43 height 22
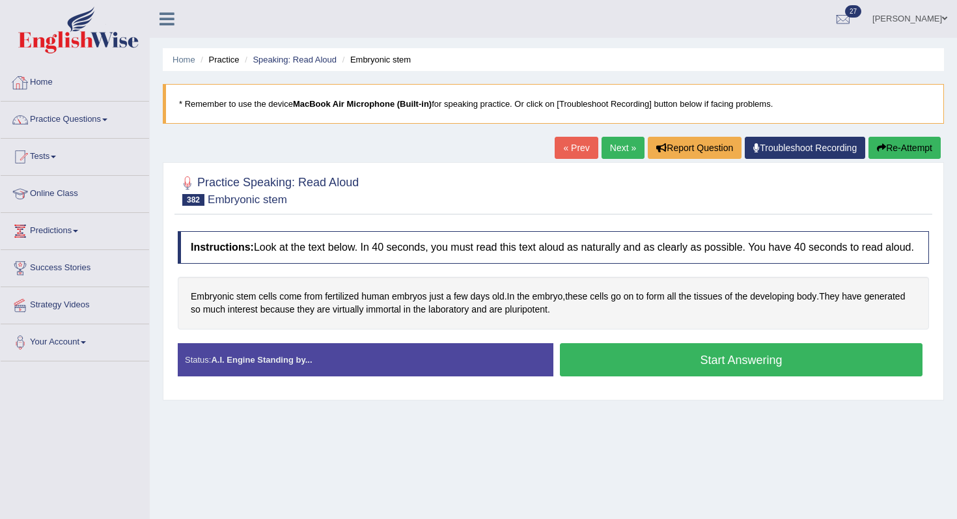
click at [68, 76] on link "Home" at bounding box center [75, 80] width 148 height 33
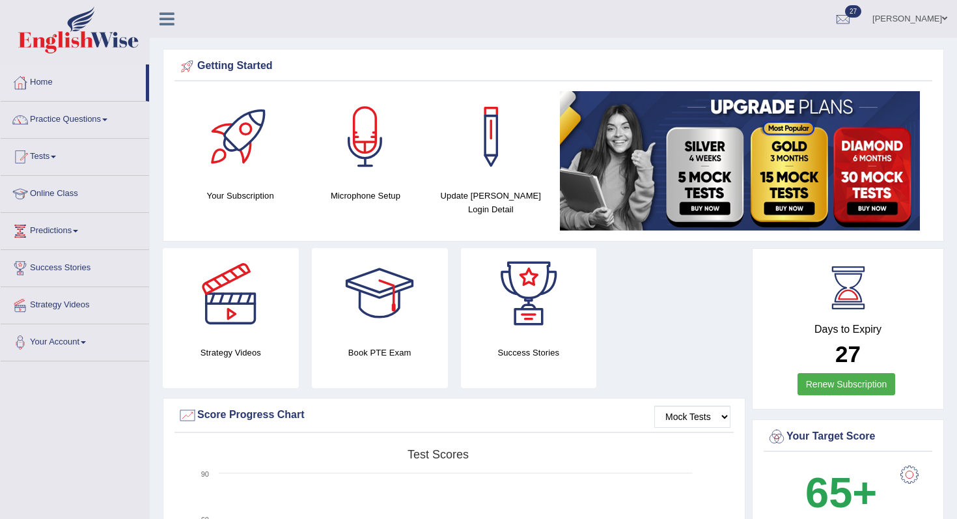
click at [102, 114] on link "Practice Questions" at bounding box center [75, 118] width 148 height 33
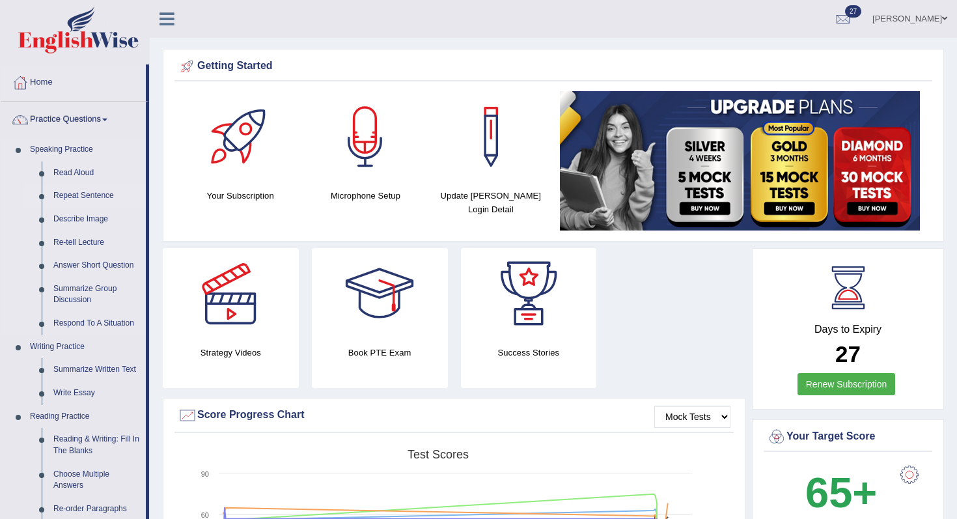
click at [82, 198] on link "Repeat Sentence" at bounding box center [97, 195] width 98 height 23
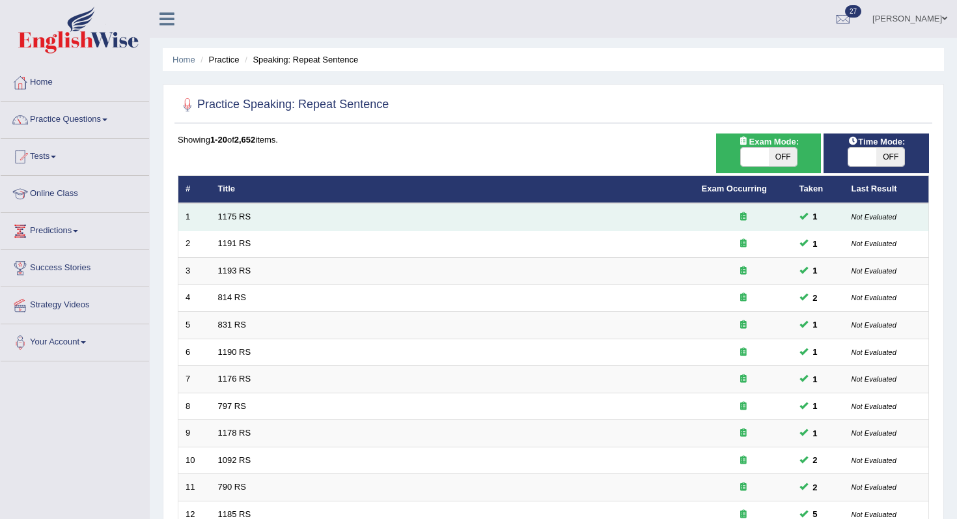
scroll to position [343, 0]
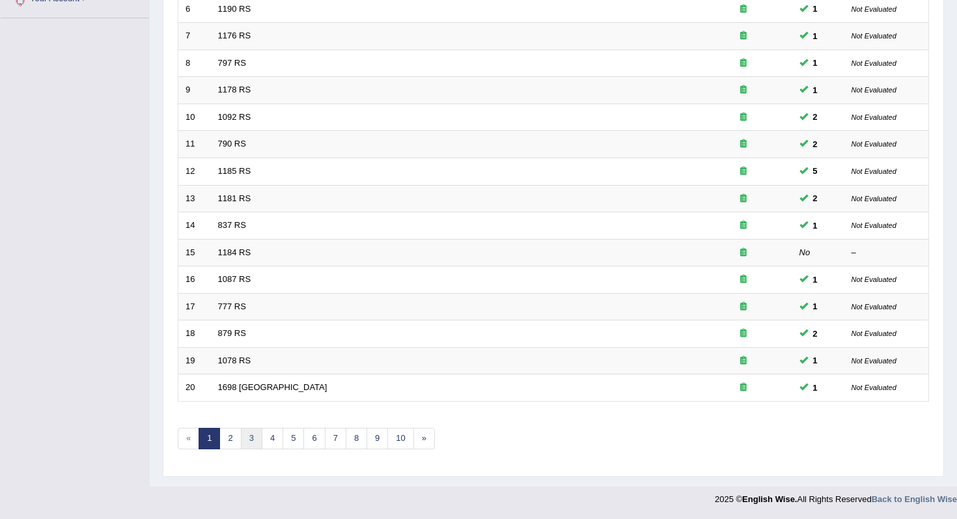
click at [241, 443] on link "3" at bounding box center [251, 438] width 21 height 21
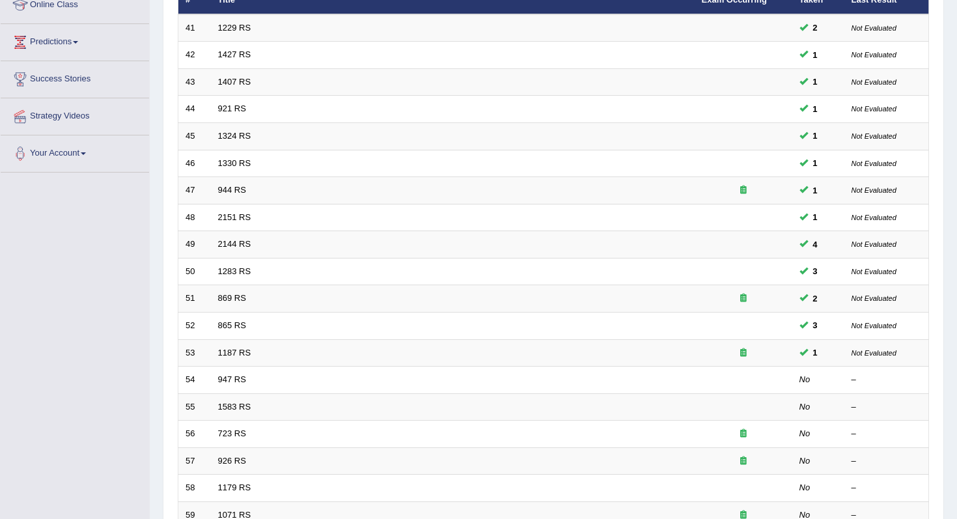
scroll to position [343, 0]
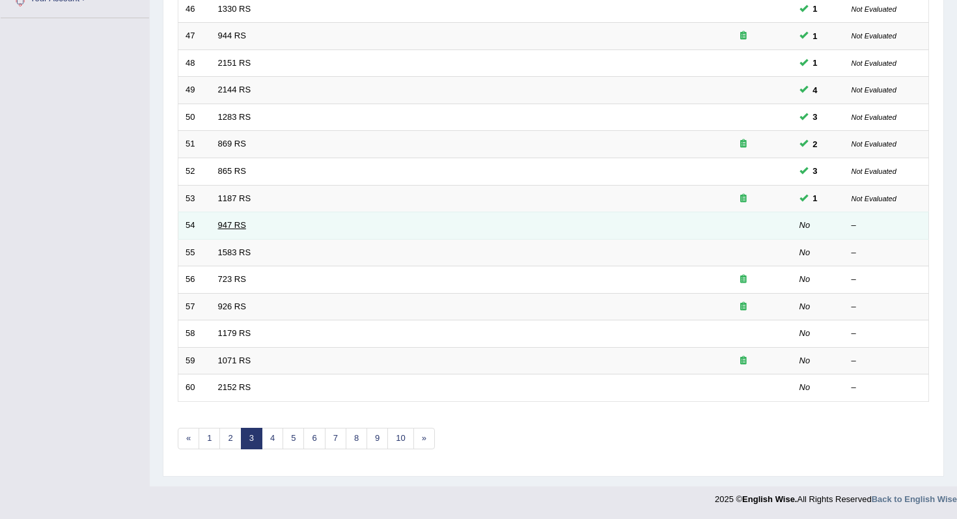
click at [225, 229] on link "947 RS" at bounding box center [232, 225] width 28 height 10
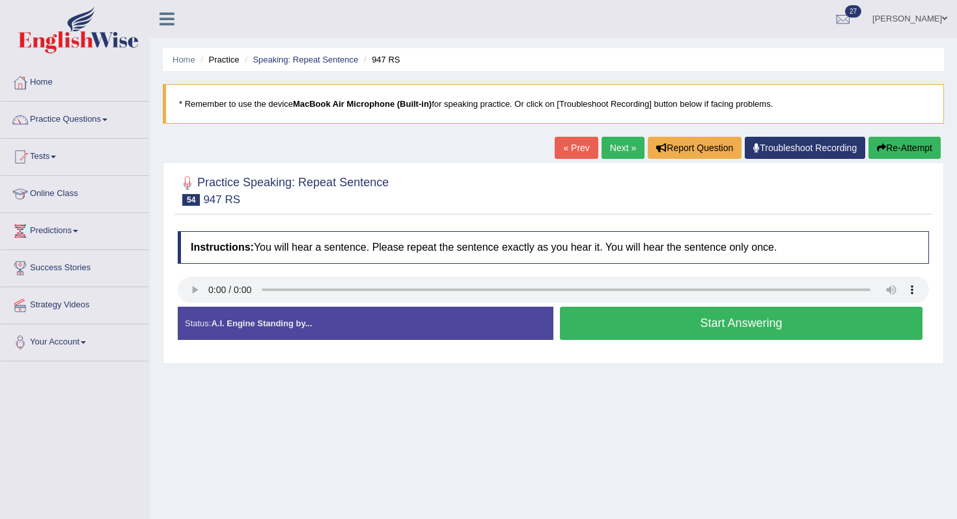
click at [697, 337] on button "Start Answering" at bounding box center [741, 323] width 363 height 33
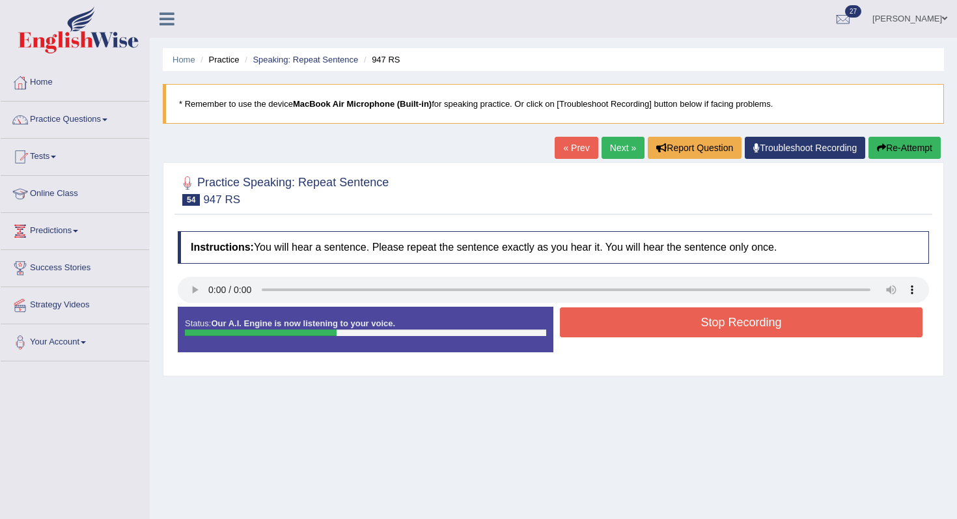
click at [794, 326] on button "Stop Recording" at bounding box center [741, 322] width 363 height 30
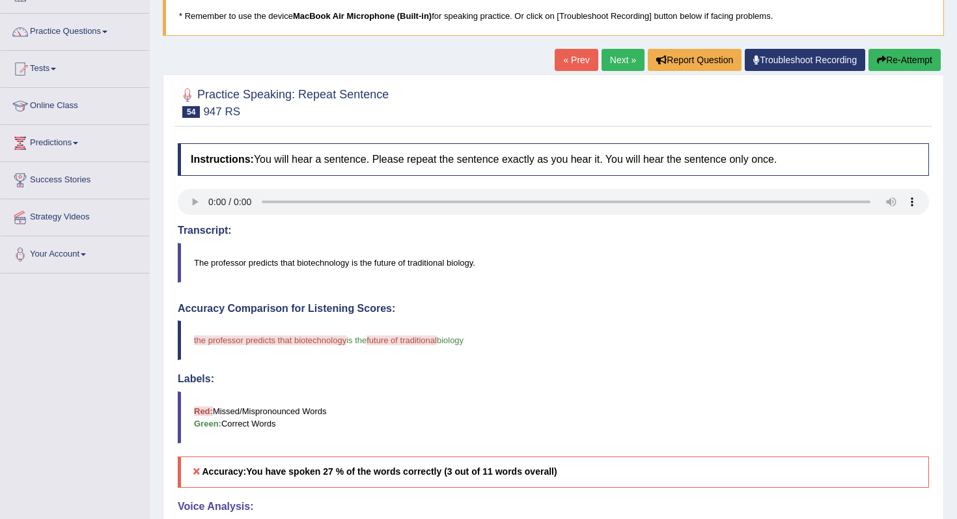
scroll to position [44, 0]
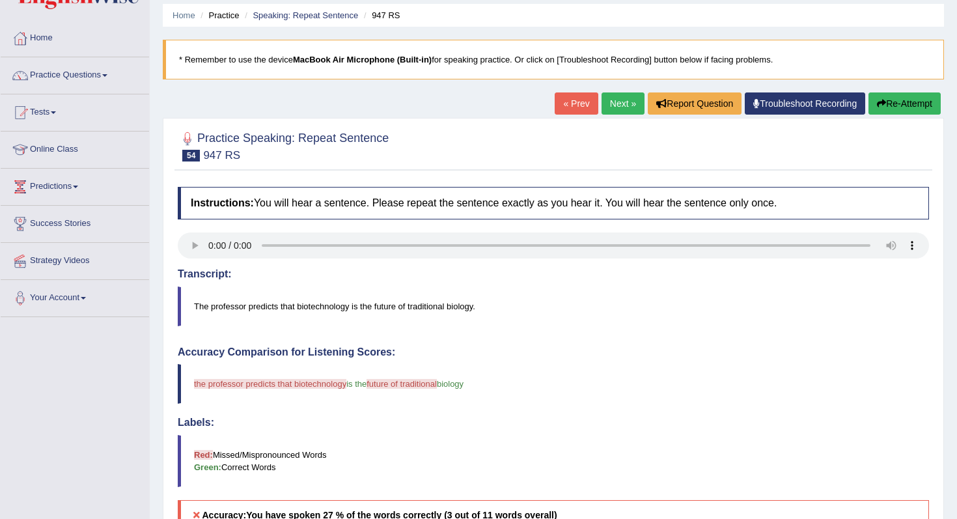
click at [910, 112] on button "Re-Attempt" at bounding box center [905, 103] width 72 height 22
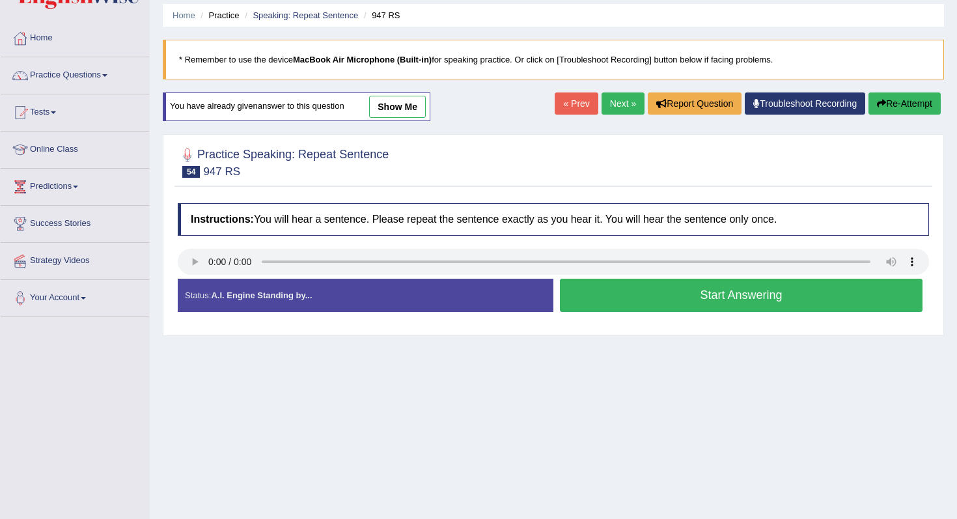
click at [401, 119] on div "You have already given answer to this question show me" at bounding box center [297, 106] width 268 height 29
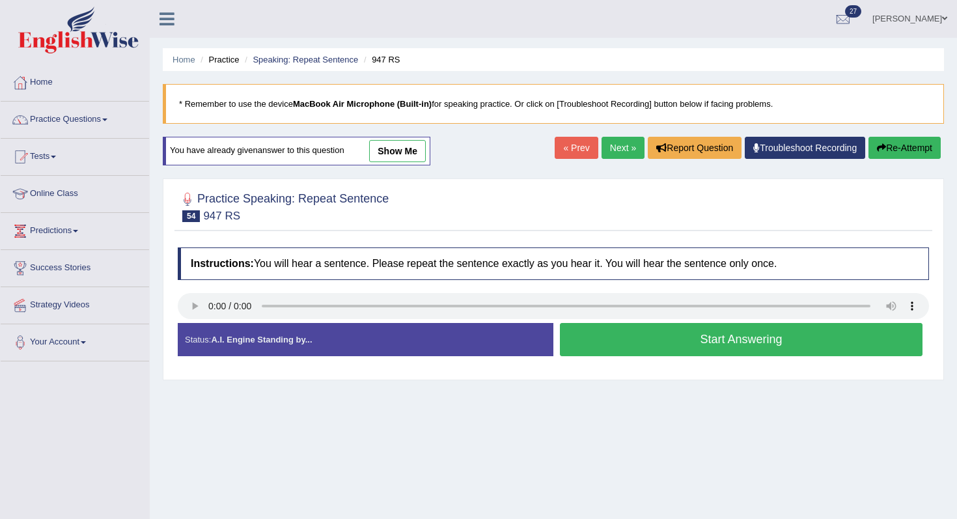
click at [626, 334] on button "Start Answering" at bounding box center [741, 339] width 363 height 33
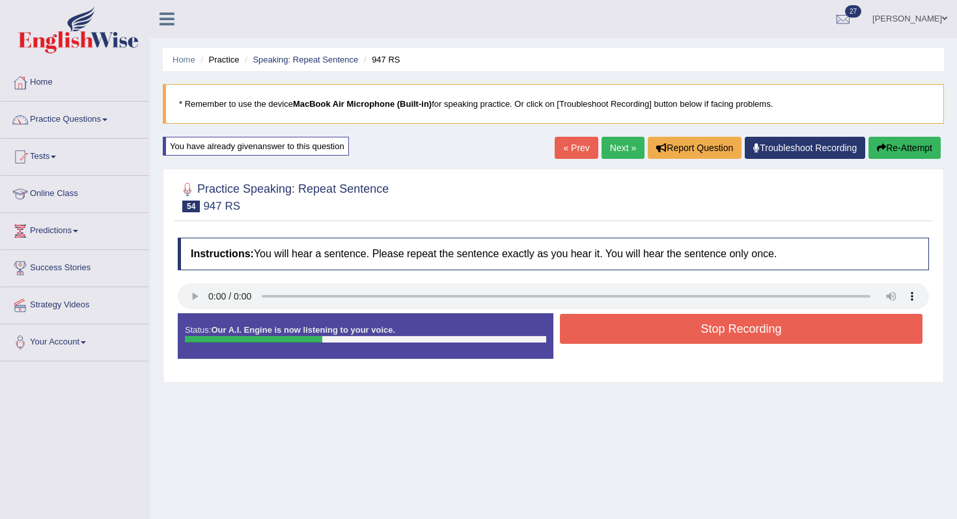
click at [626, 334] on button "Stop Recording" at bounding box center [741, 329] width 363 height 30
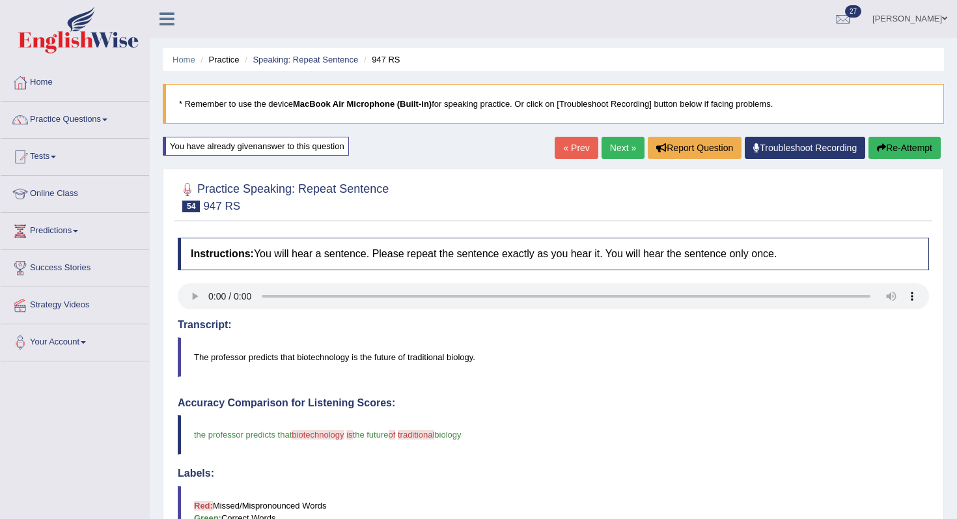
click at [622, 143] on link "Next »" at bounding box center [623, 148] width 43 height 22
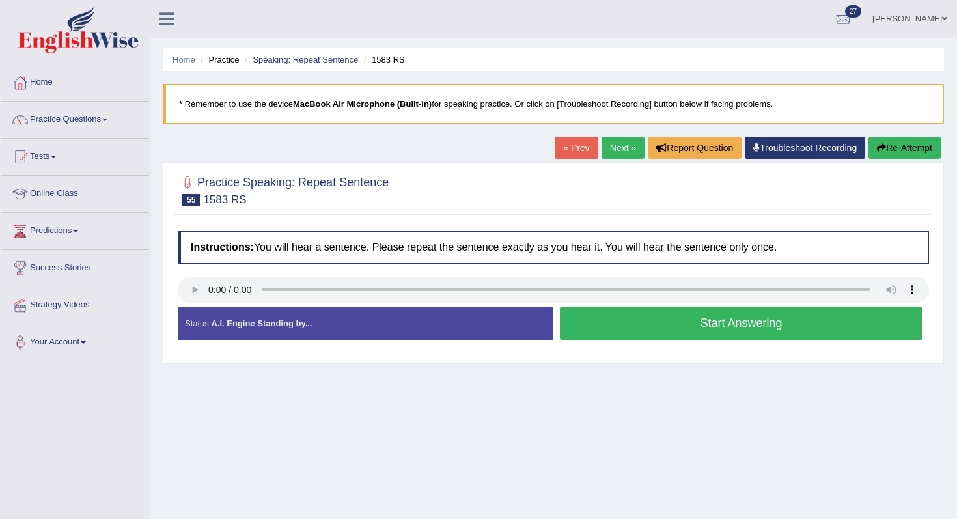
click at [654, 329] on button "Start Answering" at bounding box center [741, 323] width 363 height 33
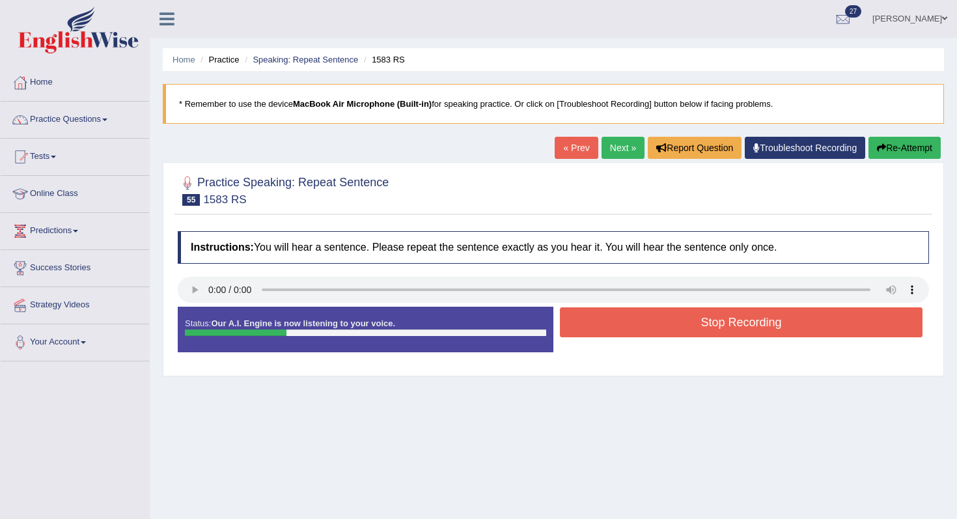
click at [654, 329] on button "Stop Recording" at bounding box center [741, 322] width 363 height 30
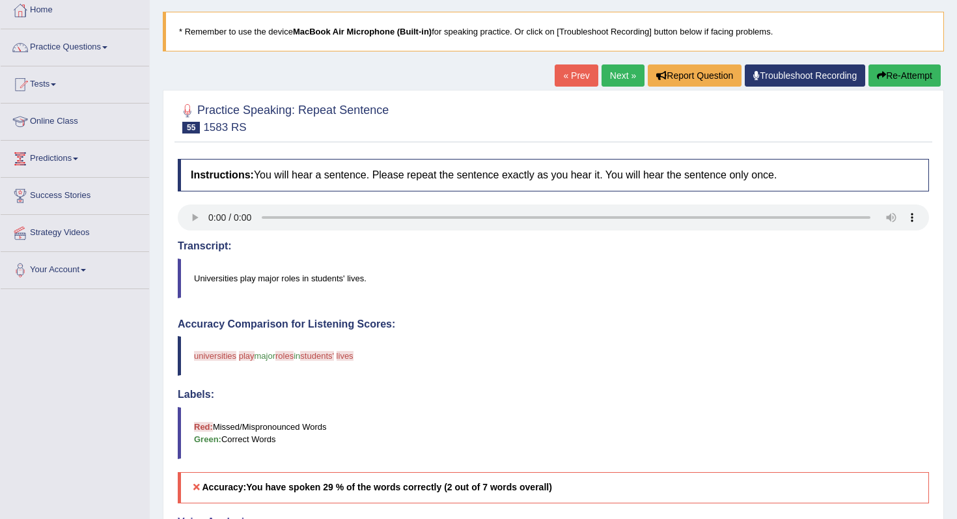
scroll to position [68, 0]
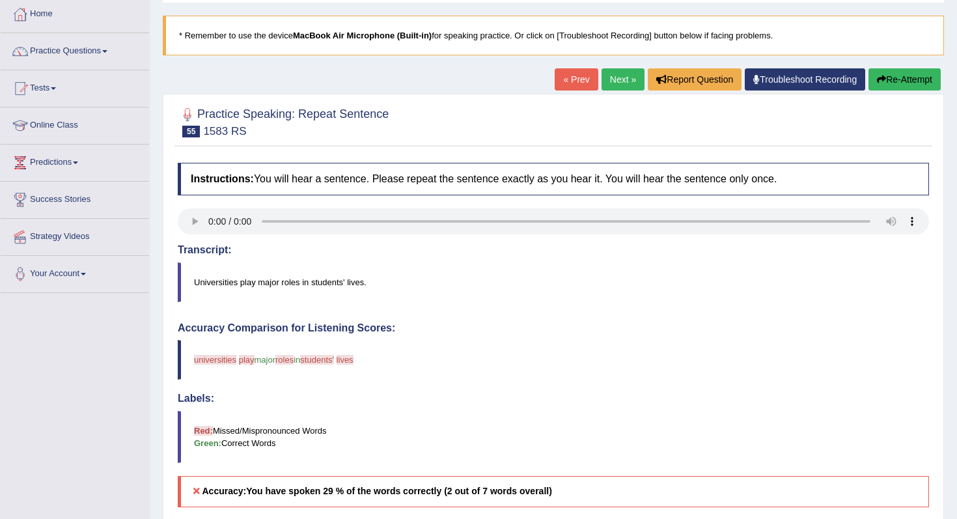
click at [874, 71] on button "Re-Attempt" at bounding box center [905, 79] width 72 height 22
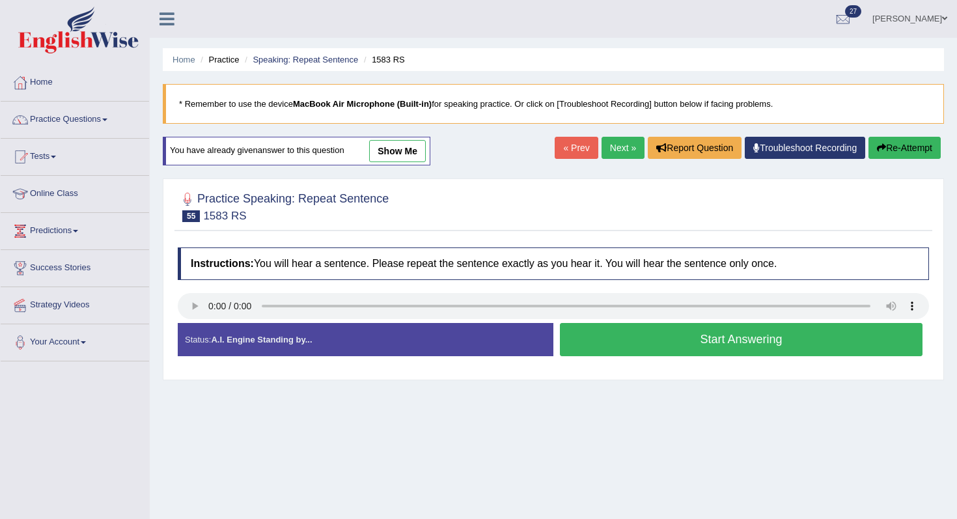
scroll to position [68, 0]
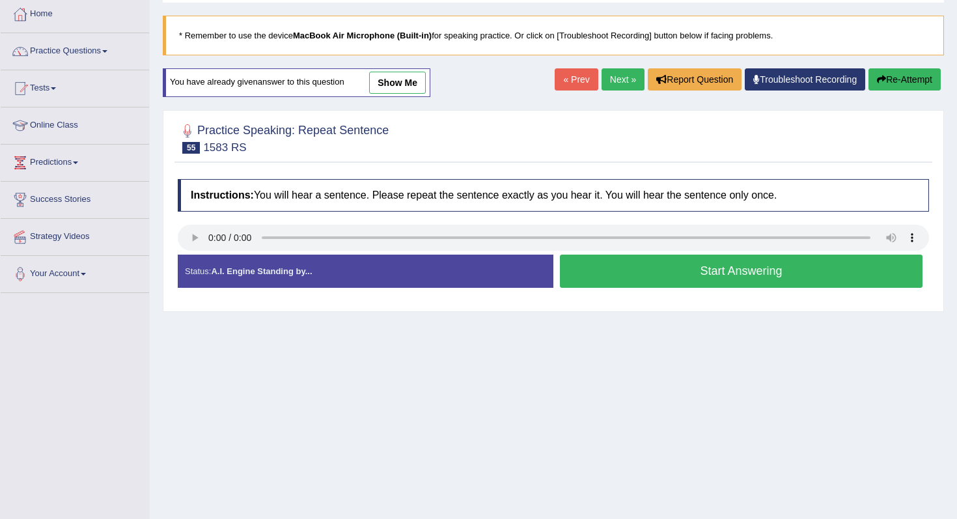
click at [706, 337] on div "Home Practice Speaking: Repeat Sentence 1583 RS * Remember to use the device Ma…" at bounding box center [553, 257] width 807 height 651
click at [725, 266] on button "Start Answering" at bounding box center [741, 271] width 363 height 33
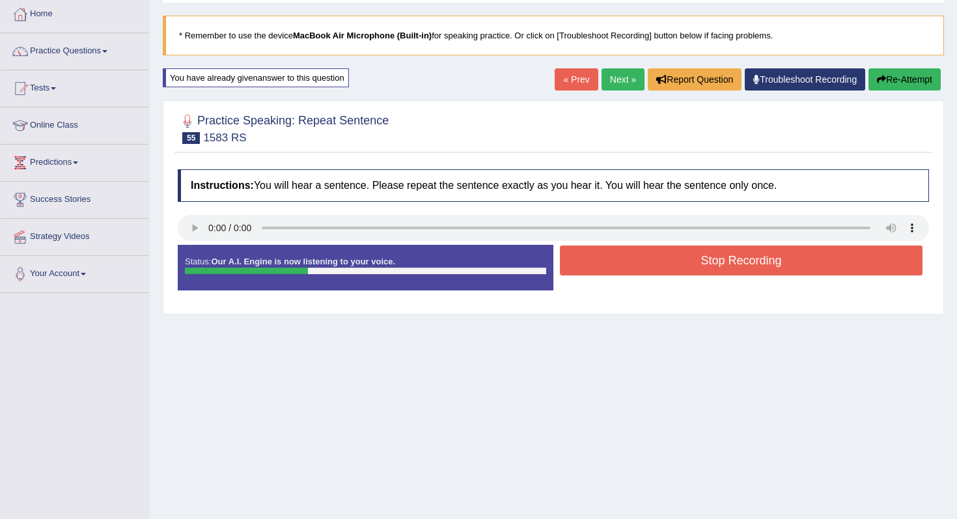
click at [727, 260] on button "Stop Recording" at bounding box center [741, 260] width 363 height 30
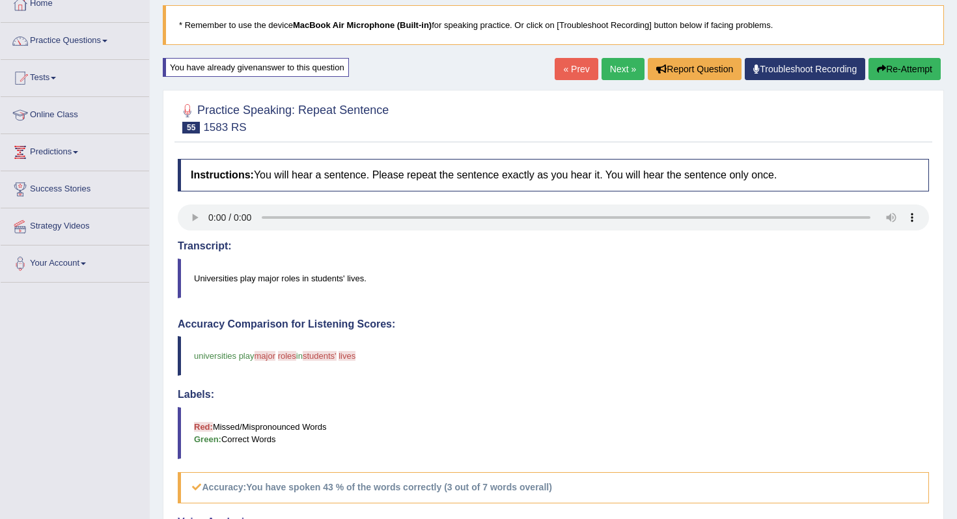
scroll to position [18, 0]
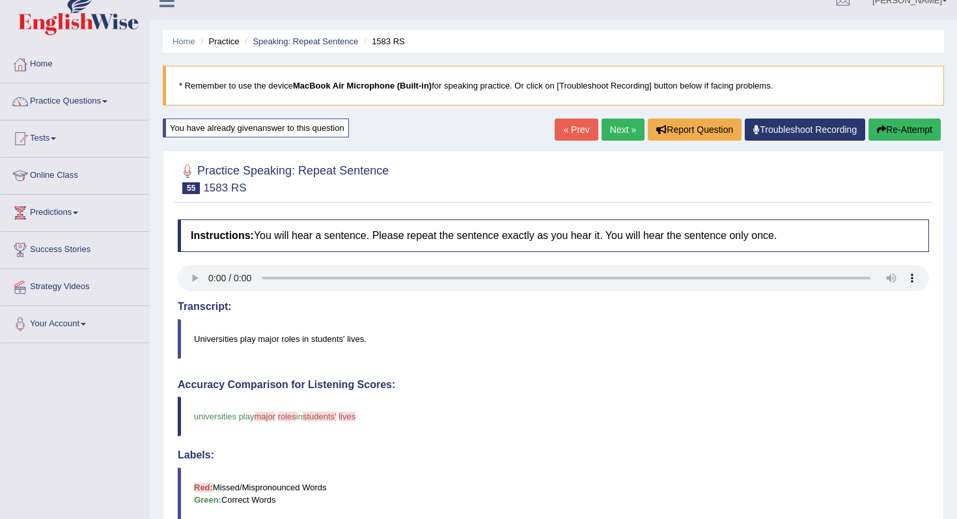
click at [907, 124] on button "Re-Attempt" at bounding box center [905, 129] width 72 height 22
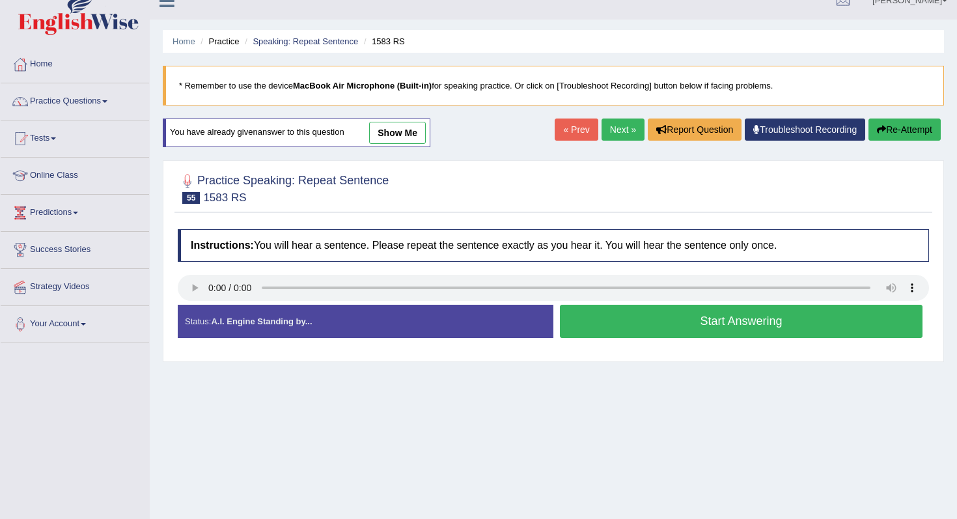
click at [689, 315] on button "Start Answering" at bounding box center [741, 321] width 363 height 33
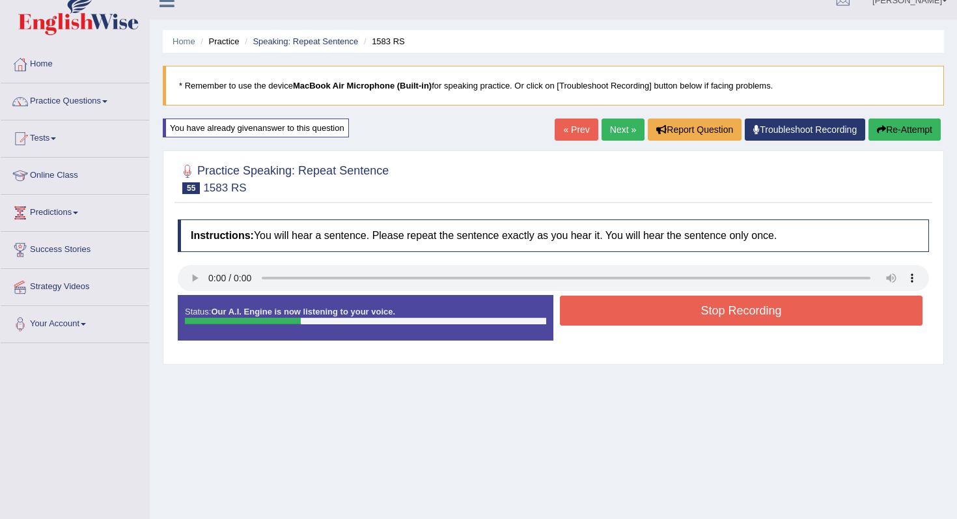
click at [689, 315] on button "Stop Recording" at bounding box center [741, 311] width 363 height 30
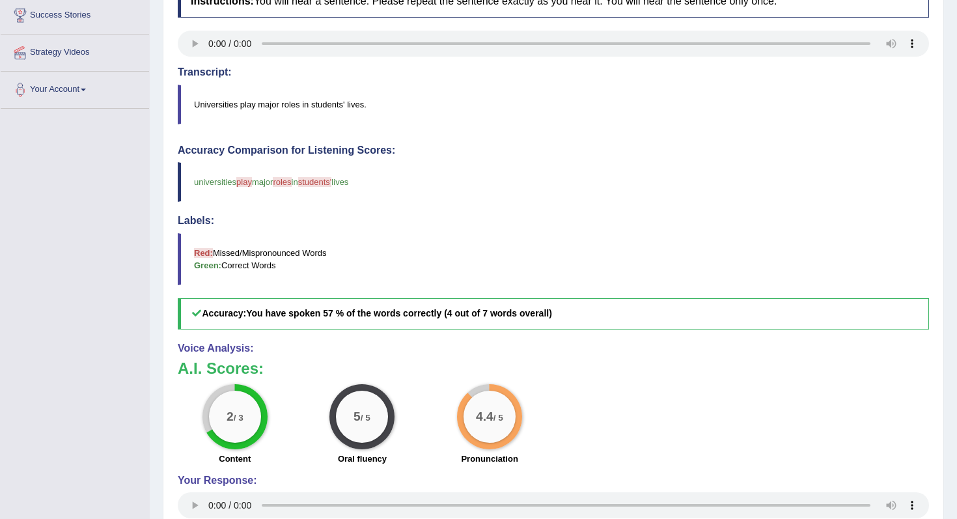
scroll to position [50, 0]
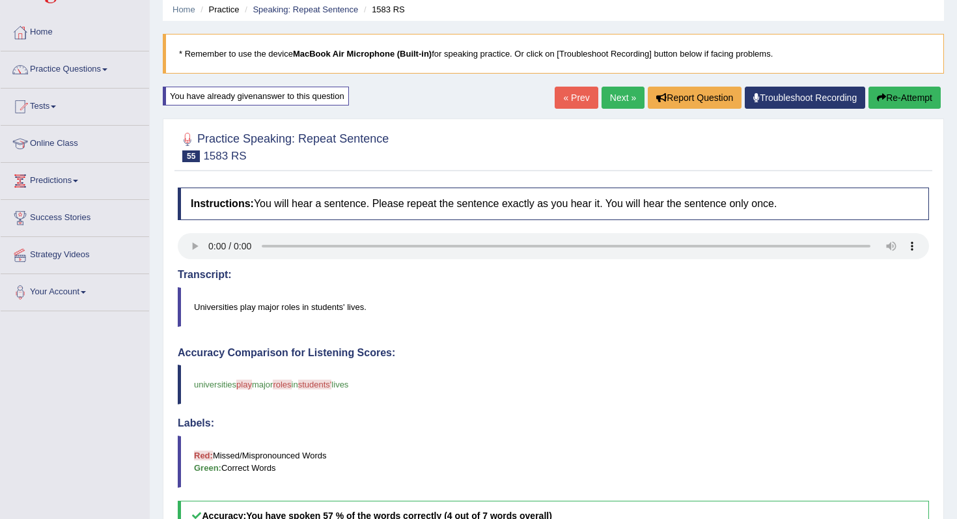
click at [898, 93] on button "Re-Attempt" at bounding box center [905, 98] width 72 height 22
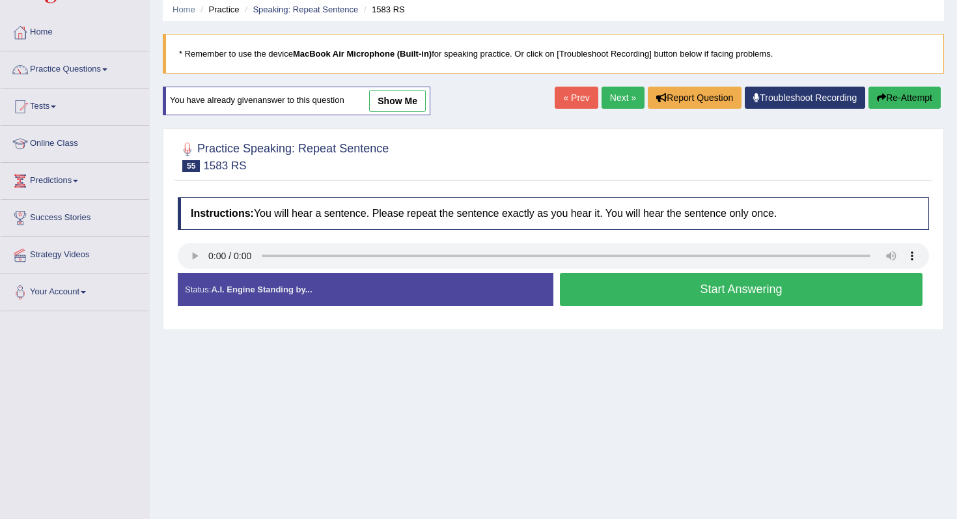
click at [673, 301] on button "Start Answering" at bounding box center [741, 289] width 363 height 33
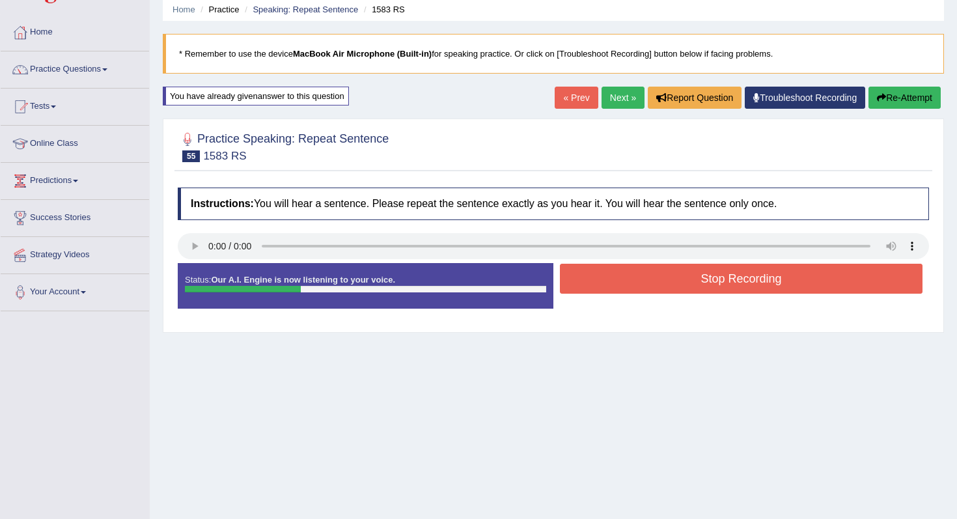
click at [686, 279] on button "Stop Recording" at bounding box center [741, 279] width 363 height 30
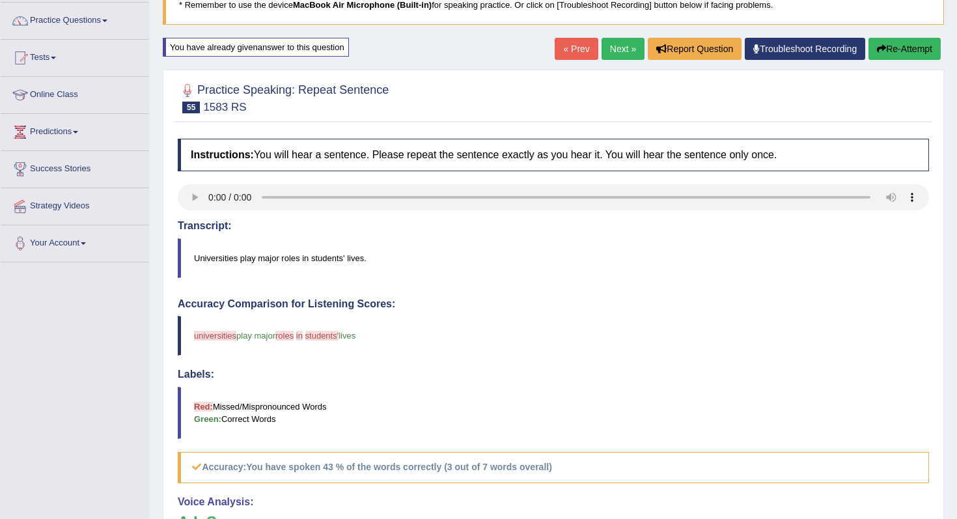
scroll to position [74, 0]
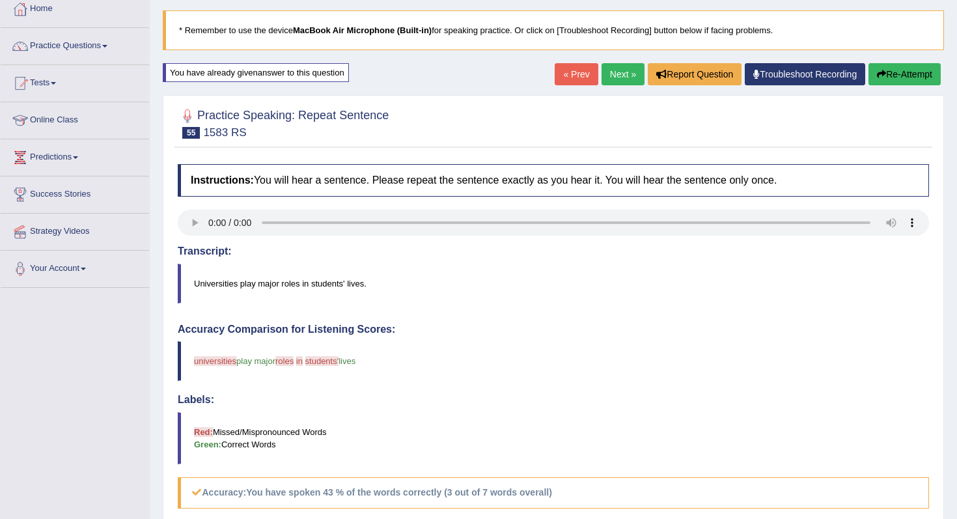
click at [909, 70] on button "Re-Attempt" at bounding box center [905, 74] width 72 height 22
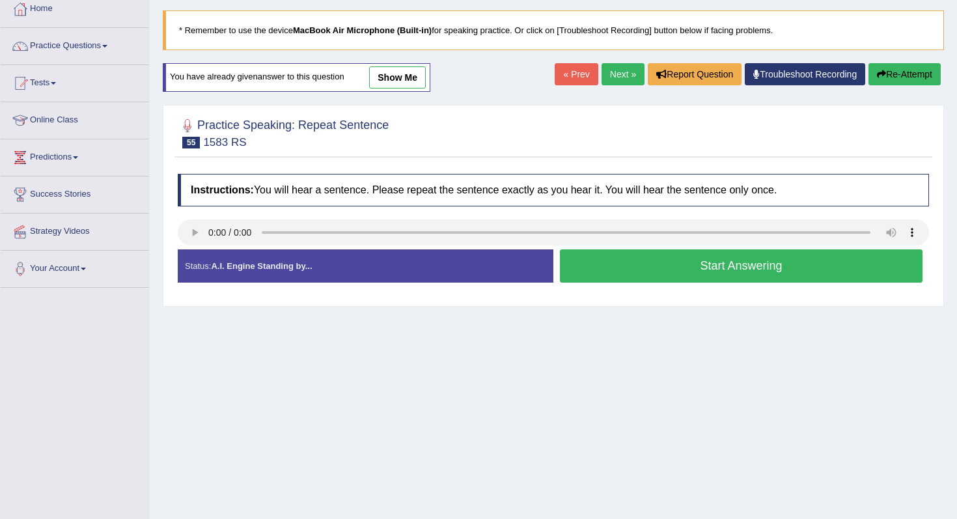
click at [684, 247] on div at bounding box center [553, 233] width 751 height 29
click at [703, 260] on button "Start Answering" at bounding box center [741, 265] width 363 height 33
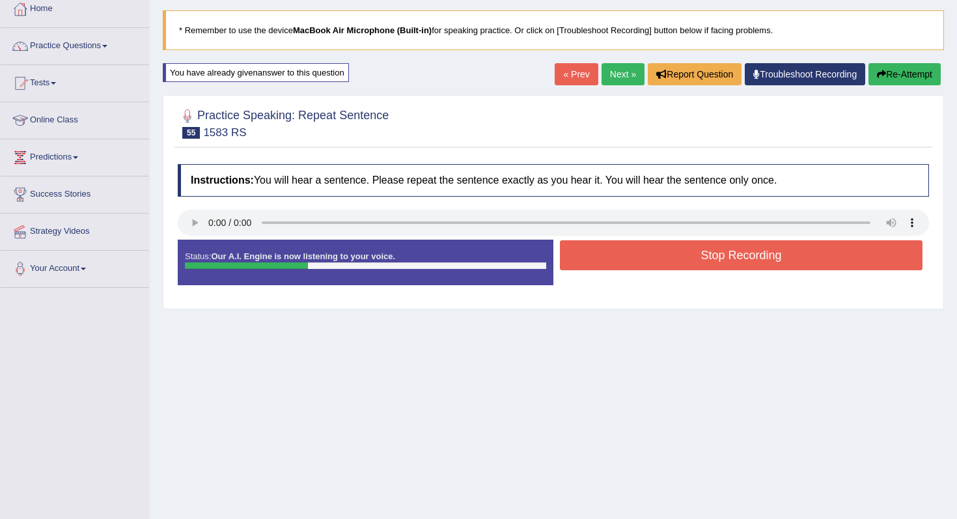
click at [711, 259] on button "Stop Recording" at bounding box center [741, 255] width 363 height 30
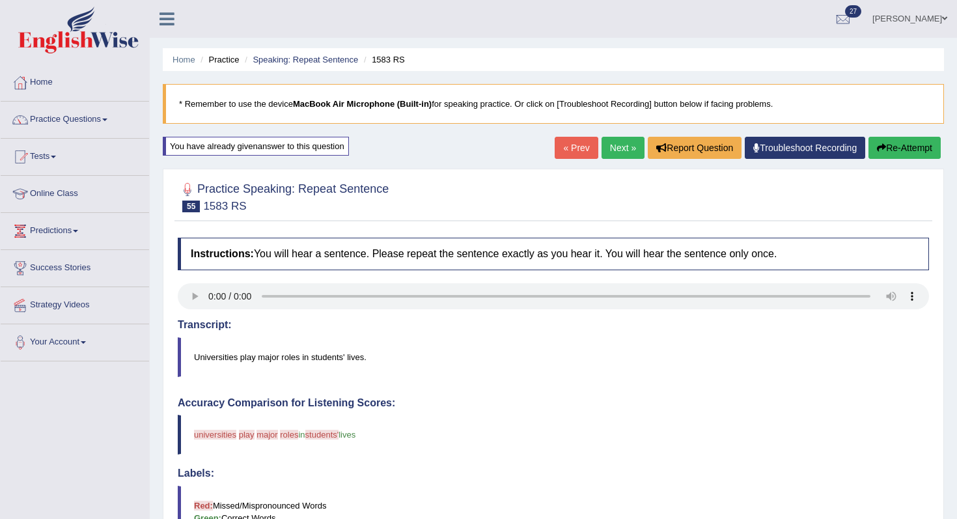
click at [889, 143] on button "Re-Attempt" at bounding box center [905, 148] width 72 height 22
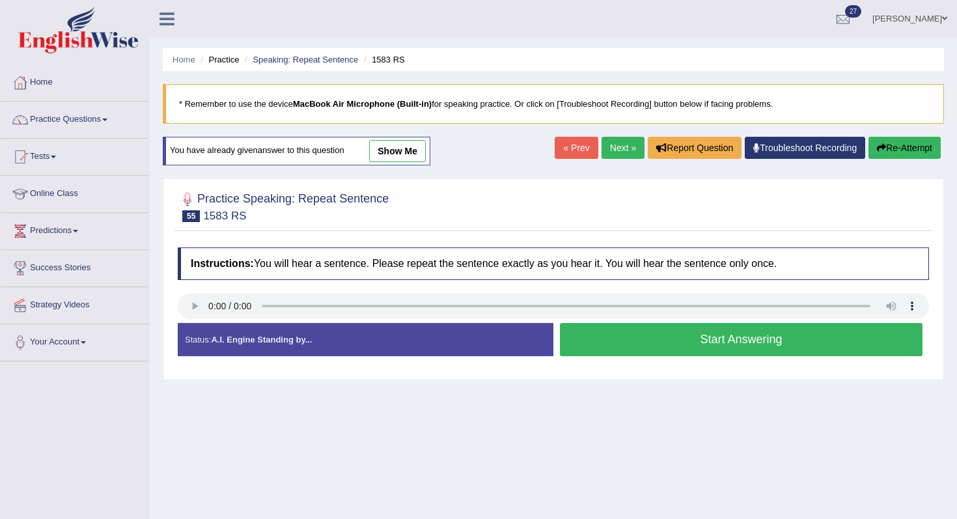
click at [610, 359] on div "Stop Recording" at bounding box center [741, 359] width 376 height 1
click at [624, 354] on button "Start Answering" at bounding box center [741, 339] width 363 height 33
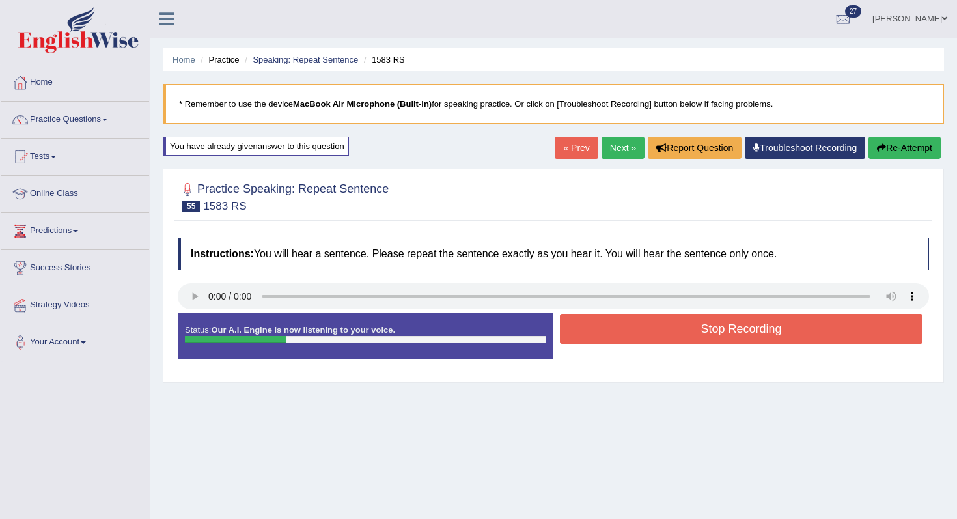
click at [641, 331] on button "Stop Recording" at bounding box center [741, 329] width 363 height 30
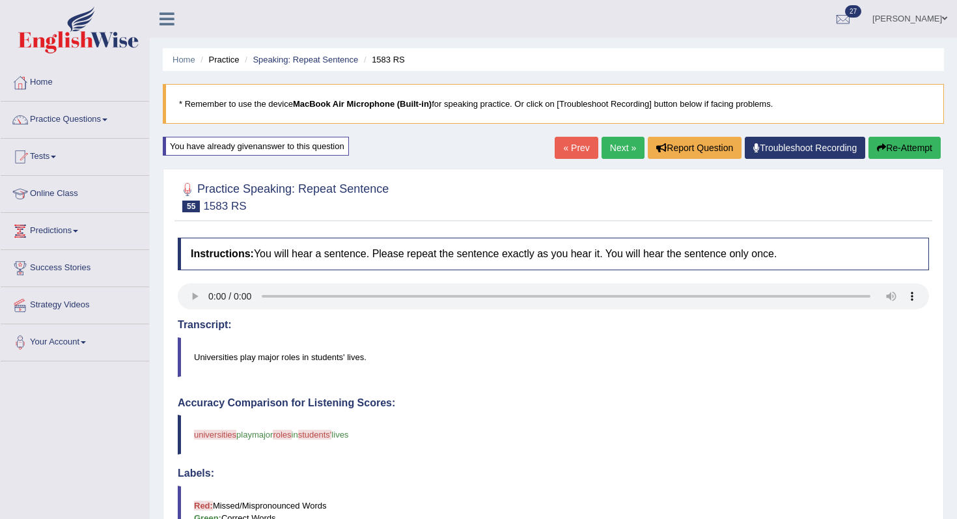
click at [622, 159] on div "« Prev Next » Report Question Troubleshoot Recording Re-Attempt" at bounding box center [749, 149] width 389 height 25
click at [618, 139] on link "Next »" at bounding box center [623, 148] width 43 height 22
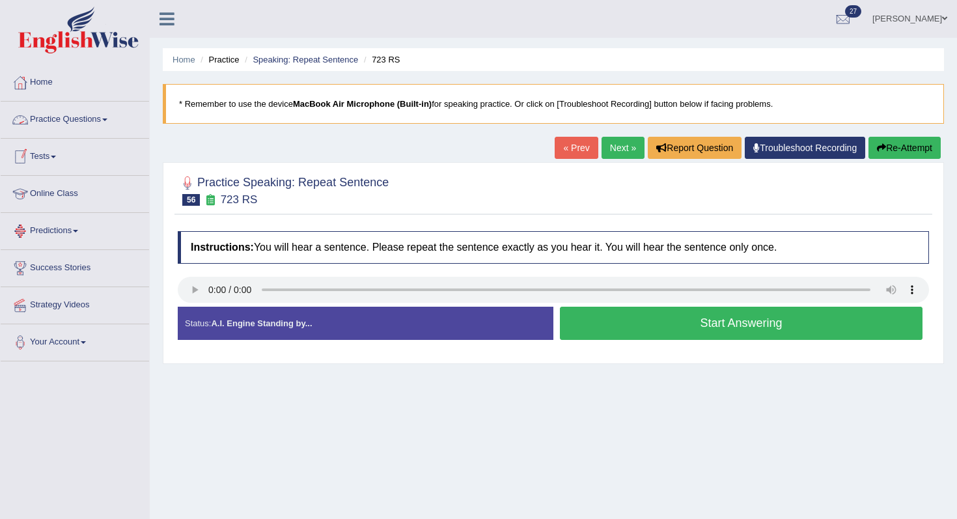
click at [563, 315] on button "Start Answering" at bounding box center [741, 323] width 363 height 33
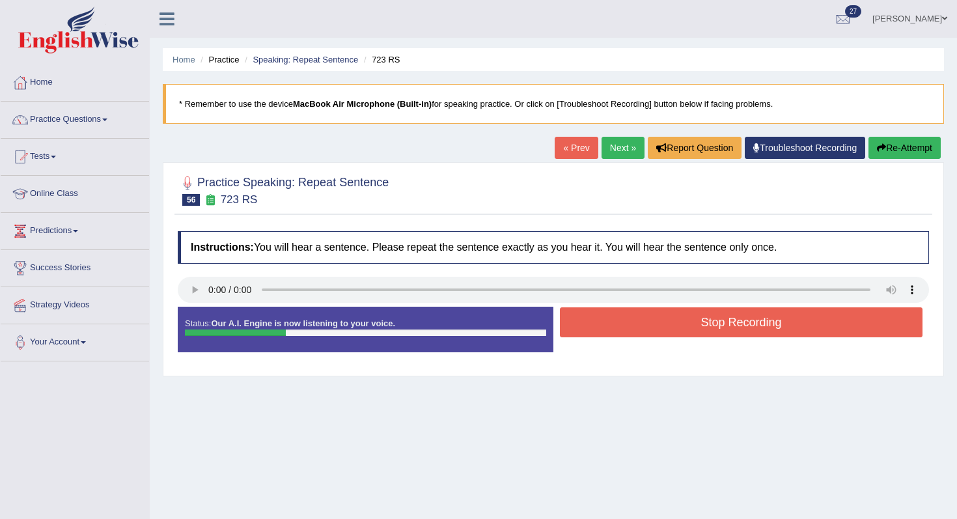
click at [654, 321] on button "Stop Recording" at bounding box center [741, 322] width 363 height 30
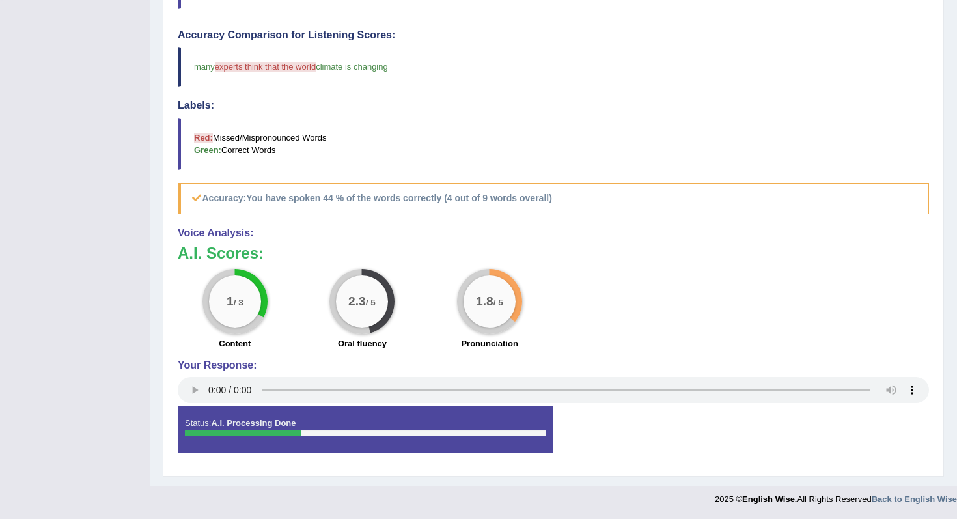
scroll to position [73, 0]
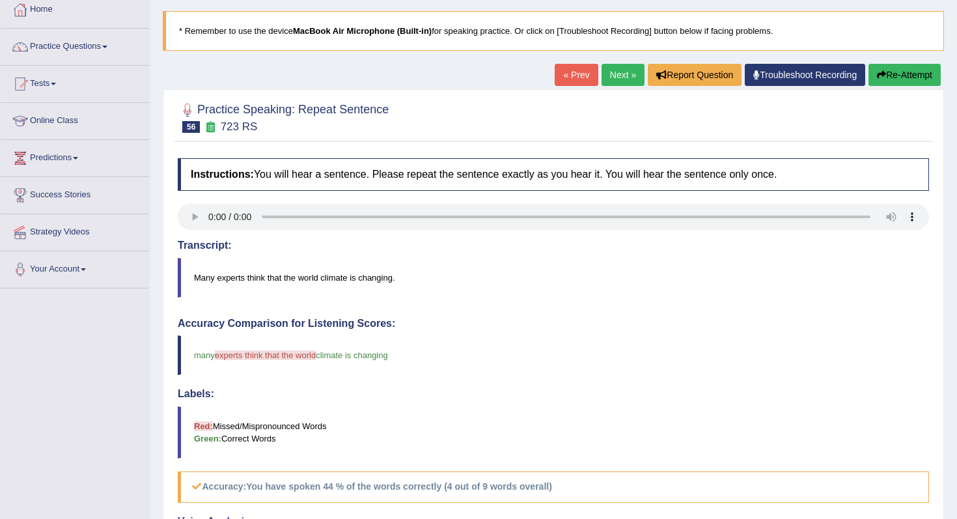
click at [906, 81] on button "Re-Attempt" at bounding box center [905, 75] width 72 height 22
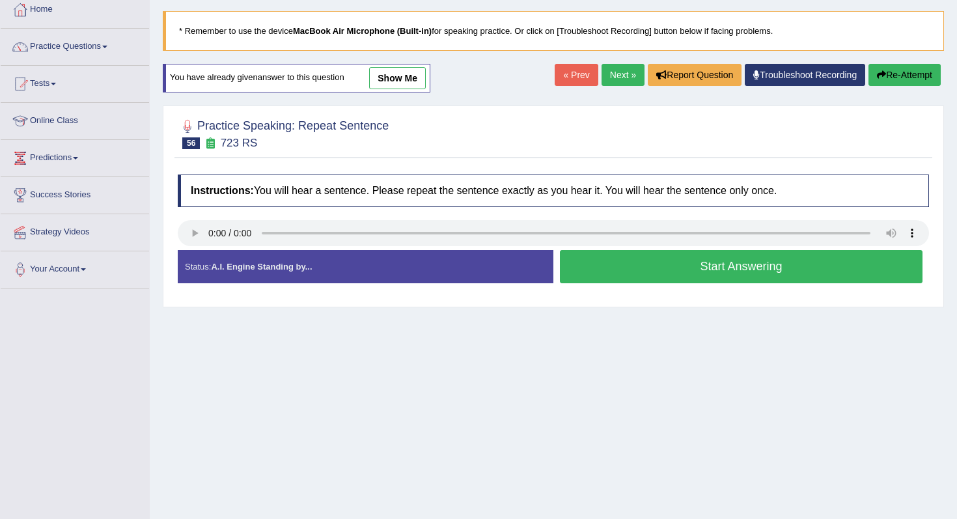
click at [695, 281] on button "Start Answering" at bounding box center [741, 266] width 363 height 33
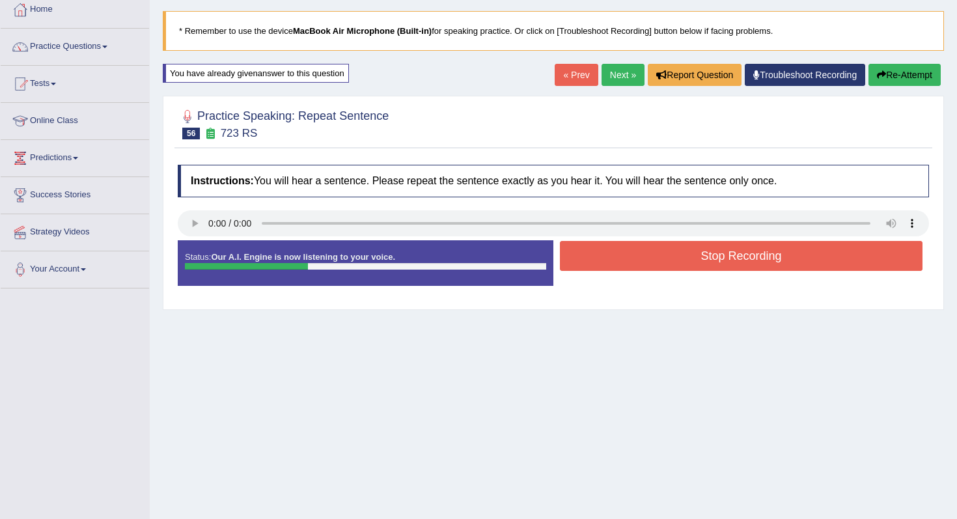
click at [705, 253] on button "Stop Recording" at bounding box center [741, 256] width 363 height 30
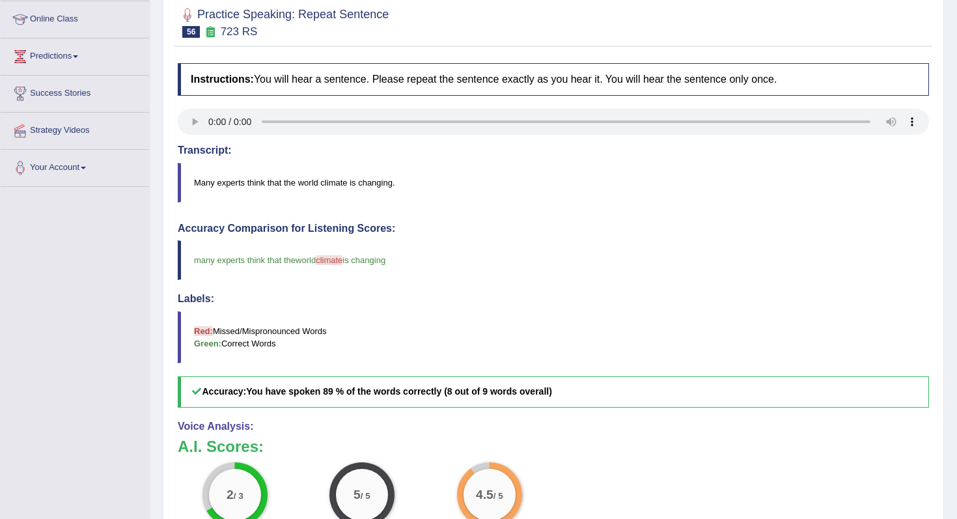
scroll to position [79, 0]
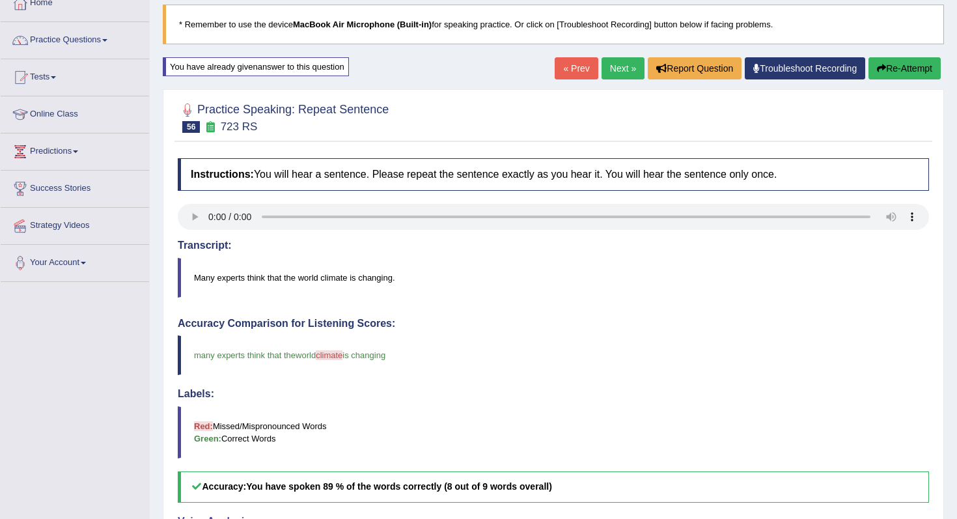
click at [611, 72] on link "Next »" at bounding box center [623, 68] width 43 height 22
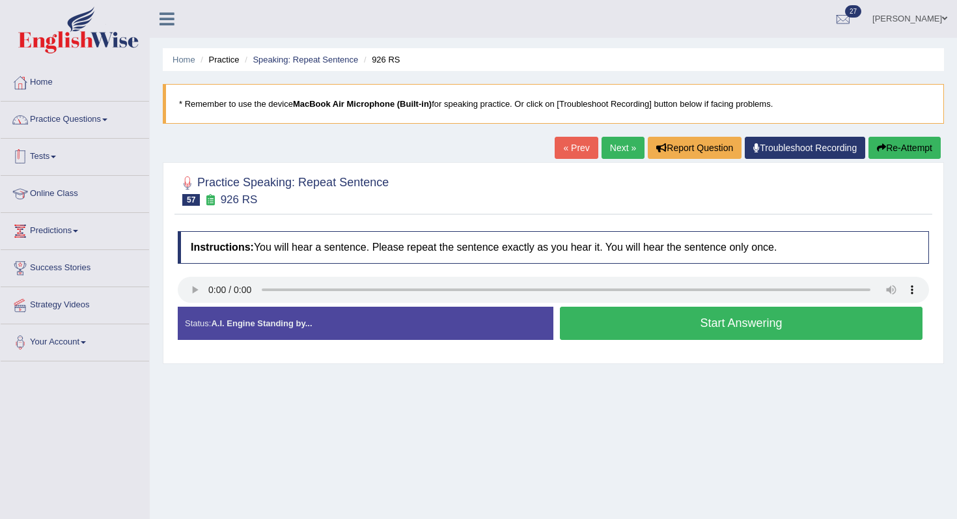
click at [90, 132] on link "Practice Questions" at bounding box center [75, 118] width 148 height 33
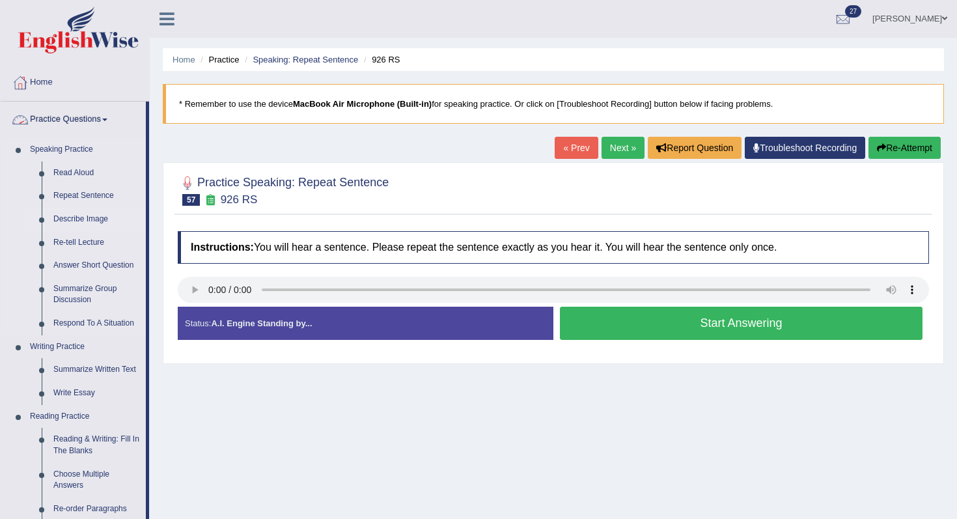
click at [90, 223] on link "Describe Image" at bounding box center [97, 219] width 98 height 23
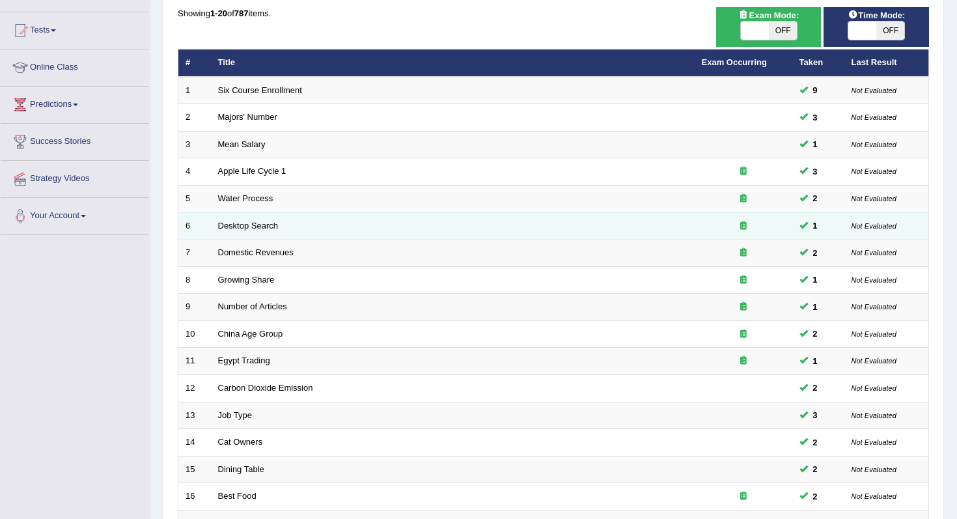
scroll to position [343, 0]
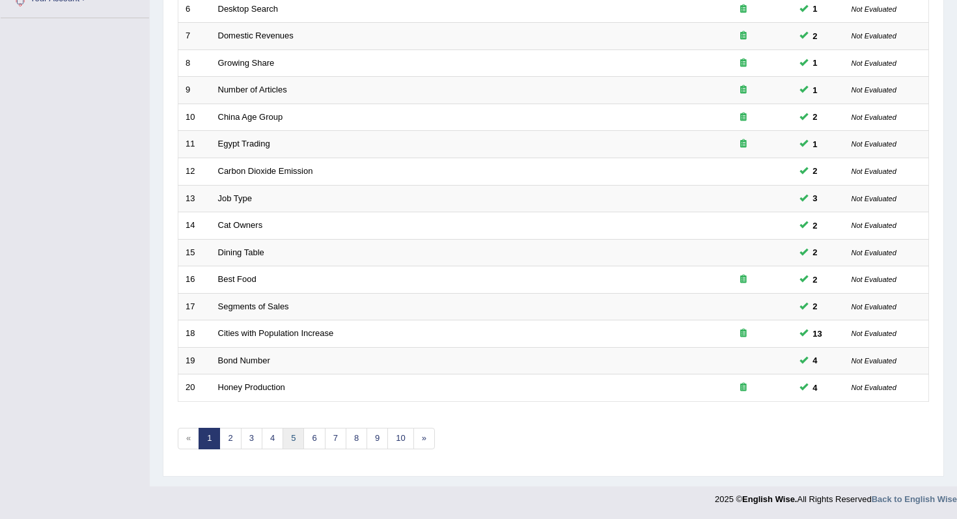
click at [294, 445] on link "5" at bounding box center [293, 438] width 21 height 21
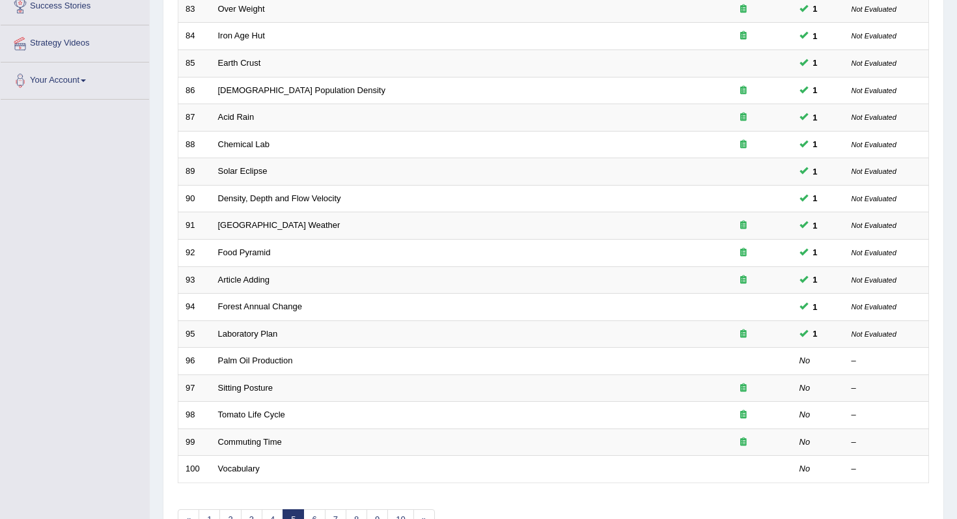
scroll to position [303, 0]
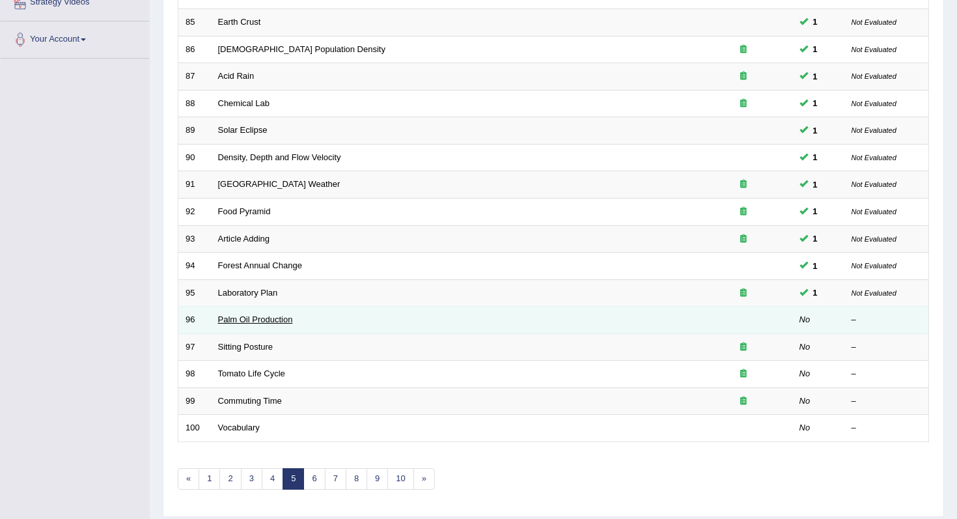
click at [253, 320] on link "Palm Oil Production" at bounding box center [255, 319] width 75 height 10
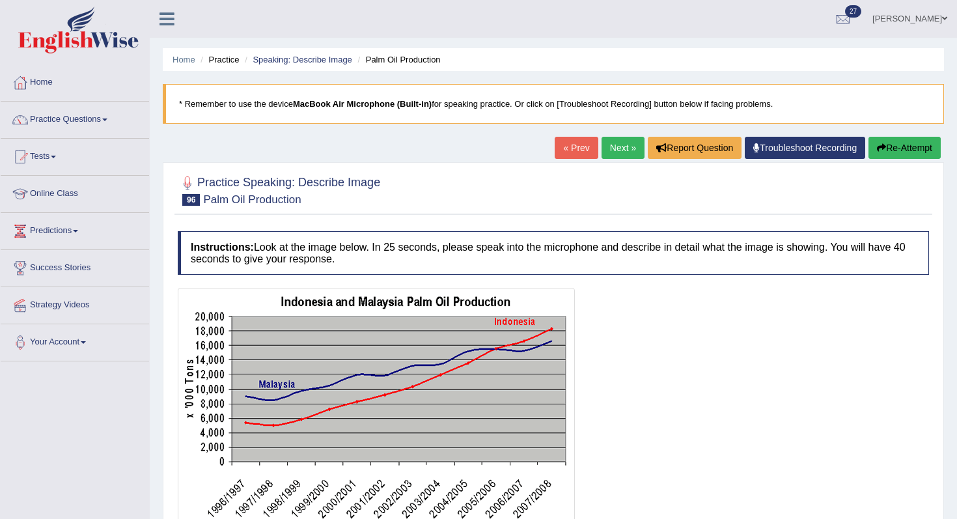
scroll to position [165, 0]
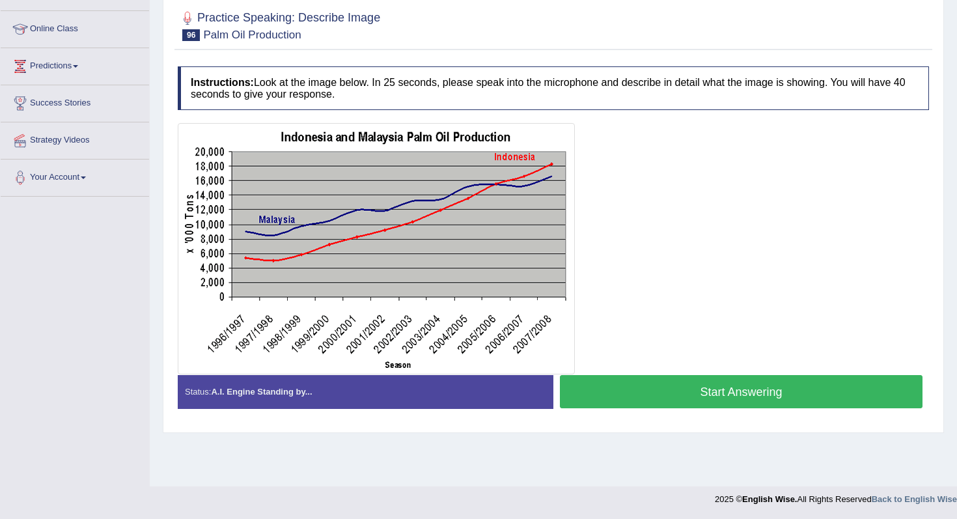
click at [750, 383] on button "Start Answering" at bounding box center [741, 391] width 363 height 33
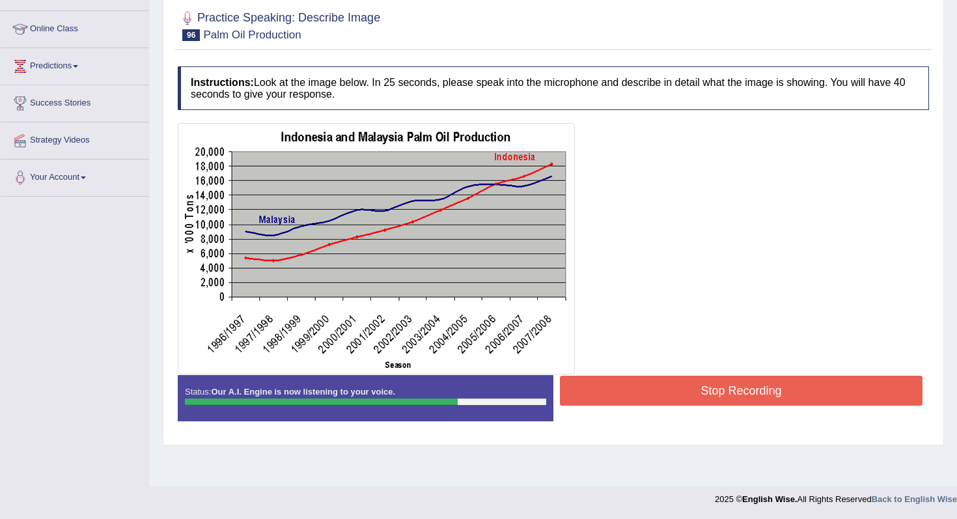
click at [788, 391] on button "Stop Recording" at bounding box center [741, 391] width 363 height 30
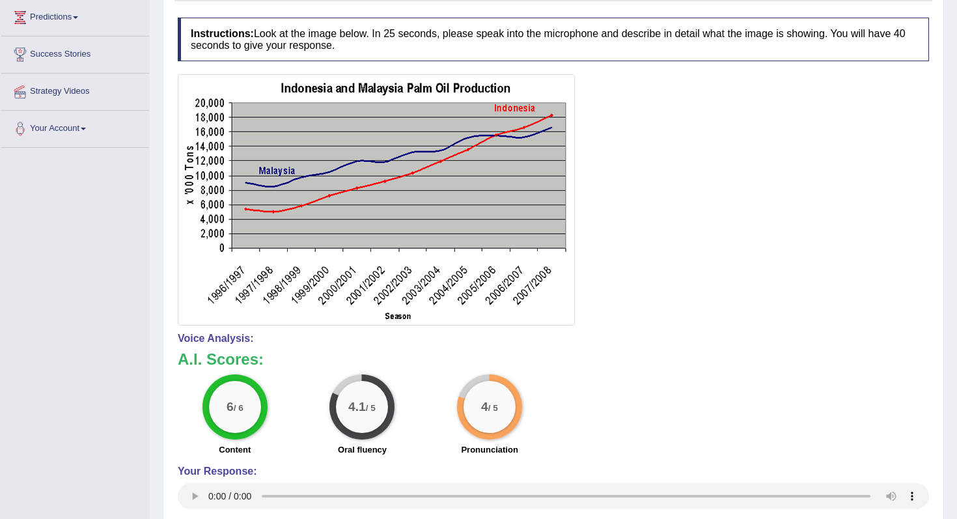
scroll to position [0, 0]
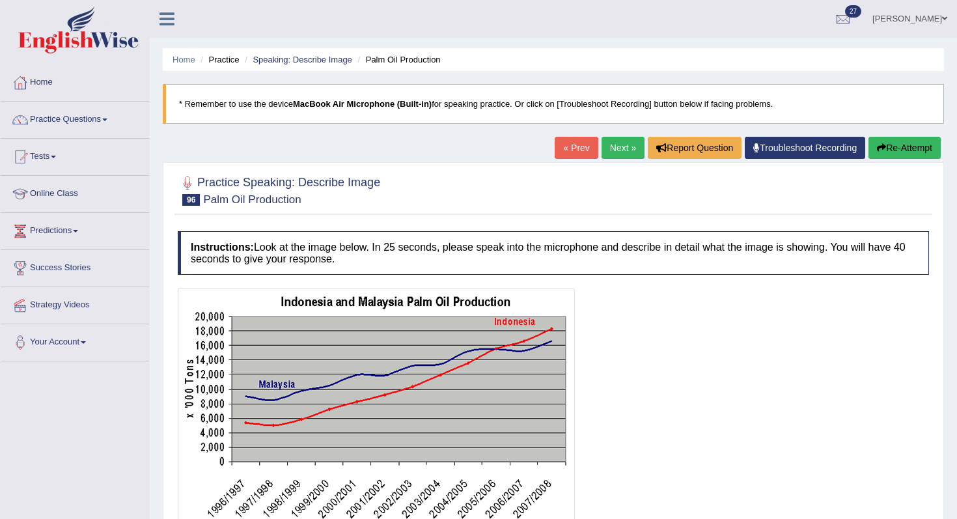
click at [889, 148] on button "Re-Attempt" at bounding box center [905, 148] width 72 height 22
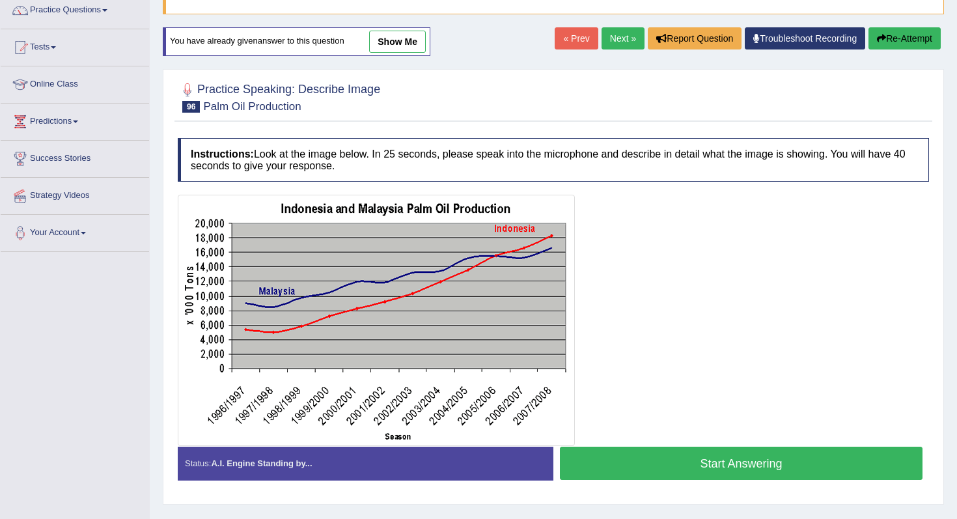
scroll to position [165, 0]
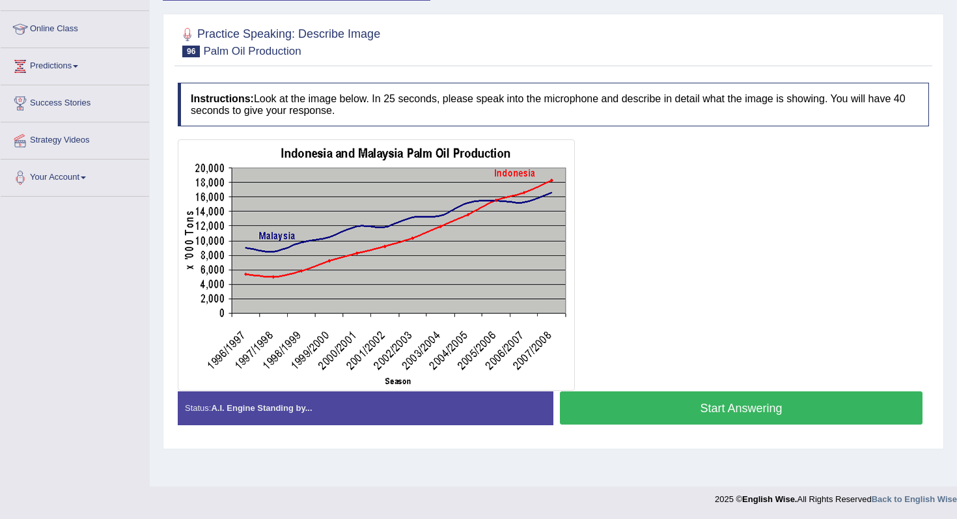
click at [665, 397] on button "Start Answering" at bounding box center [741, 407] width 363 height 33
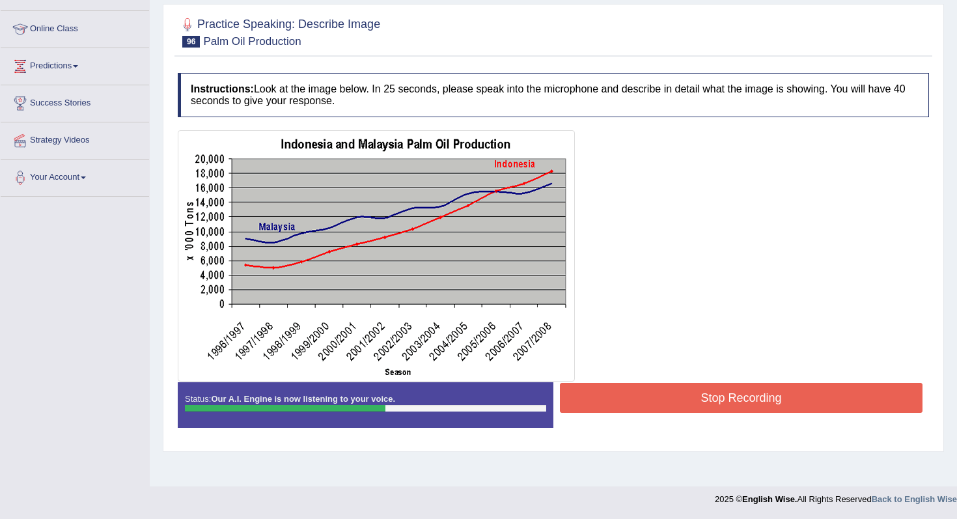
click at [665, 396] on button "Stop Recording" at bounding box center [741, 398] width 363 height 30
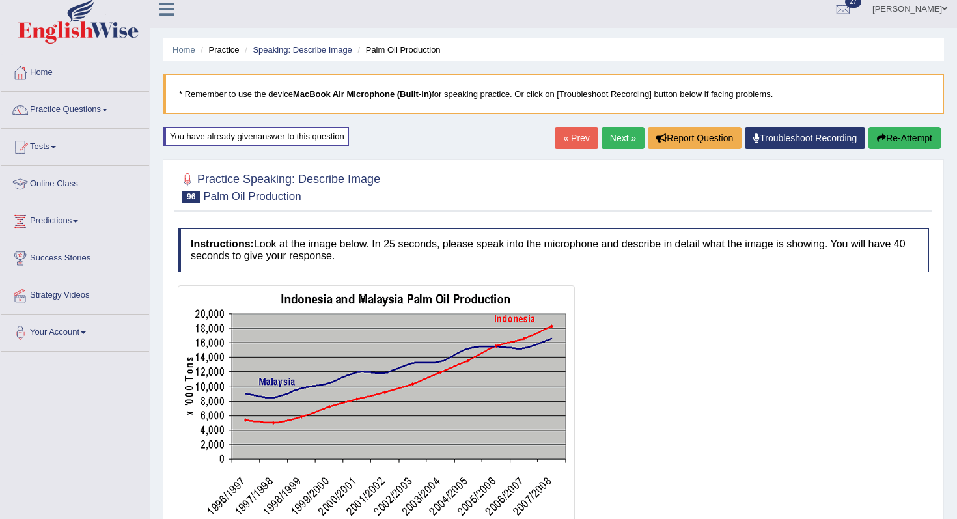
scroll to position [0, 0]
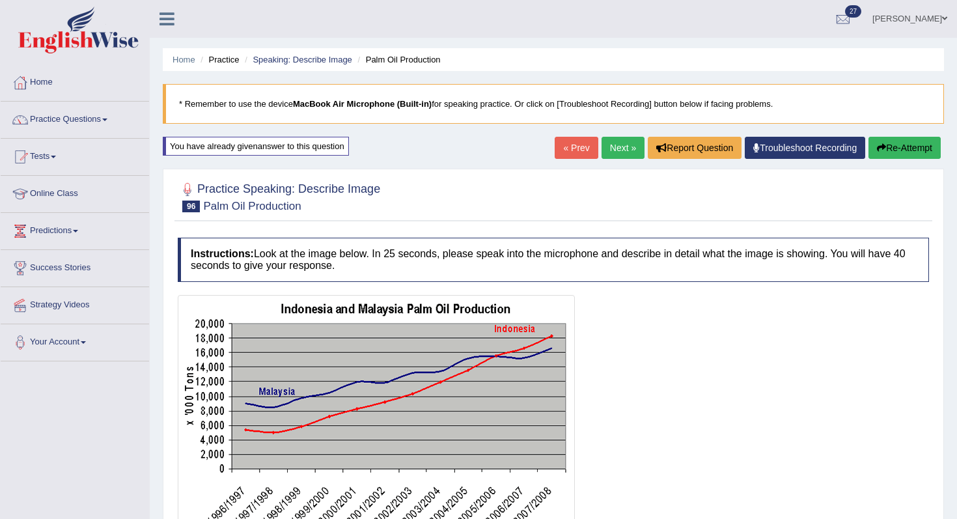
click at [606, 148] on link "Next »" at bounding box center [623, 148] width 43 height 22
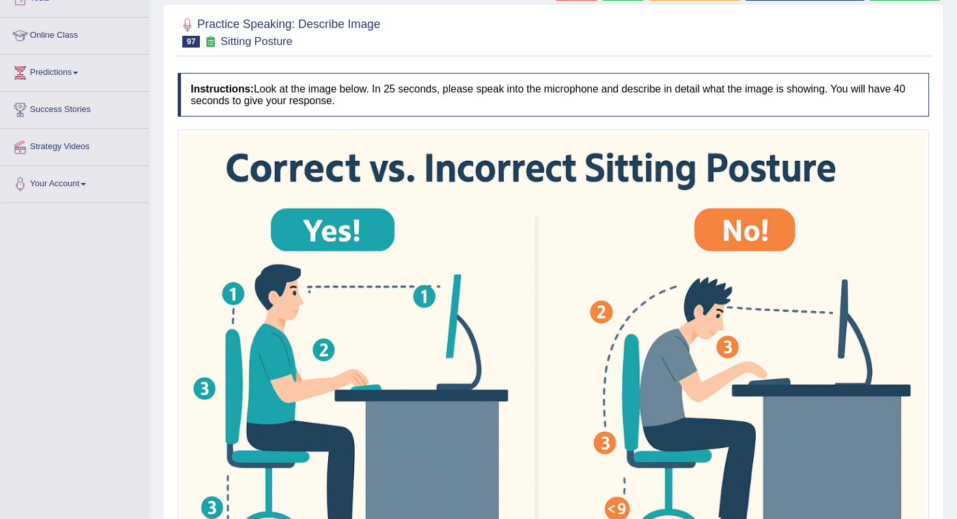
scroll to position [367, 0]
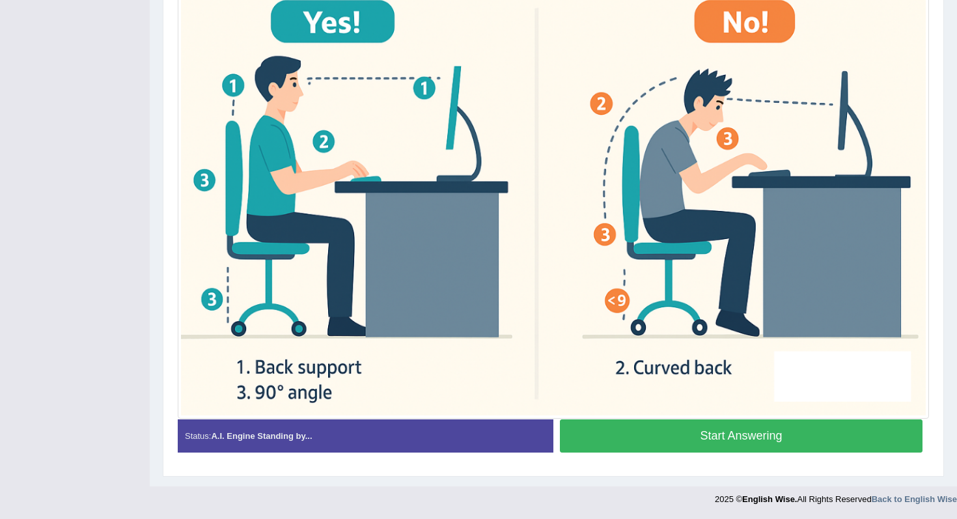
click at [692, 429] on button "Start Answering" at bounding box center [741, 435] width 363 height 33
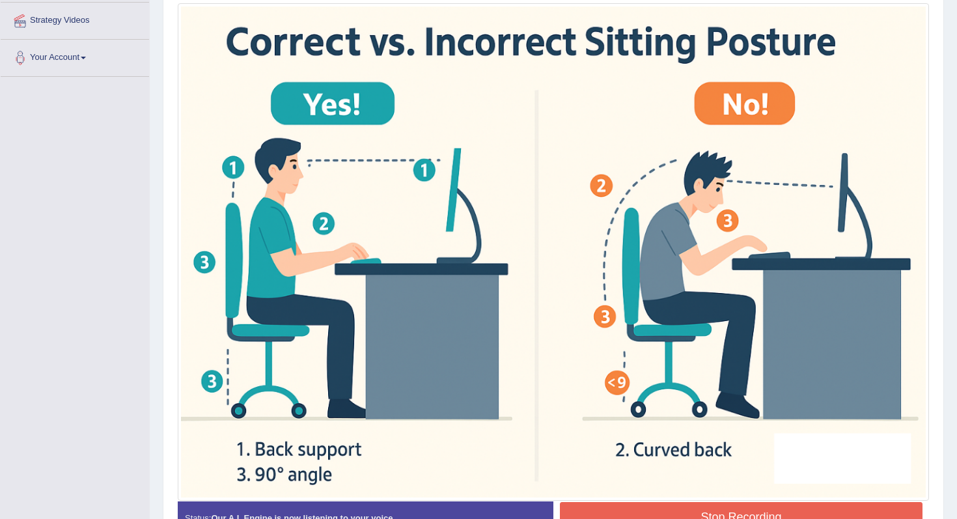
scroll to position [379, 0]
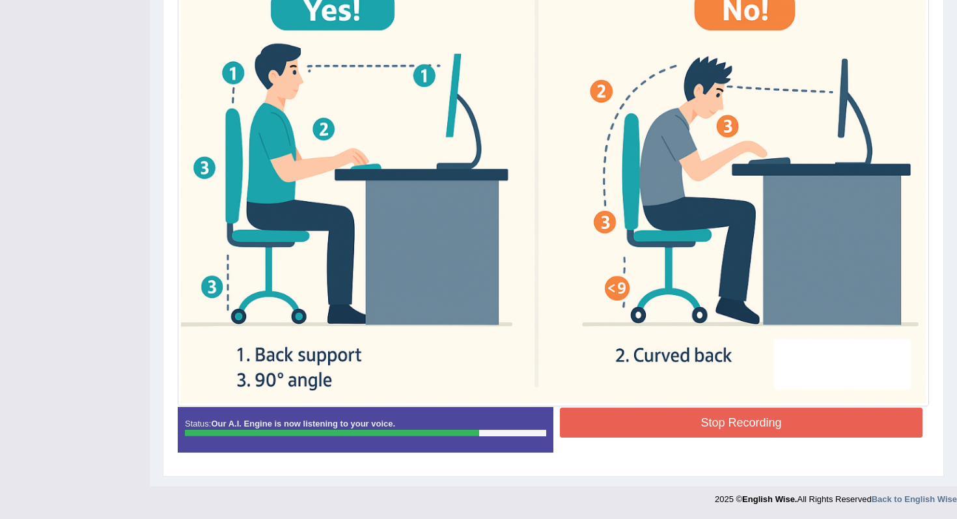
click at [743, 413] on button "Stop Recording" at bounding box center [741, 423] width 363 height 30
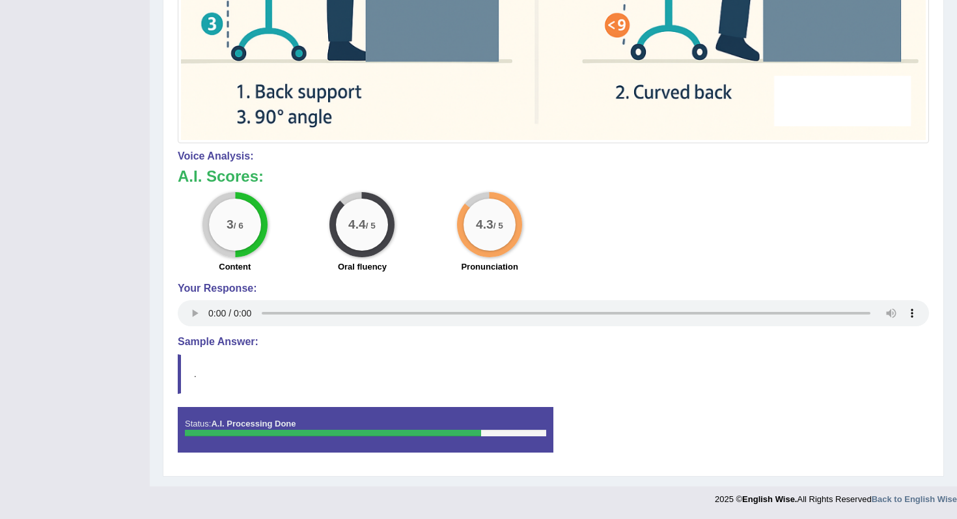
scroll to position [0, 0]
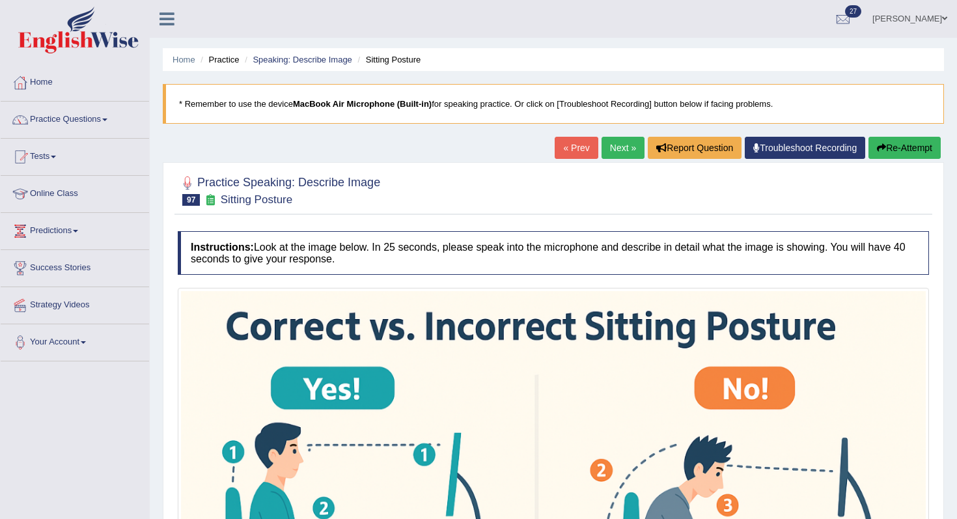
click at [912, 148] on button "Re-Attempt" at bounding box center [905, 148] width 72 height 22
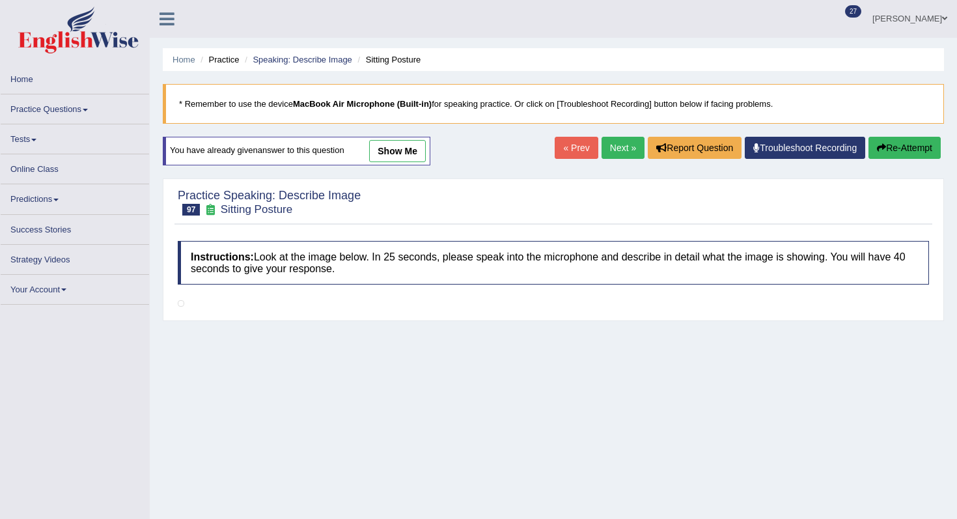
scroll to position [158, 0]
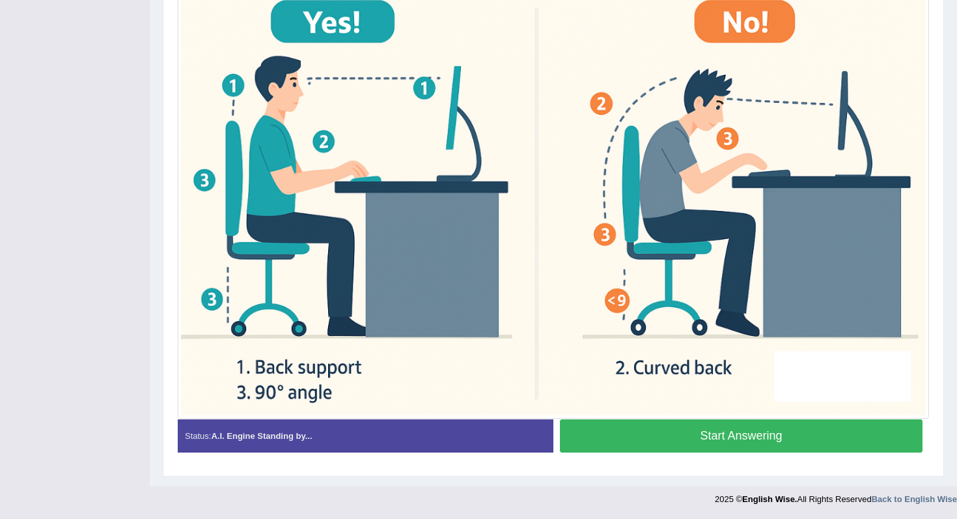
click at [678, 445] on button "Start Answering" at bounding box center [741, 435] width 363 height 33
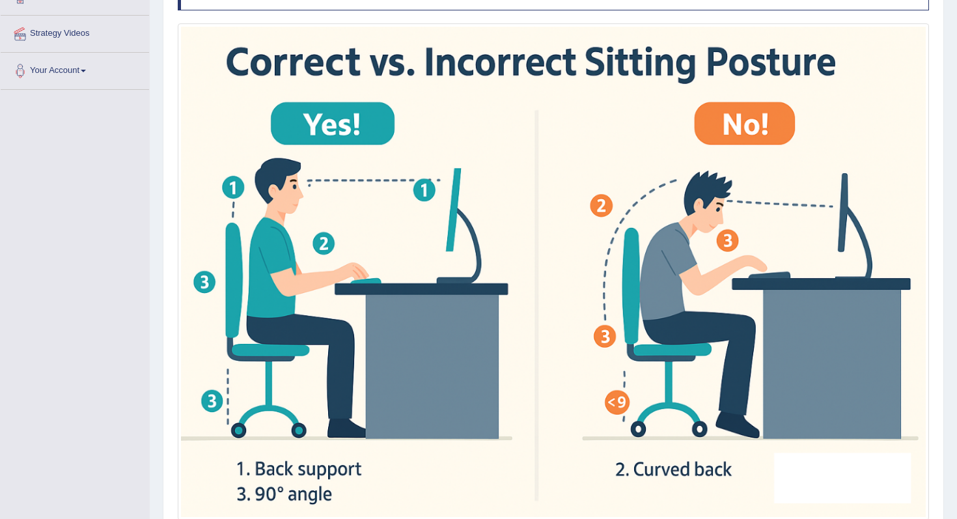
scroll to position [370, 0]
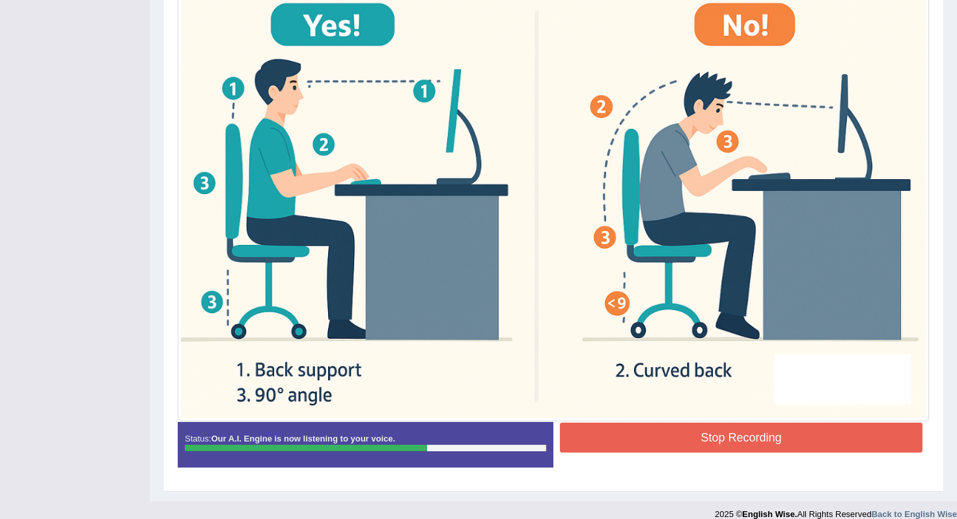
click at [687, 441] on button "Stop Recording" at bounding box center [741, 438] width 363 height 30
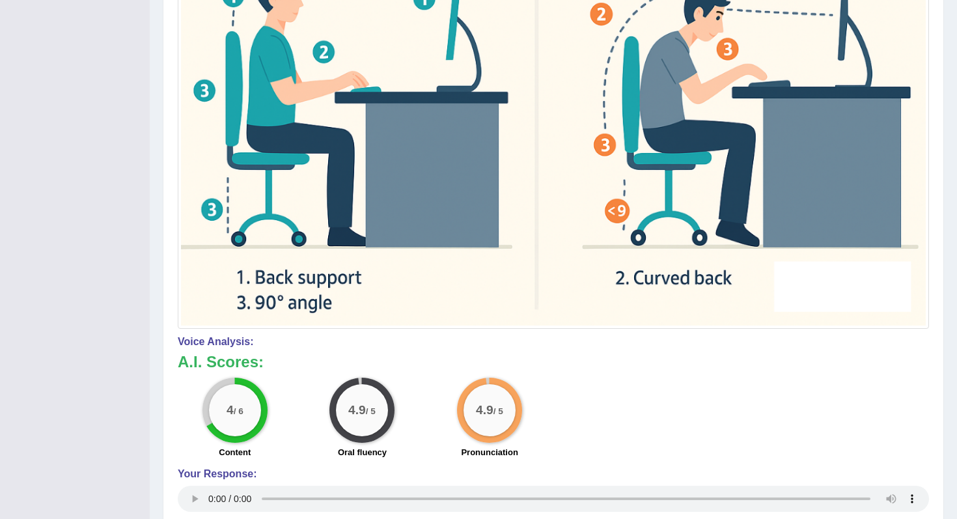
scroll to position [0, 0]
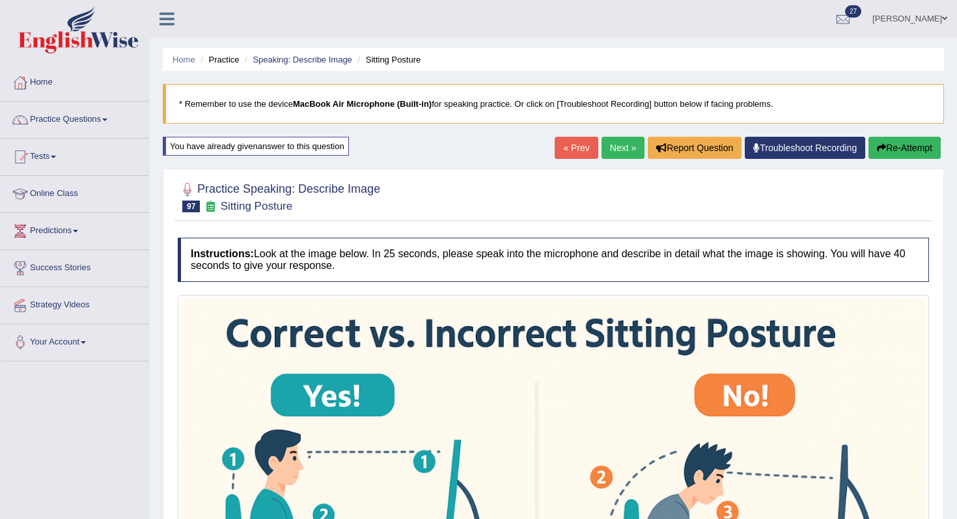
click at [613, 145] on link "Next »" at bounding box center [623, 148] width 43 height 22
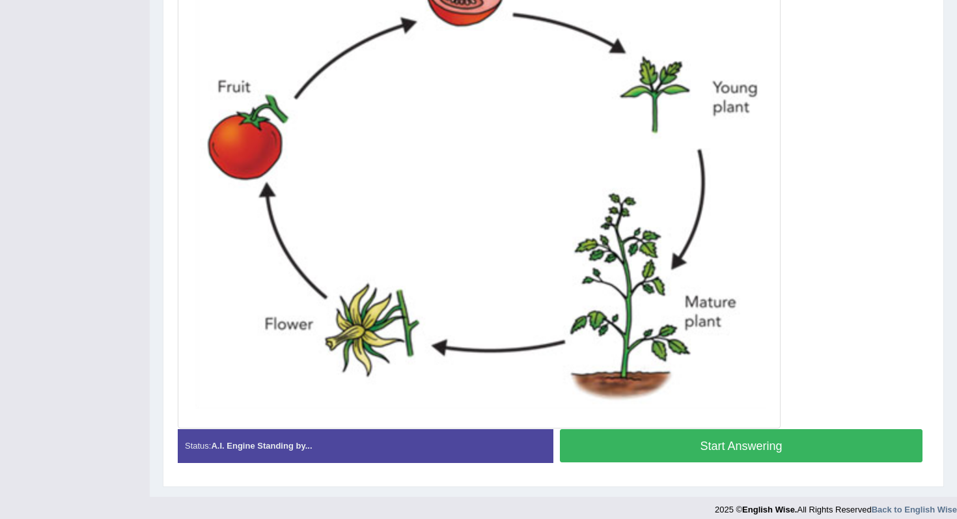
scroll to position [423, 0]
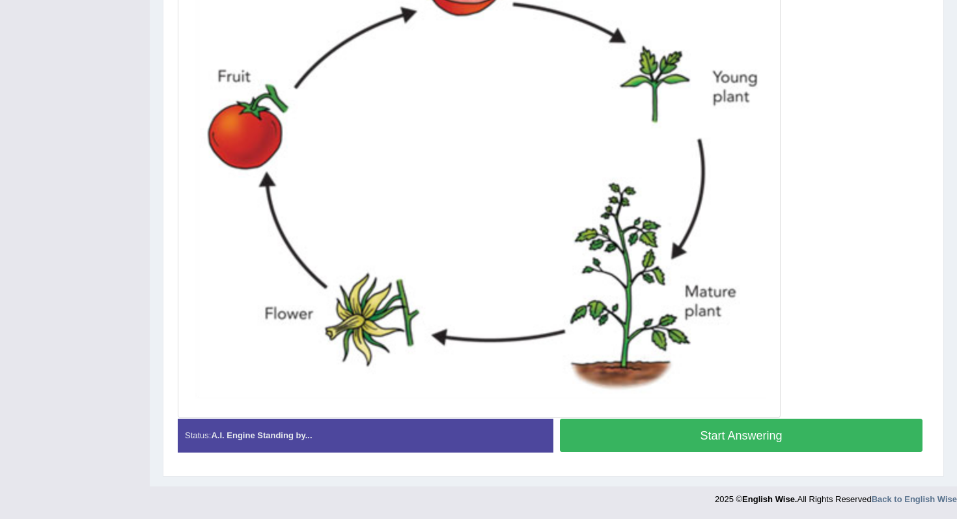
click at [687, 410] on img at bounding box center [479, 141] width 596 height 547
click at [709, 428] on button "Start Answering" at bounding box center [741, 435] width 363 height 33
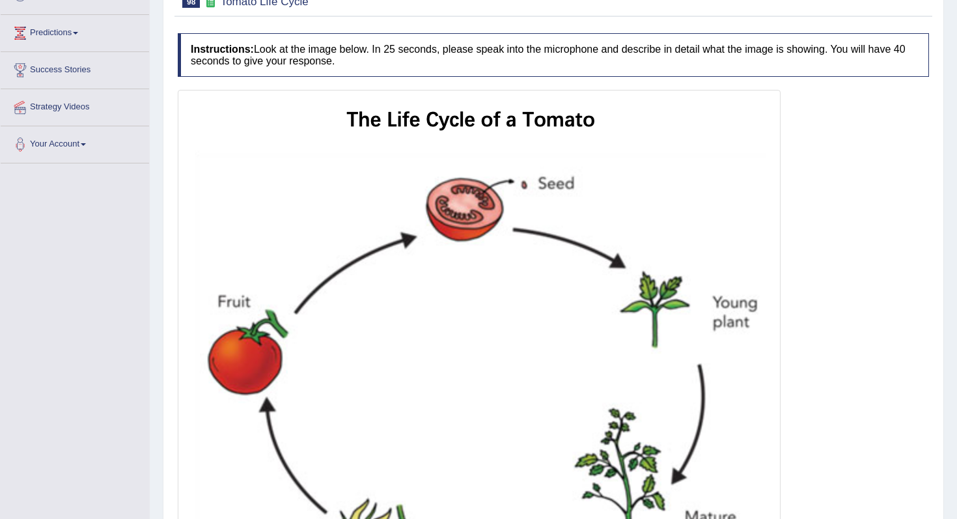
scroll to position [436, 0]
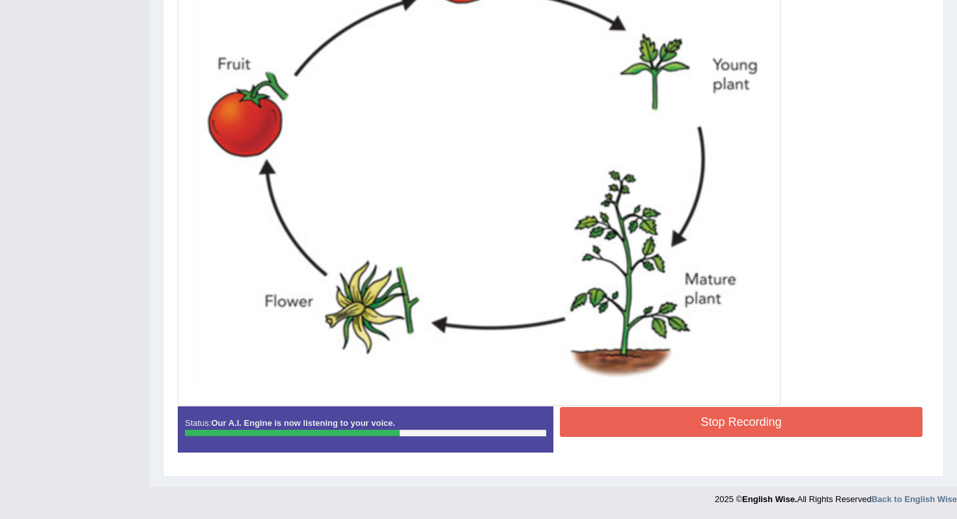
click at [689, 424] on button "Stop Recording" at bounding box center [741, 422] width 363 height 30
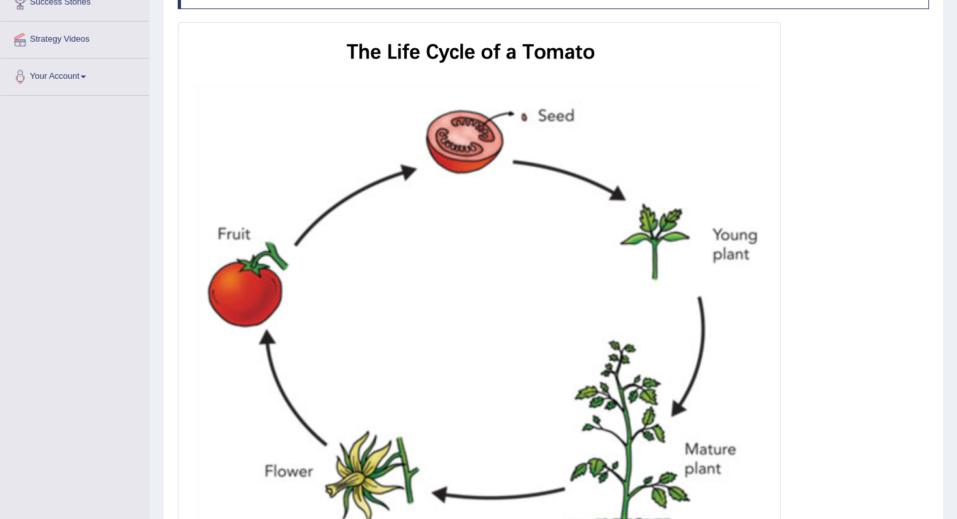
scroll to position [0, 0]
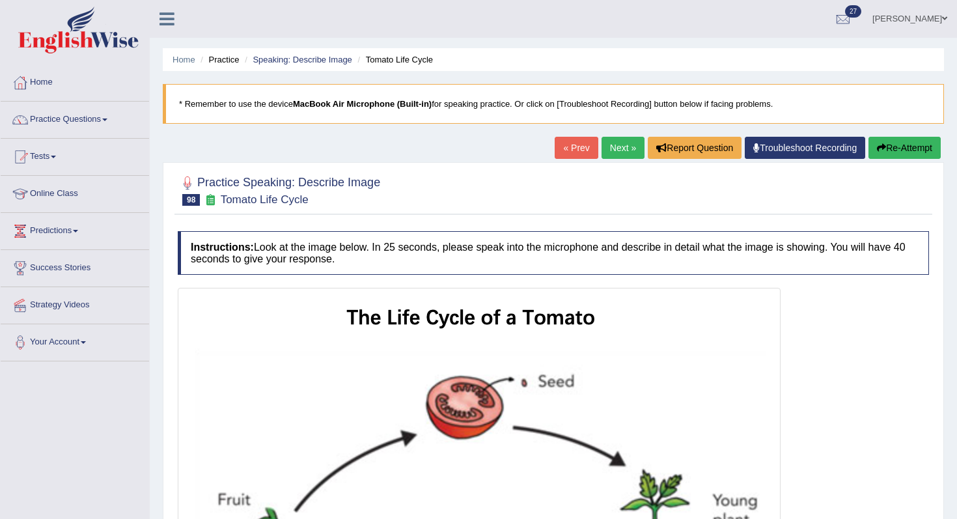
click at [618, 143] on link "Next »" at bounding box center [623, 148] width 43 height 22
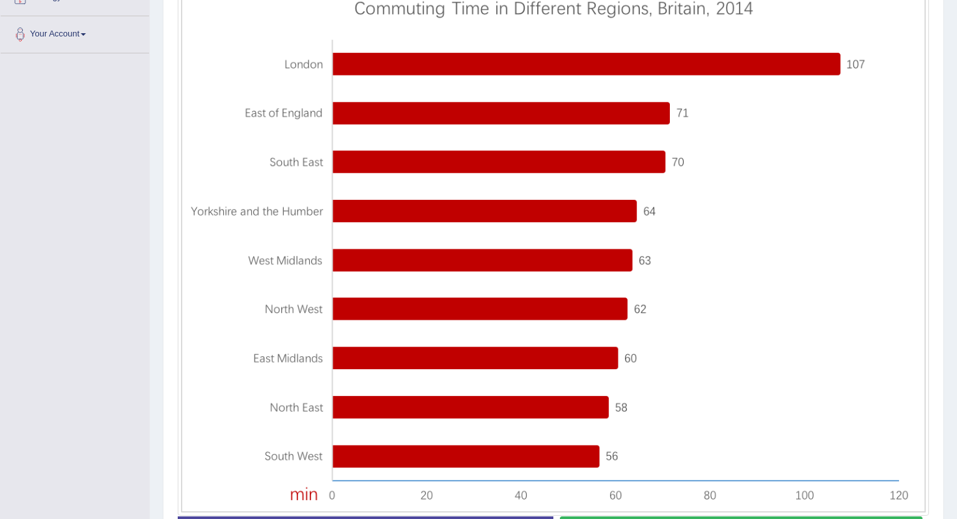
scroll to position [406, 0]
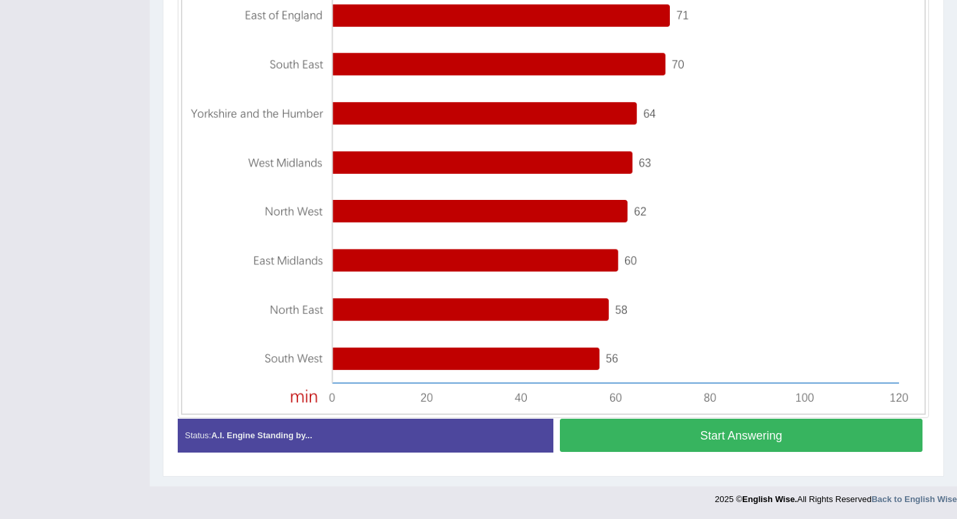
click at [652, 426] on button "Start Answering" at bounding box center [741, 435] width 363 height 33
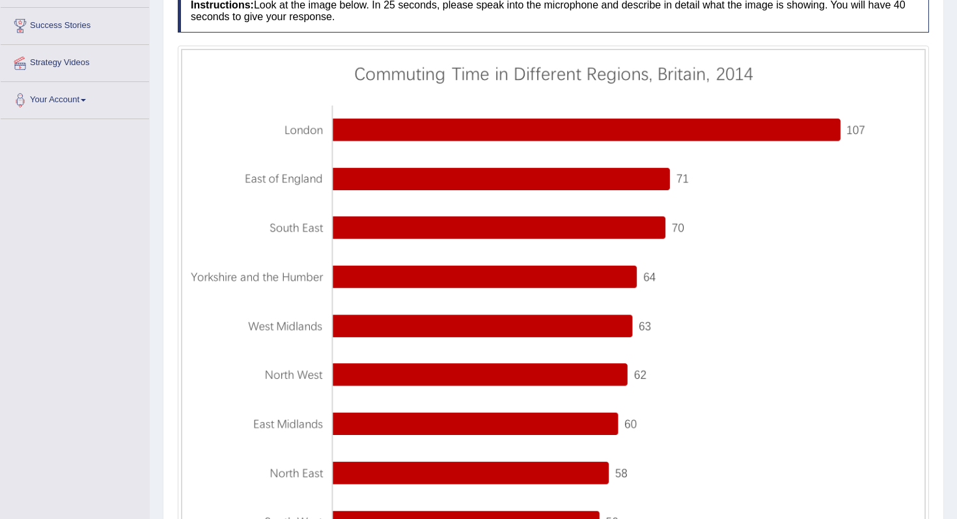
scroll to position [418, 0]
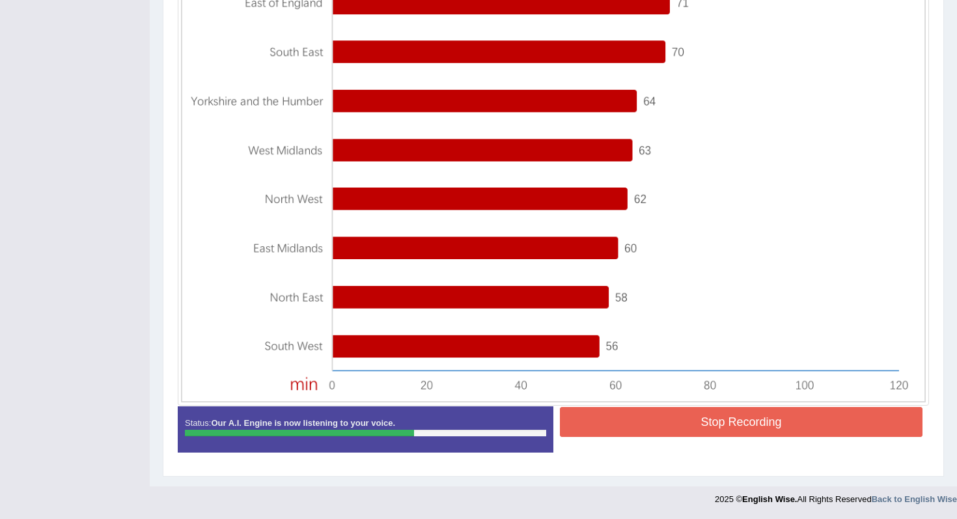
click at [620, 426] on button "Stop Recording" at bounding box center [741, 422] width 363 height 30
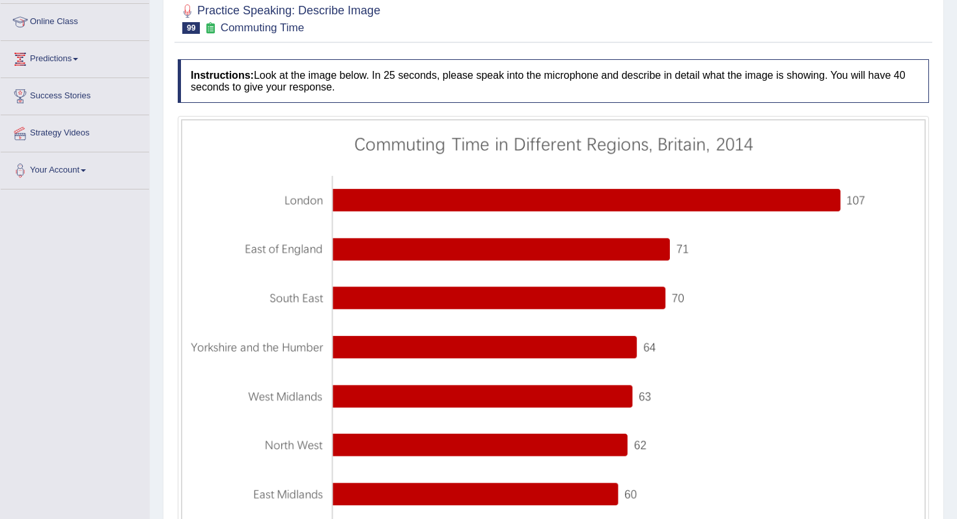
scroll to position [0, 0]
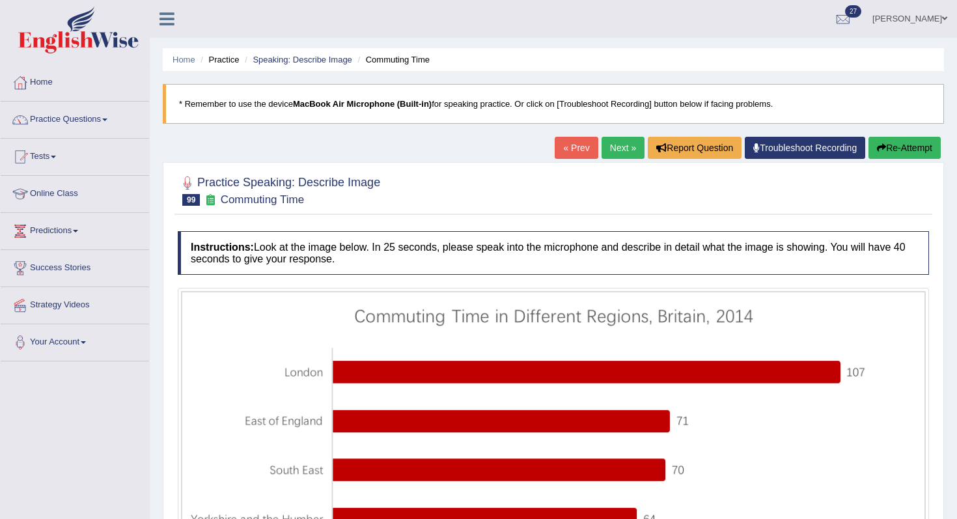
click at [611, 143] on link "Next »" at bounding box center [623, 148] width 43 height 22
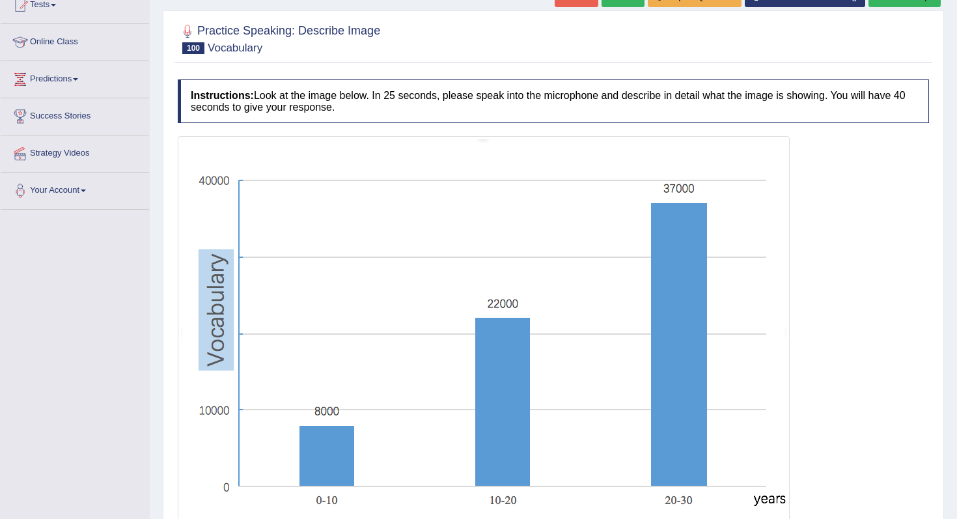
scroll to position [148, 0]
